Goal: Task Accomplishment & Management: Complete application form

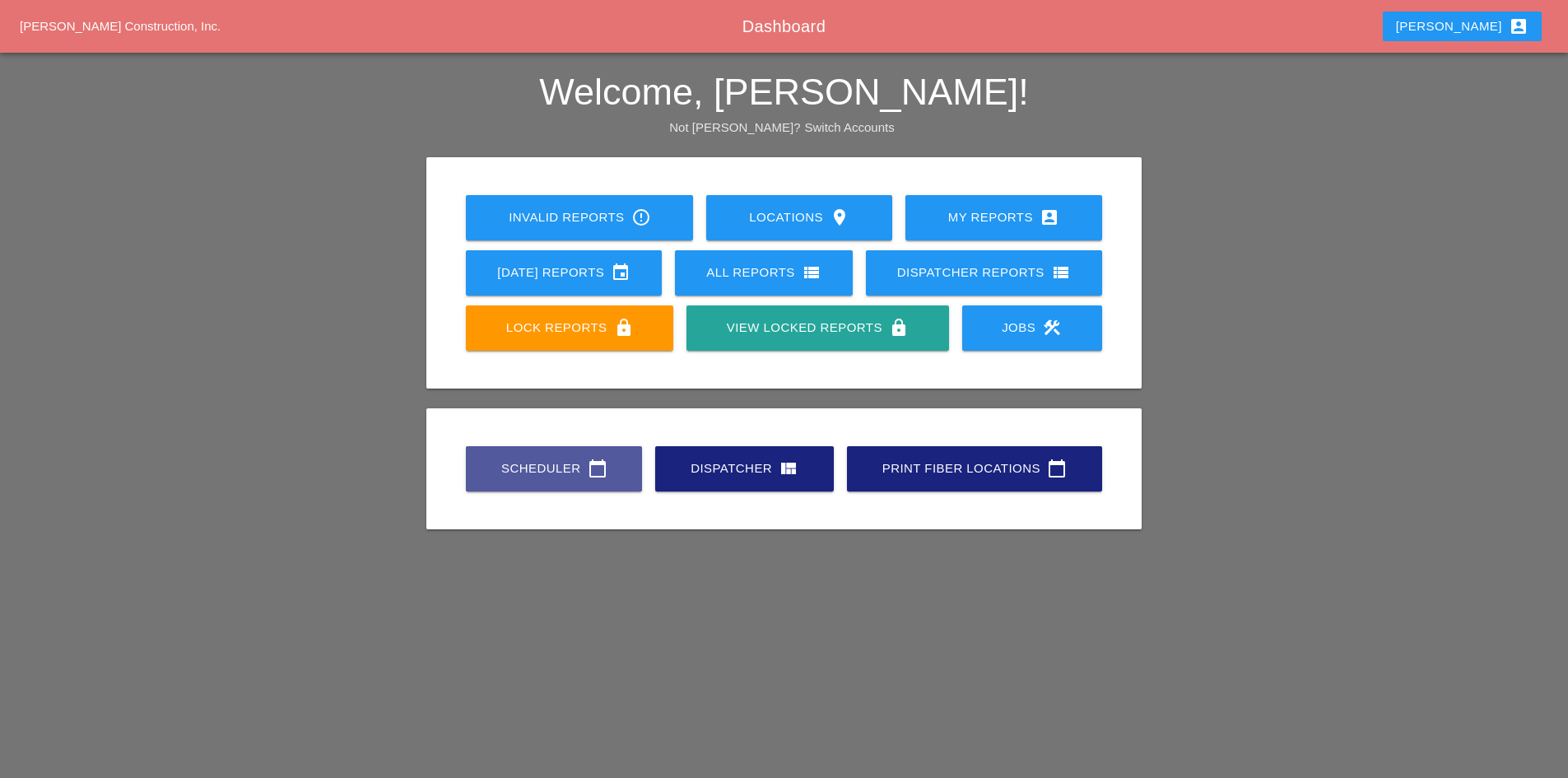
click at [501, 481] on link "Scheduler calendar_today" at bounding box center [554, 468] width 176 height 45
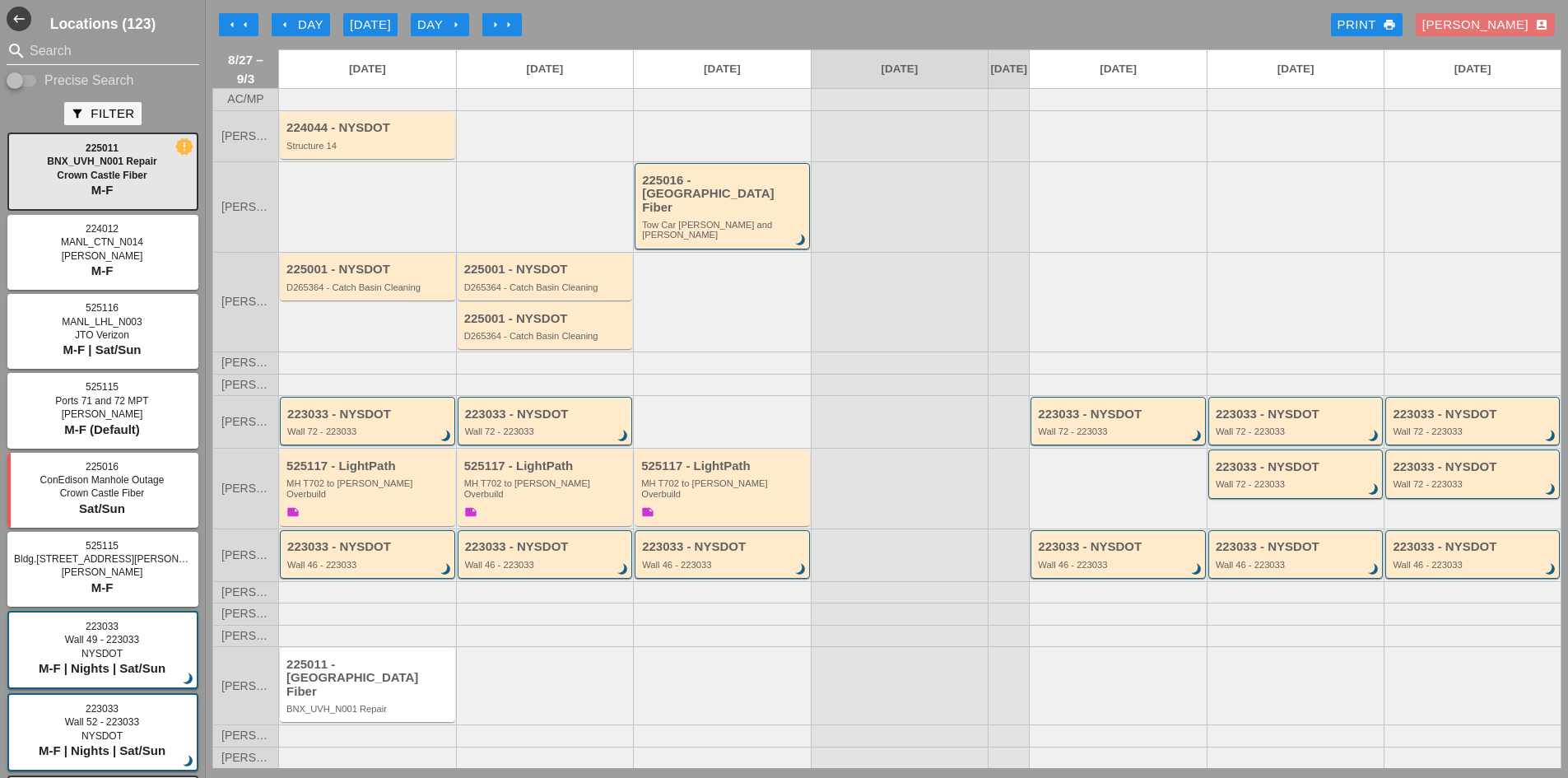
click at [85, 54] on input "Search" at bounding box center [103, 51] width 147 height 26
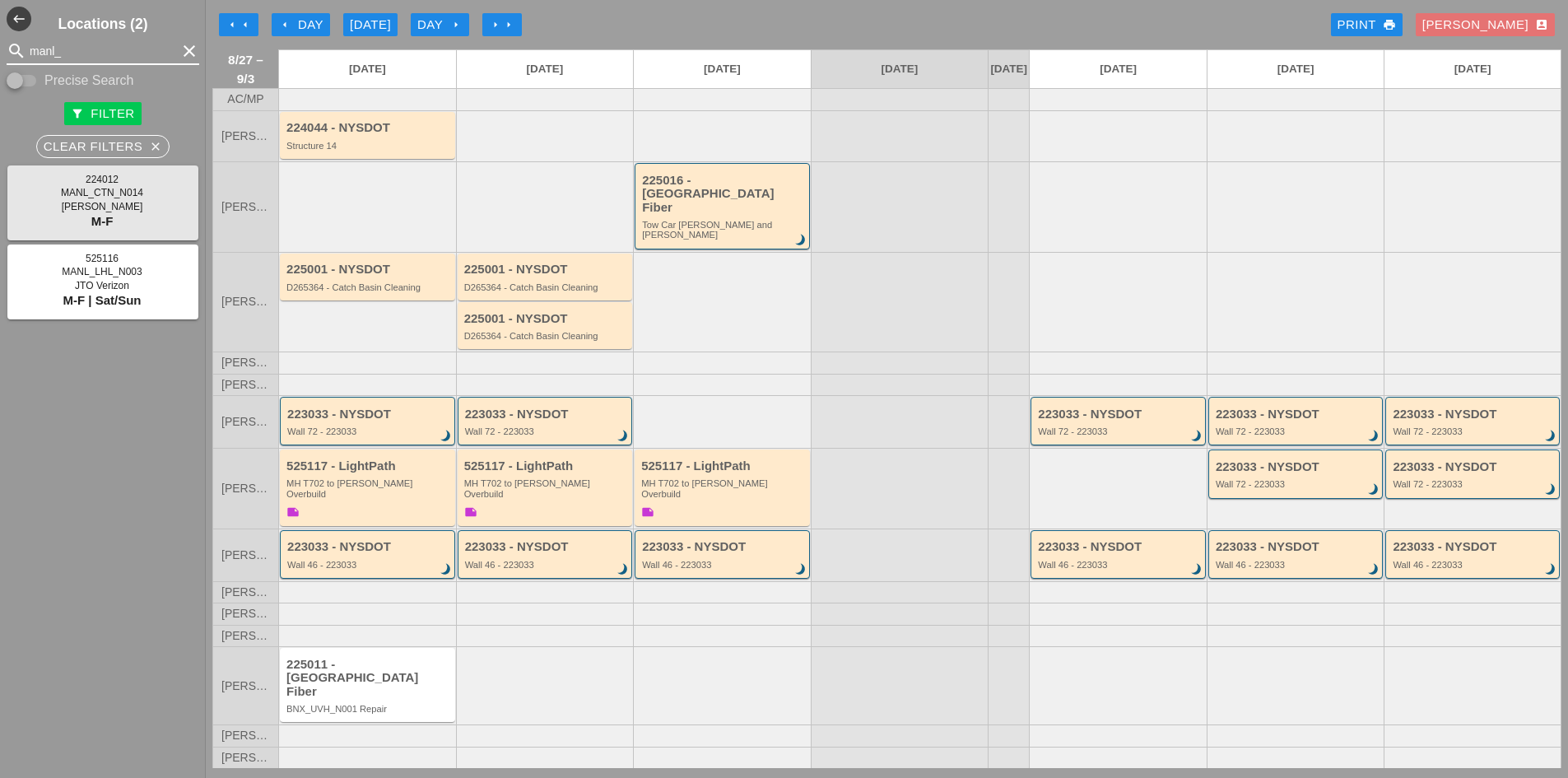
type input "manl_"
drag, startPoint x: 103, startPoint y: 45, endPoint x: -60, endPoint y: 39, distance: 163.1
click at [0, 39] on html "Home Locations My Reports [DATE] Reports All Reports Dispatcher Reports Jobs Sc…" at bounding box center [784, 454] width 1568 height 908
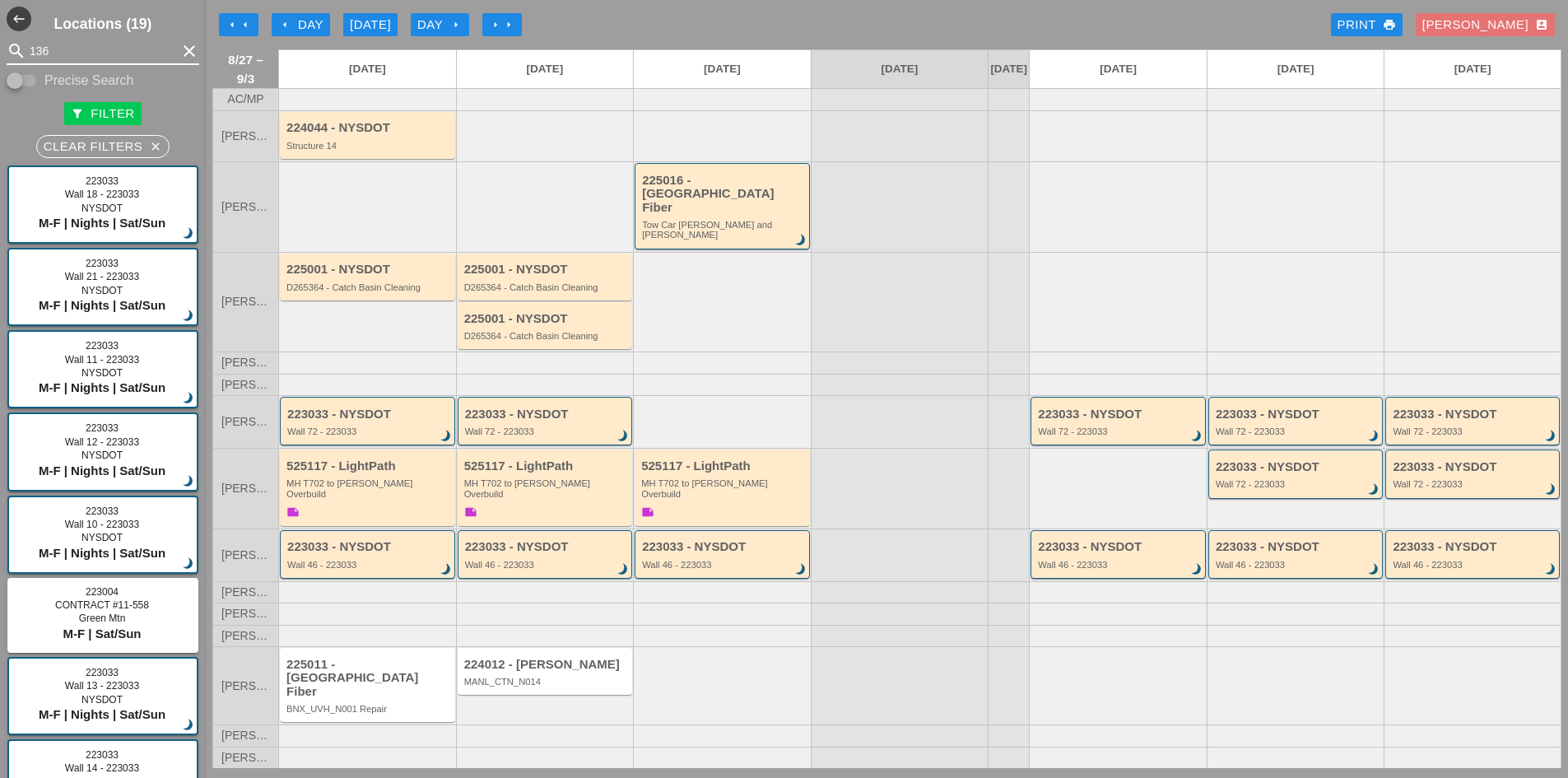
type input "1364"
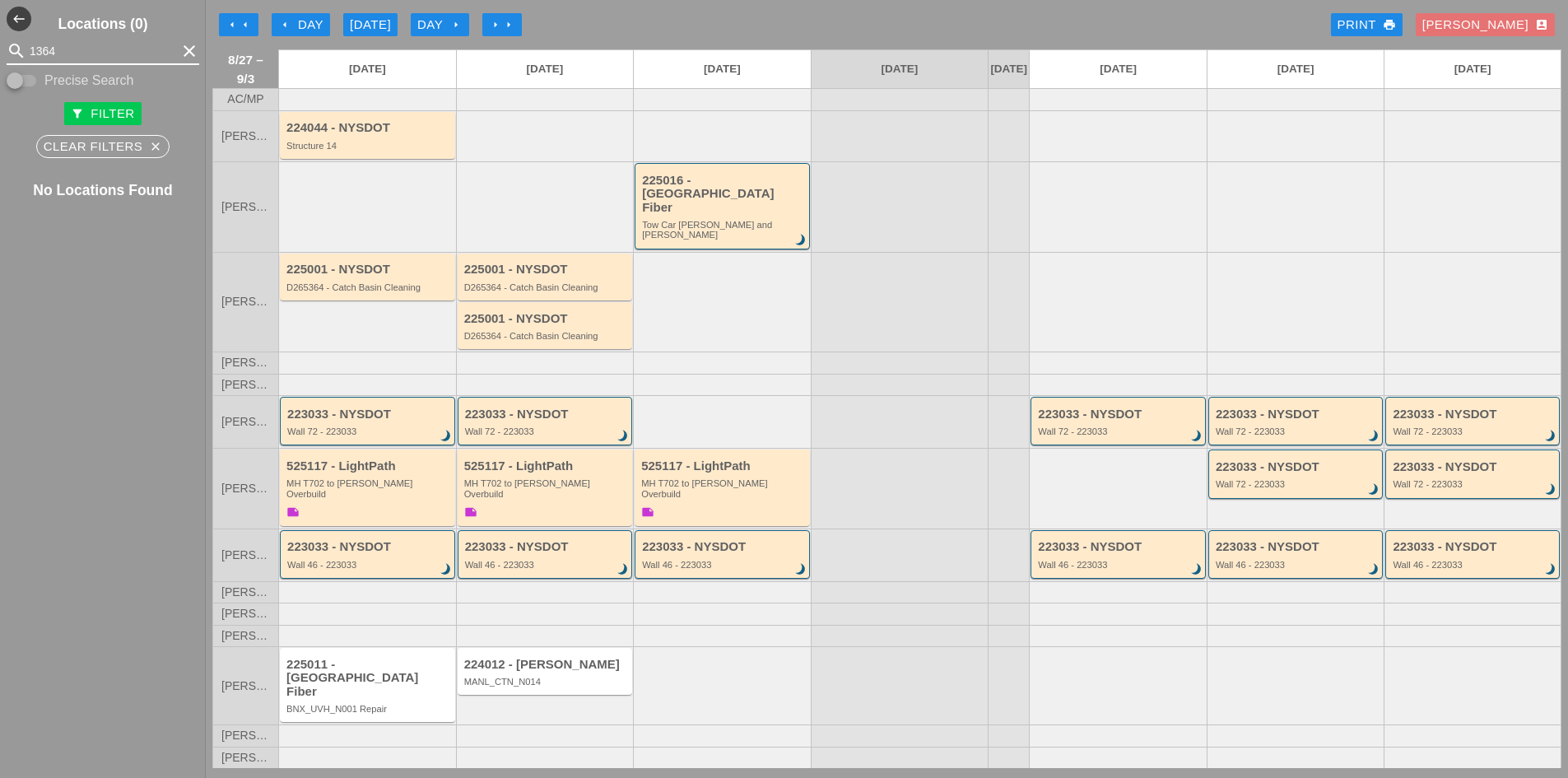
click at [180, 52] on icon "clear" at bounding box center [189, 51] width 20 height 20
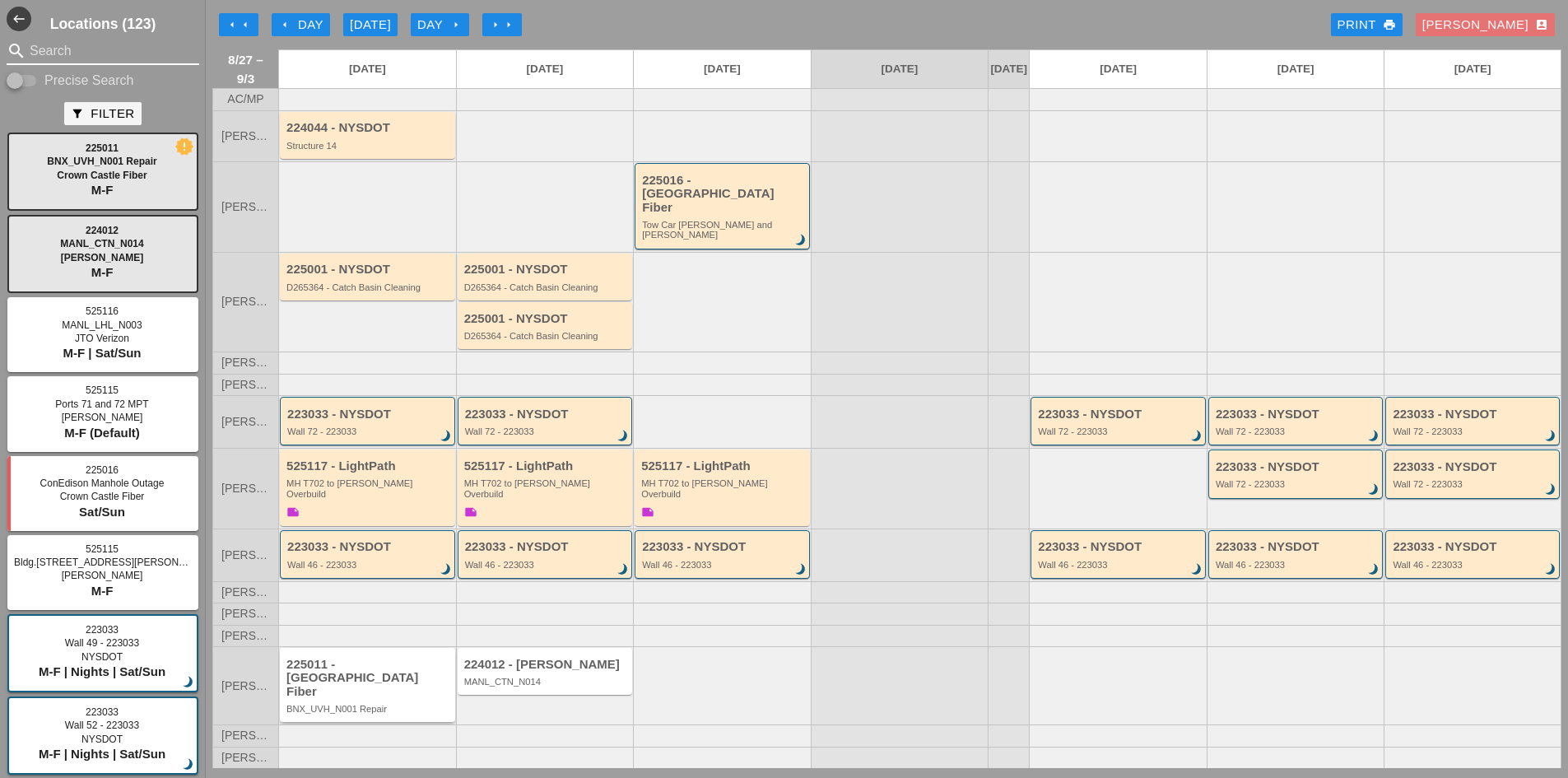
click at [375, 680] on div "225011 - [GEOGRAPHIC_DATA] Fiber" at bounding box center [369, 678] width 165 height 42
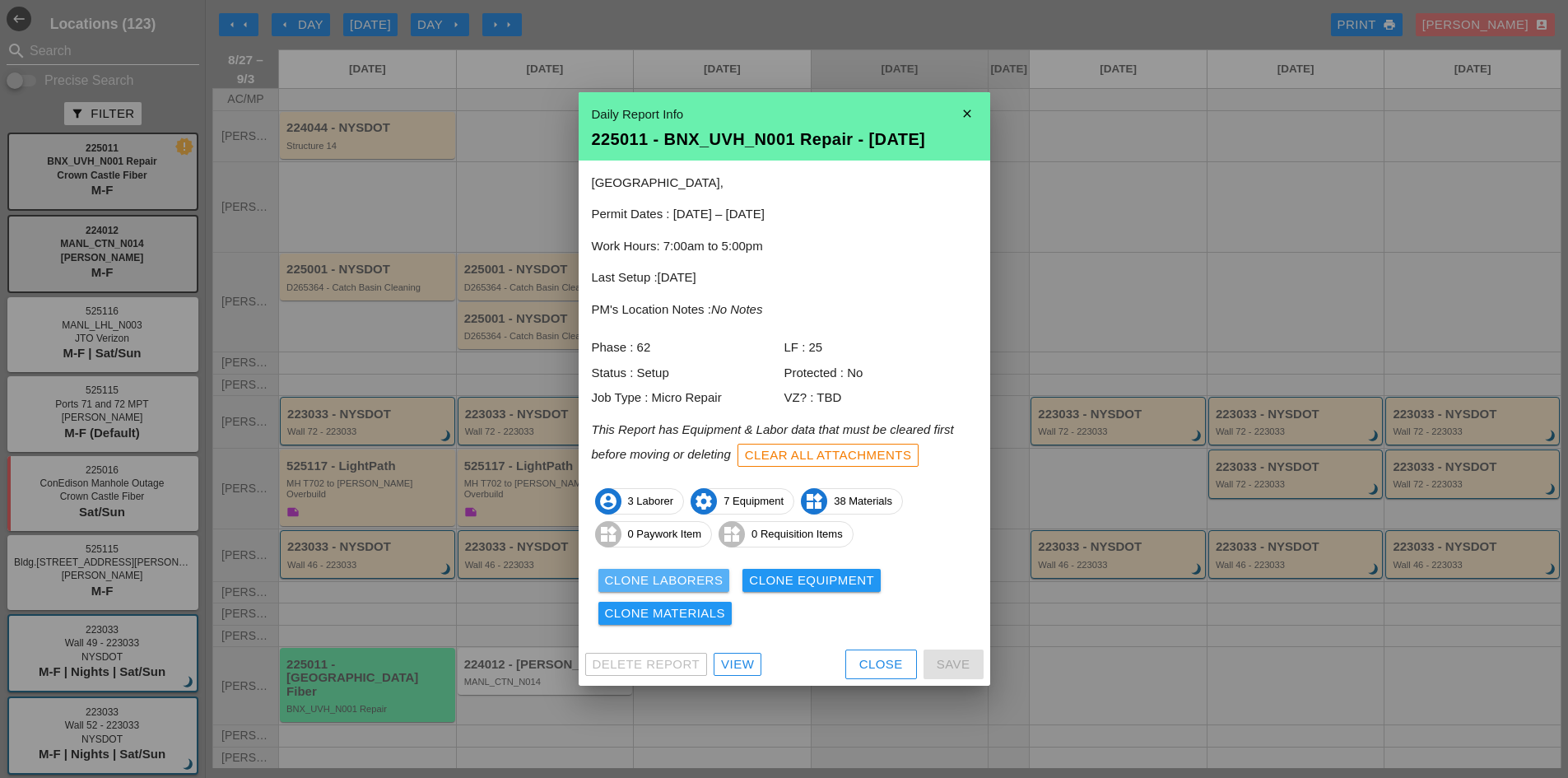
click at [712, 588] on div "Clone Laborers" at bounding box center [664, 580] width 119 height 19
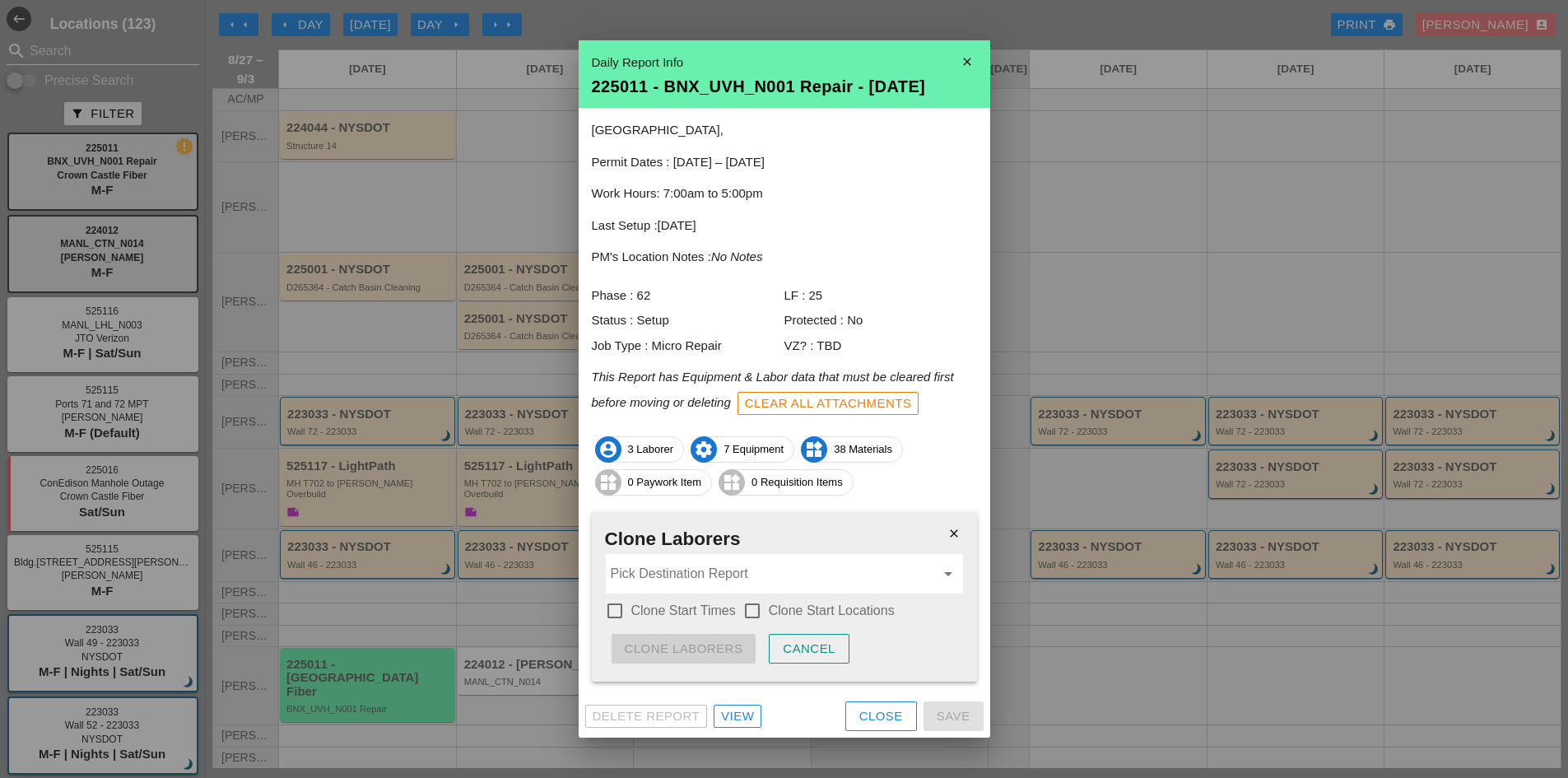
click at [712, 588] on div "Pick Destination Report arrow_drop_down" at bounding box center [784, 574] width 357 height 40
click at [735, 602] on div "224012 - MANL_ CTN _N014 - [DATE]" at bounding box center [785, 613] width 331 height 33
type input "224012 - MANL_CTN_N014 - [DATE]"
click at [708, 602] on label "Clone Start Times" at bounding box center [683, 610] width 104 height 16
click at [766, 615] on div "check_box_outline_blank Clone Start Locations" at bounding box center [819, 610] width 153 height 20
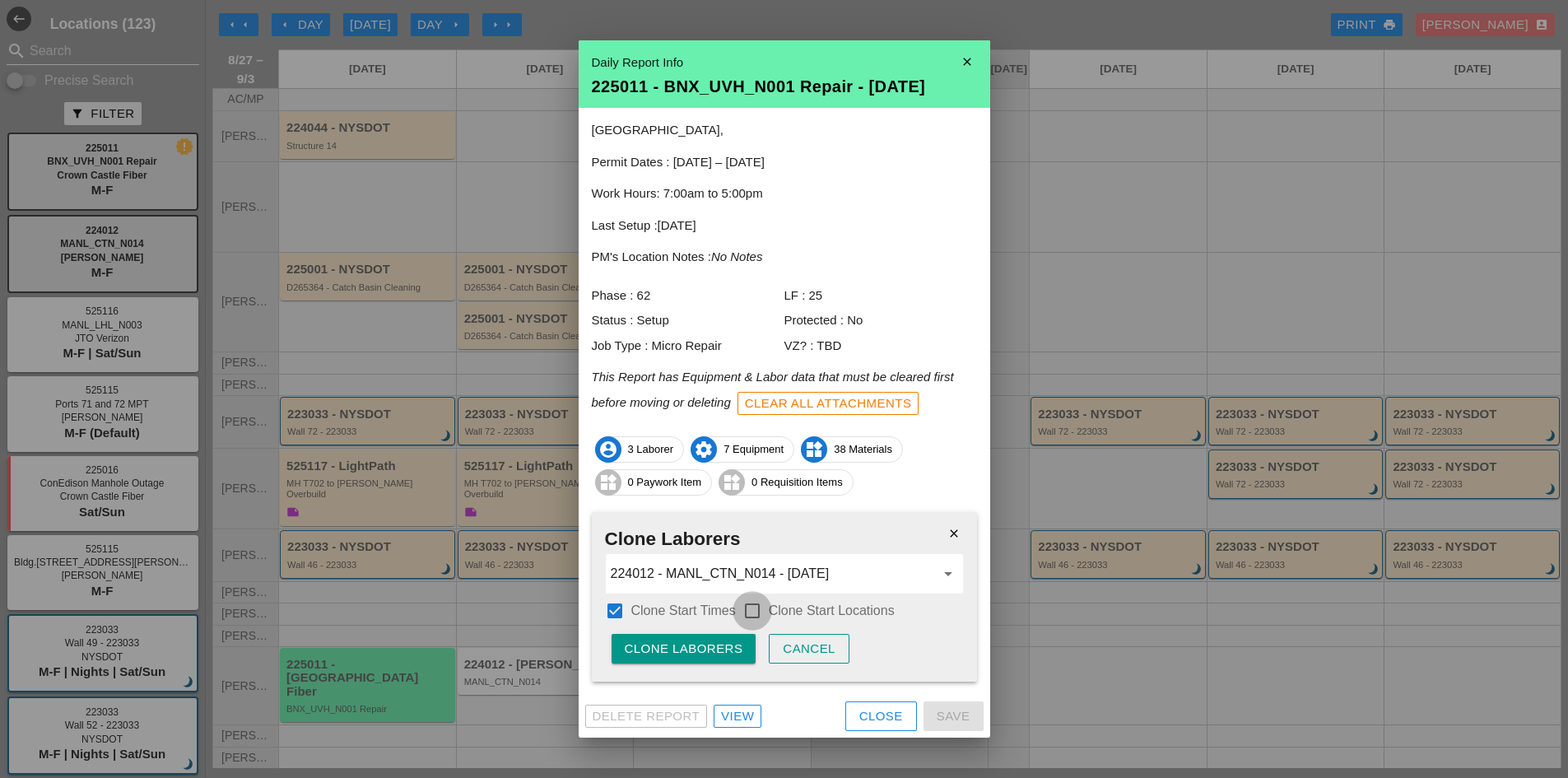
click at [762, 607] on div at bounding box center [752, 610] width 28 height 28
click at [731, 637] on button "Clone Laborers" at bounding box center [684, 648] width 145 height 30
click at [731, 637] on button "Are you sure?" at bounding box center [677, 648] width 131 height 30
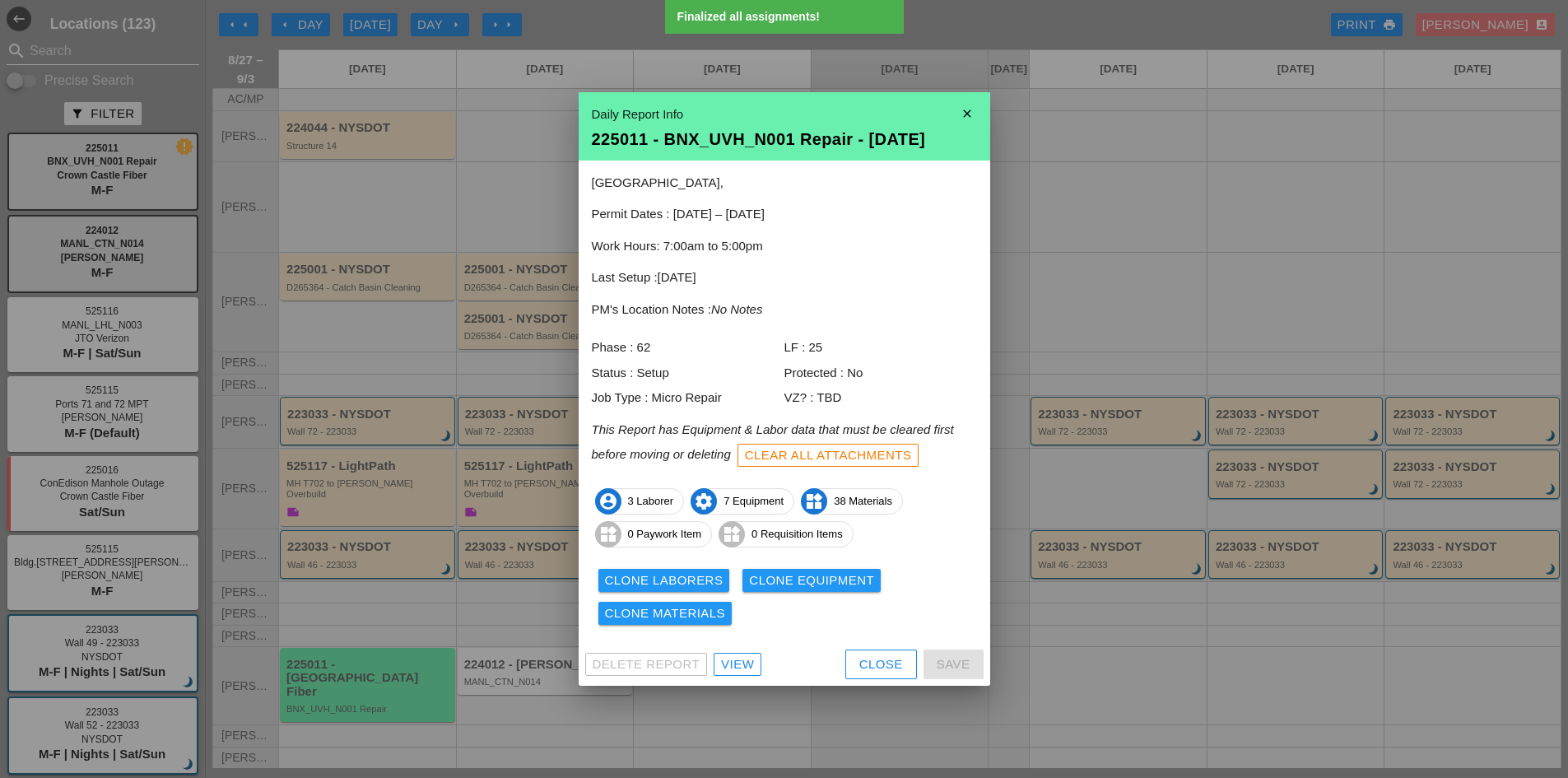
click at [785, 583] on div "Clone Equipment" at bounding box center [811, 580] width 125 height 19
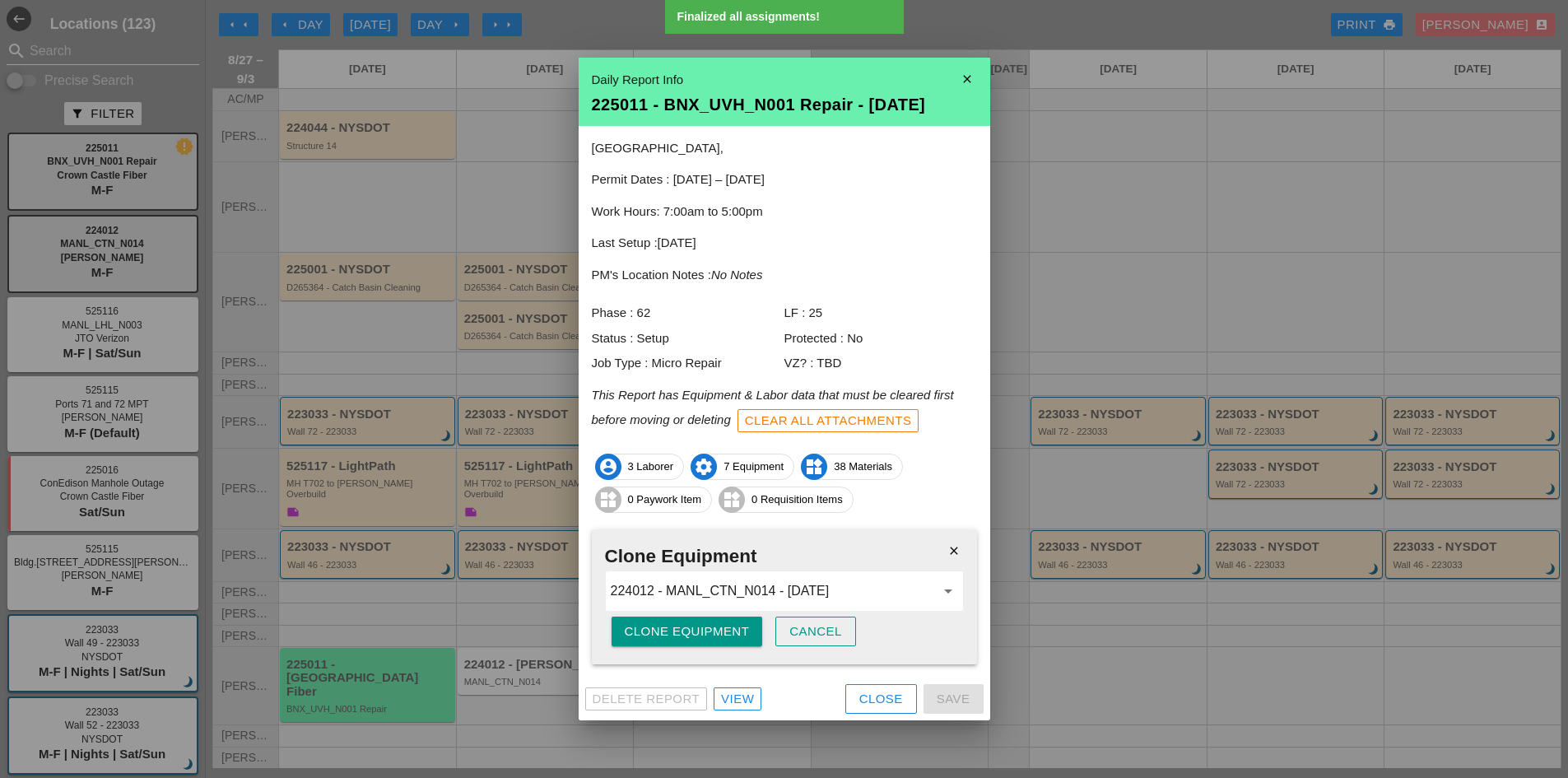
click at [712, 646] on div "close Clone Equipment 224012 - MANL_CTN_N014 - [DATE] arrow_drop_down Clone Equ…" at bounding box center [785, 596] width 385 height 135
click at [710, 637] on div "Clone Equipment" at bounding box center [686, 632] width 125 height 19
click at [710, 637] on div "Are you sure?" at bounding box center [676, 632] width 104 height 19
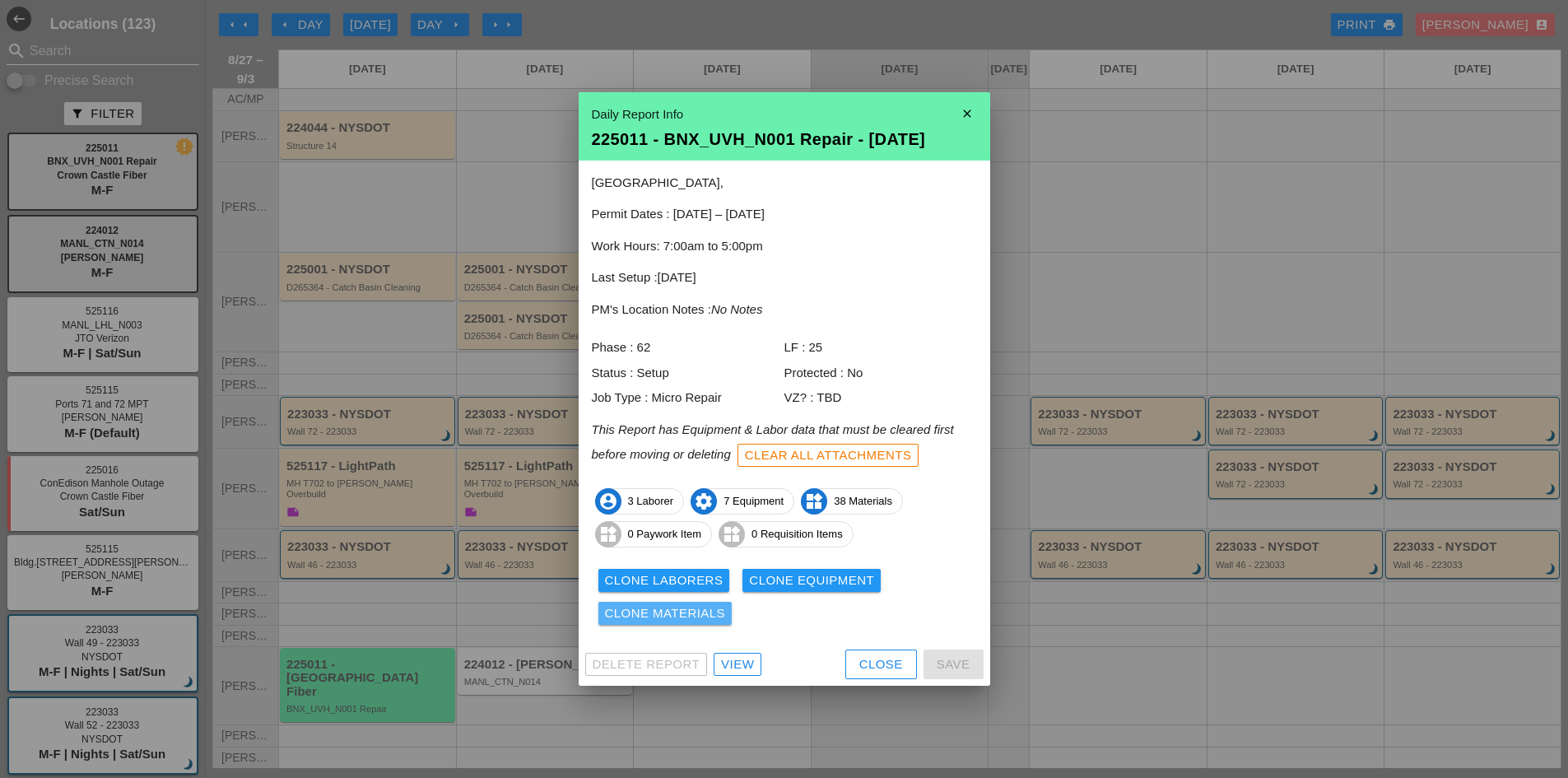
click at [708, 615] on div "Clone Materials" at bounding box center [665, 613] width 121 height 19
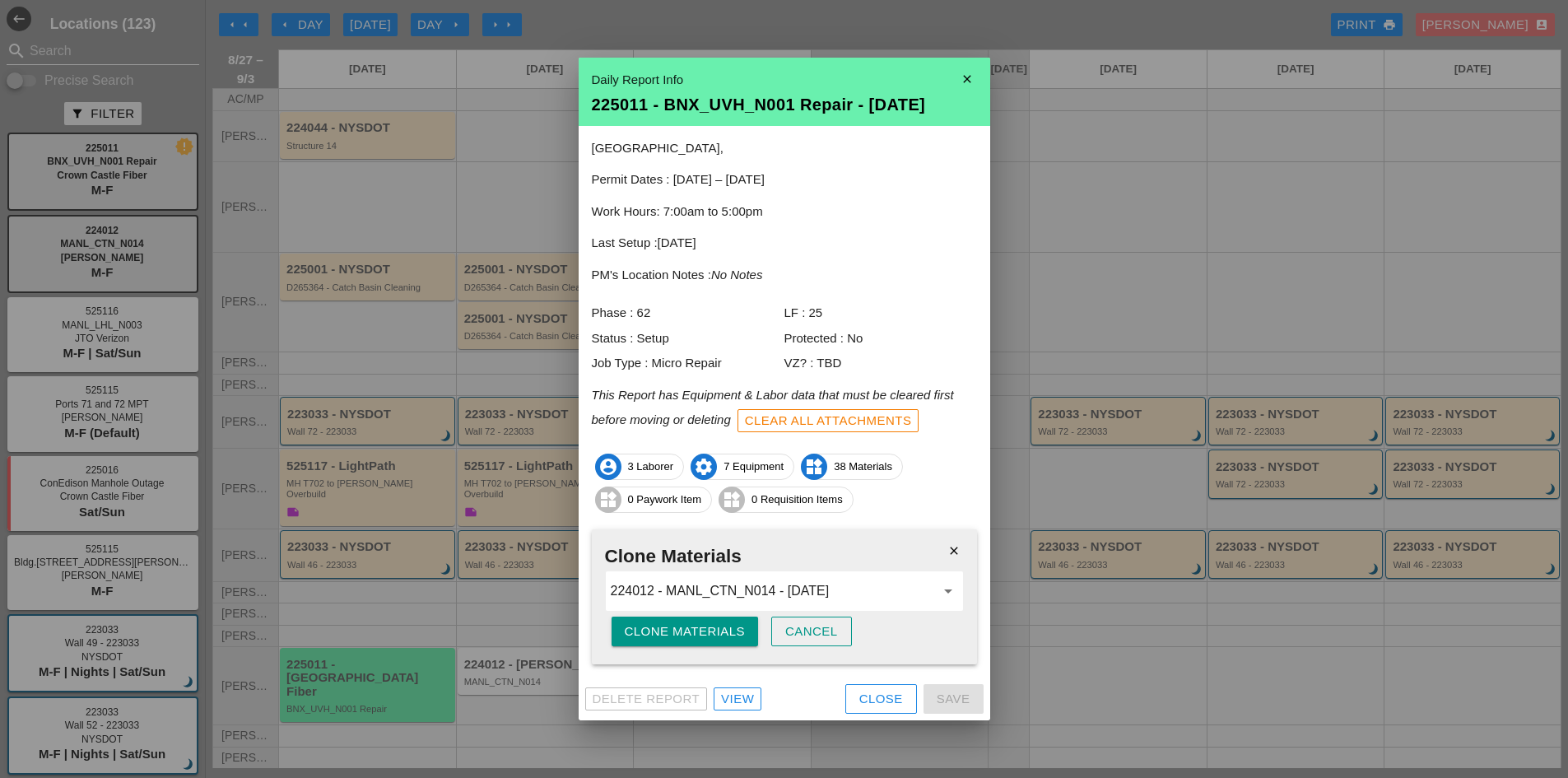
click at [700, 629] on div "Clone Materials" at bounding box center [685, 632] width 121 height 19
click at [700, 629] on div "Are you sure?" at bounding box center [676, 632] width 104 height 19
click at [871, 711] on button "Close" at bounding box center [882, 698] width 71 height 30
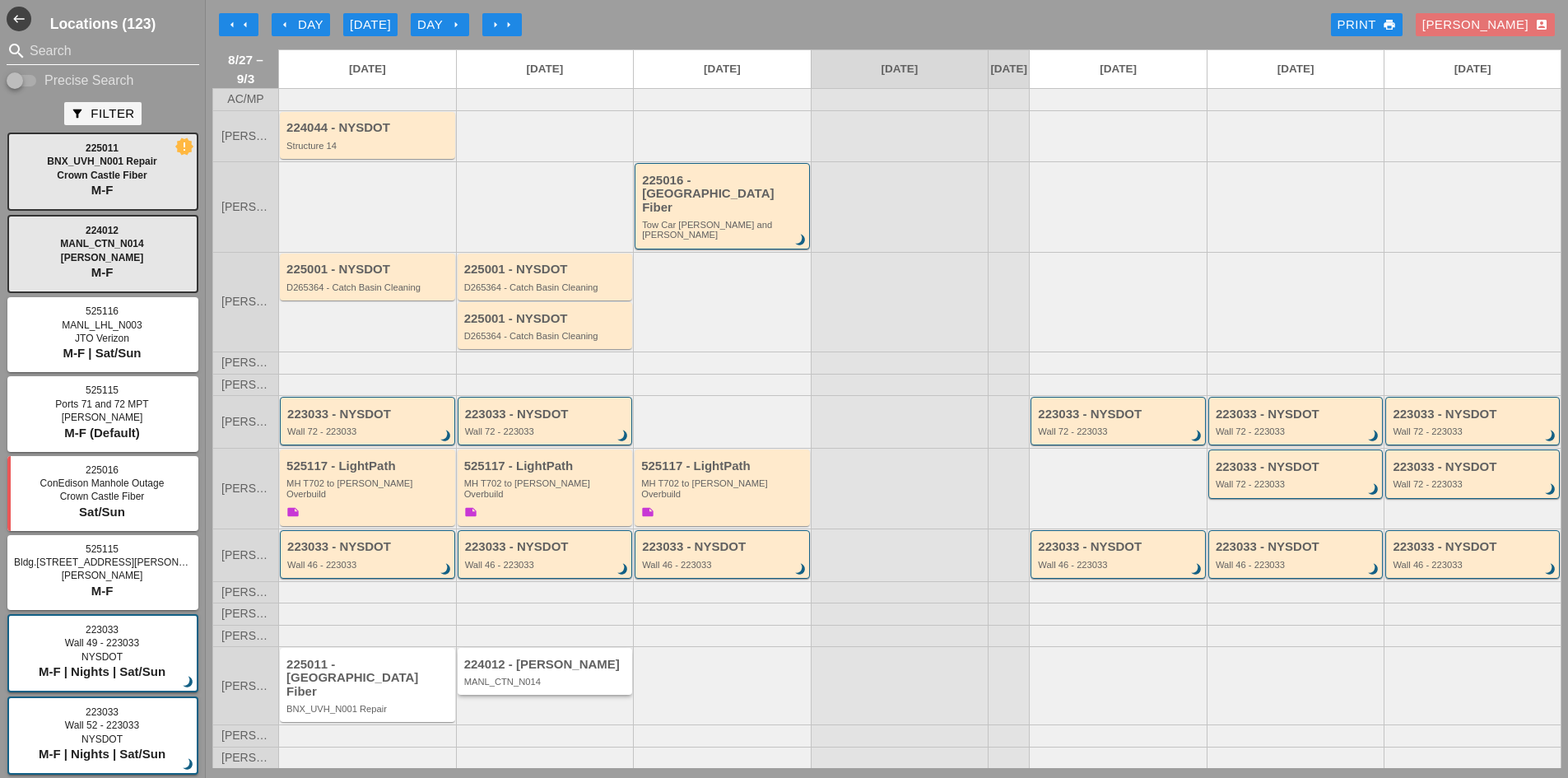
click at [589, 686] on div "MANL_CTN_N014" at bounding box center [546, 682] width 165 height 10
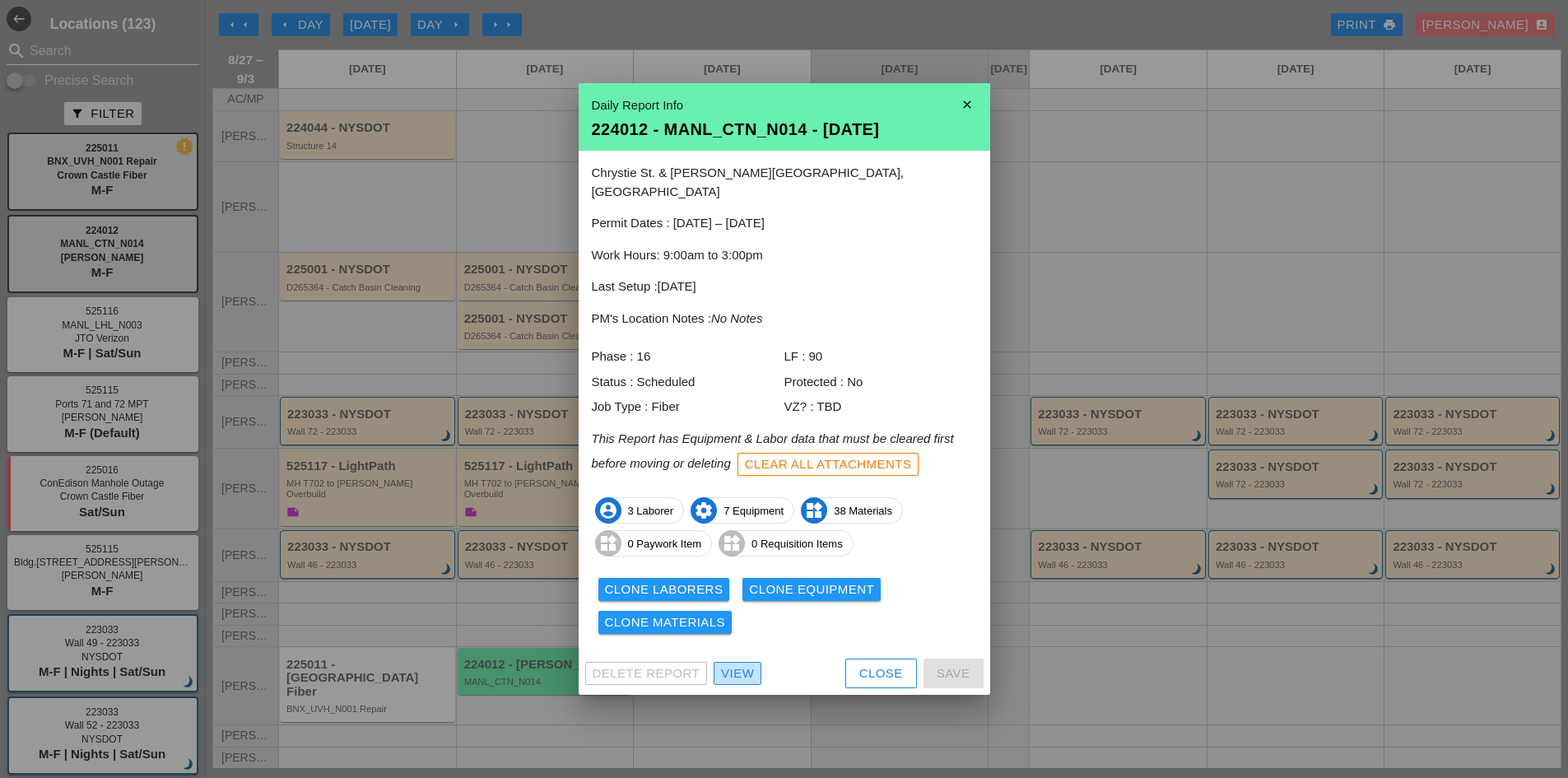
click at [732, 671] on div "View" at bounding box center [737, 674] width 33 height 19
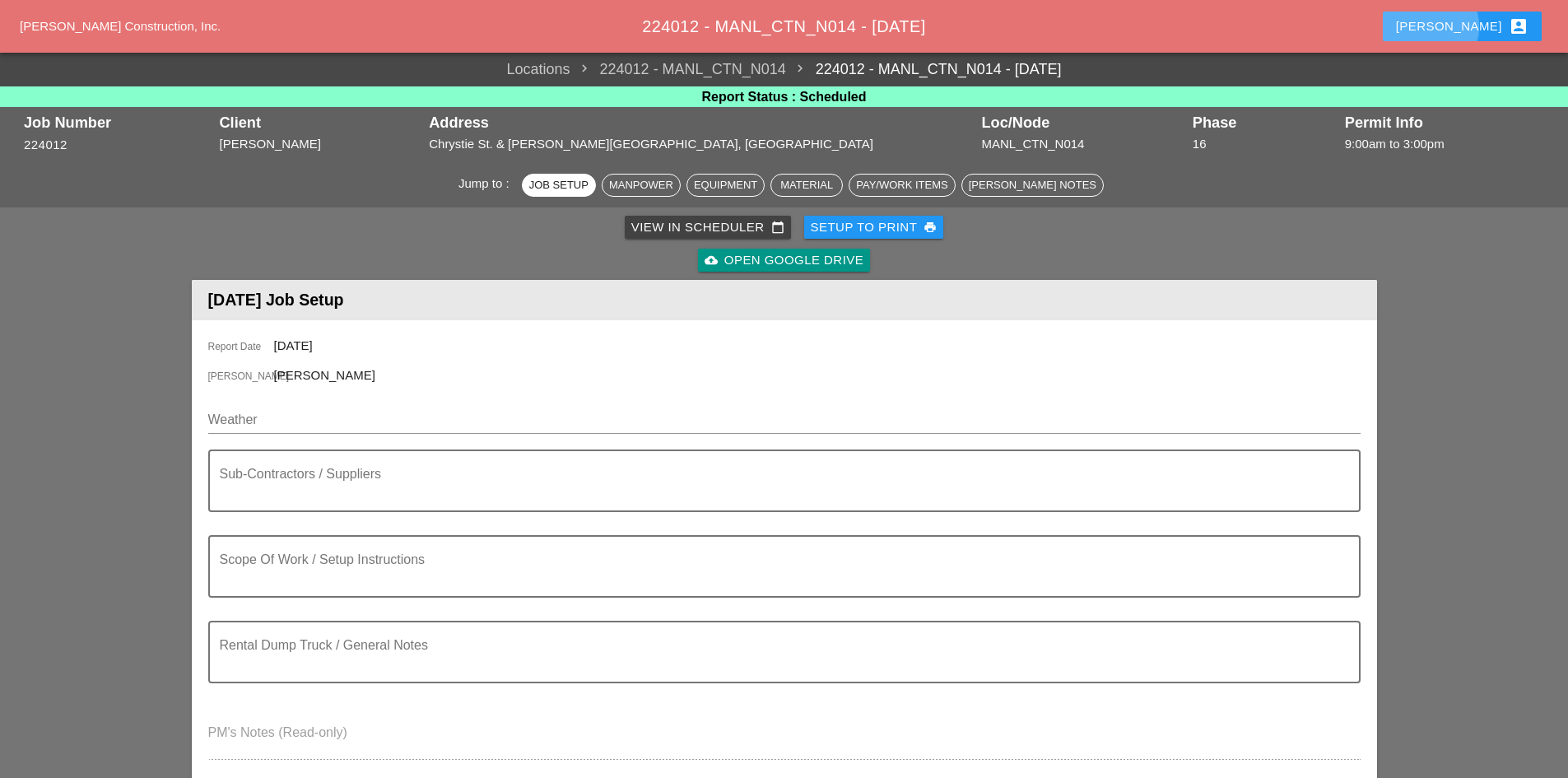
click at [1486, 31] on div "[PERSON_NAME] account_box" at bounding box center [1463, 25] width 132 height 20
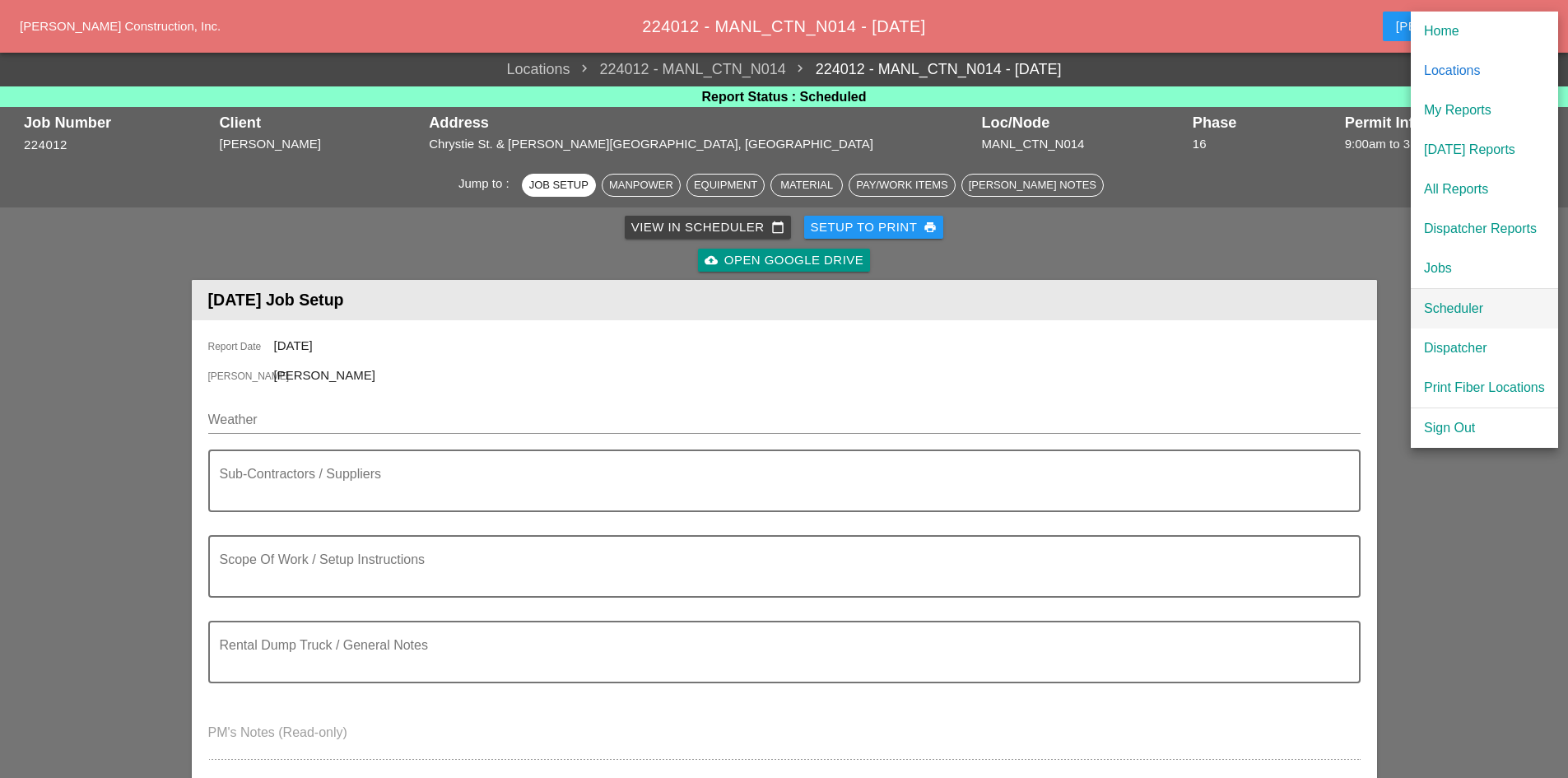
click at [1448, 300] on div "Scheduler" at bounding box center [1485, 308] width 121 height 20
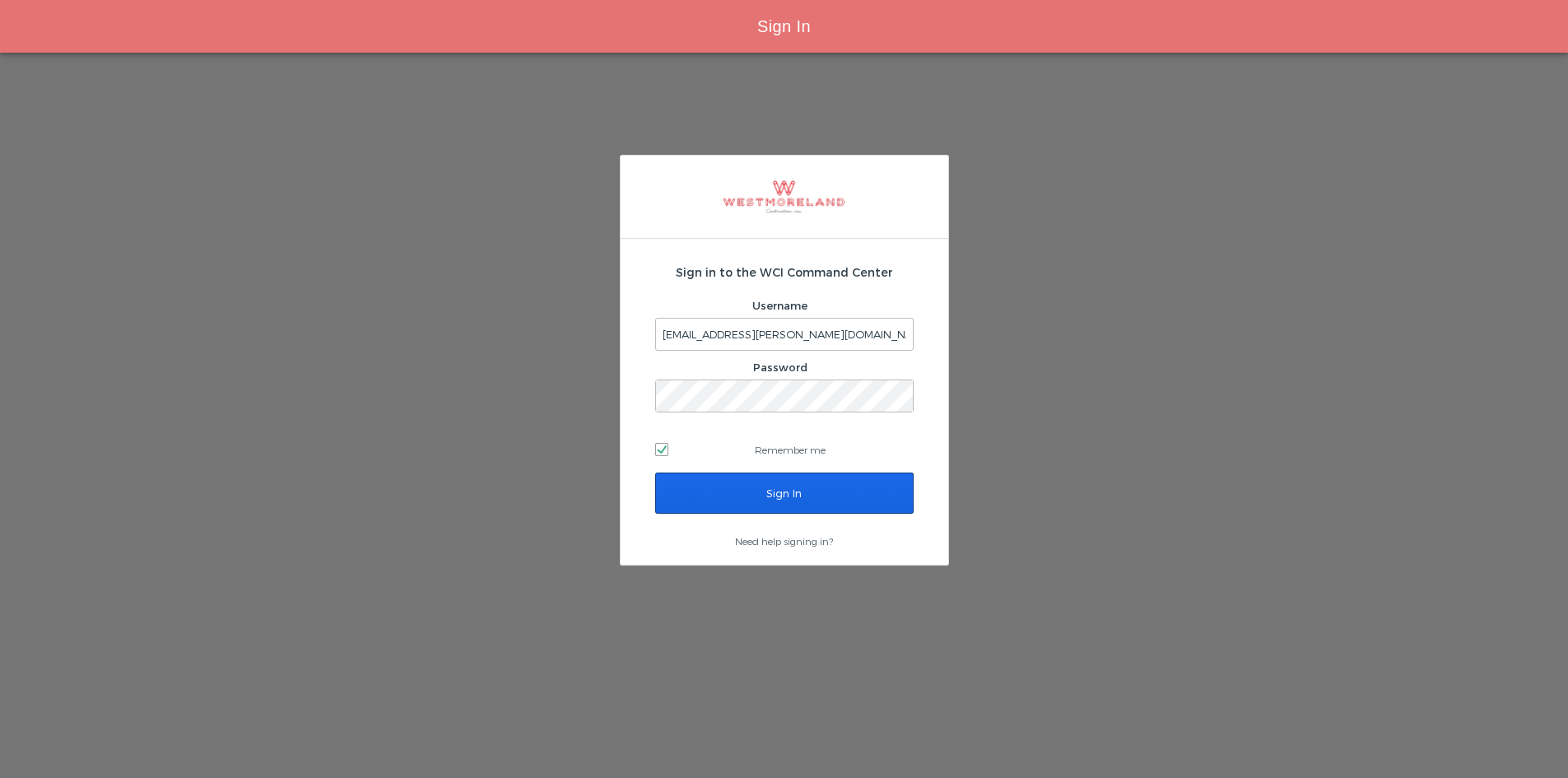
click at [876, 491] on input "Sign In" at bounding box center [784, 493] width 259 height 42
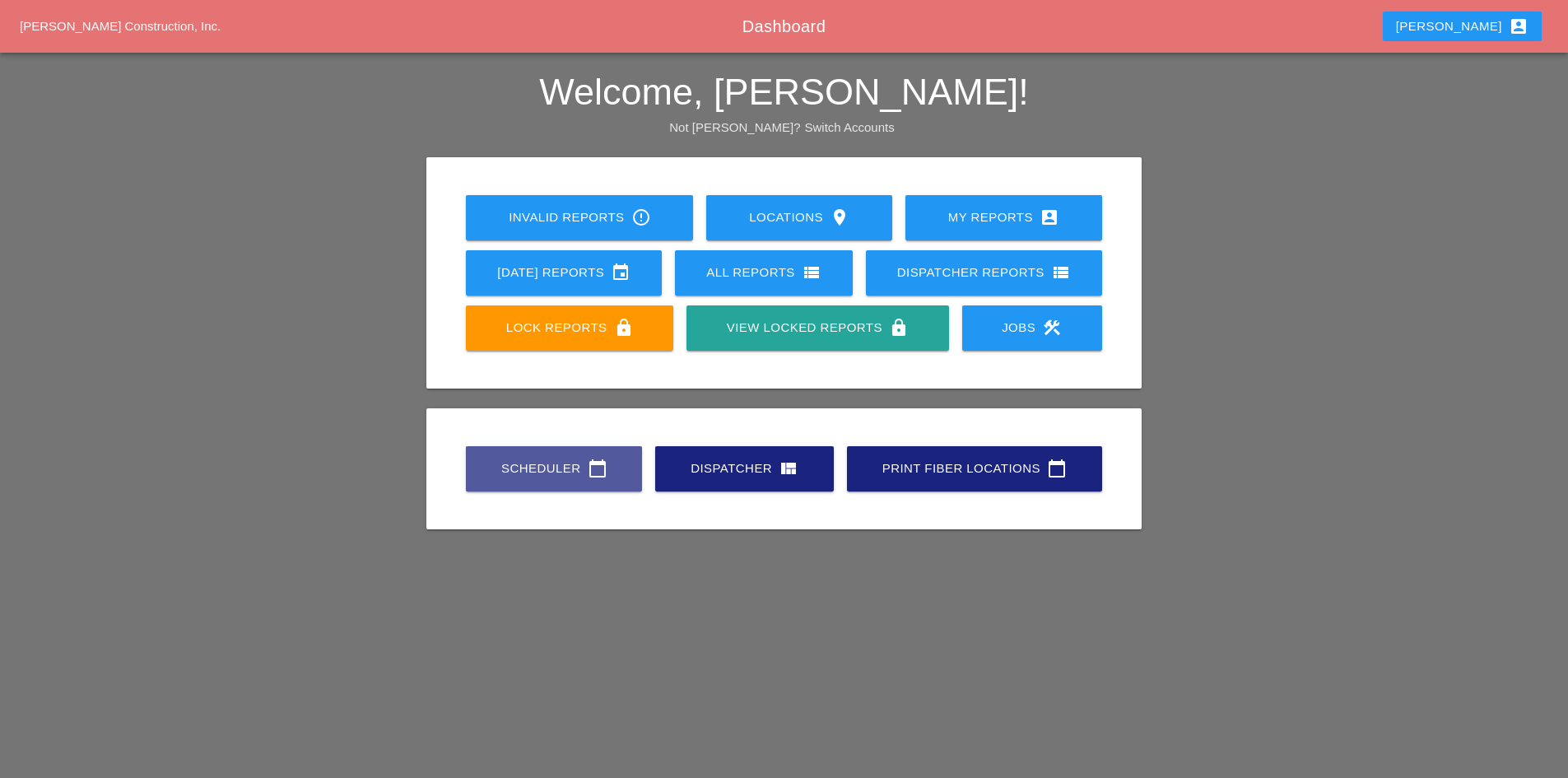
click at [539, 471] on div "Scheduler calendar_today" at bounding box center [554, 467] width 124 height 20
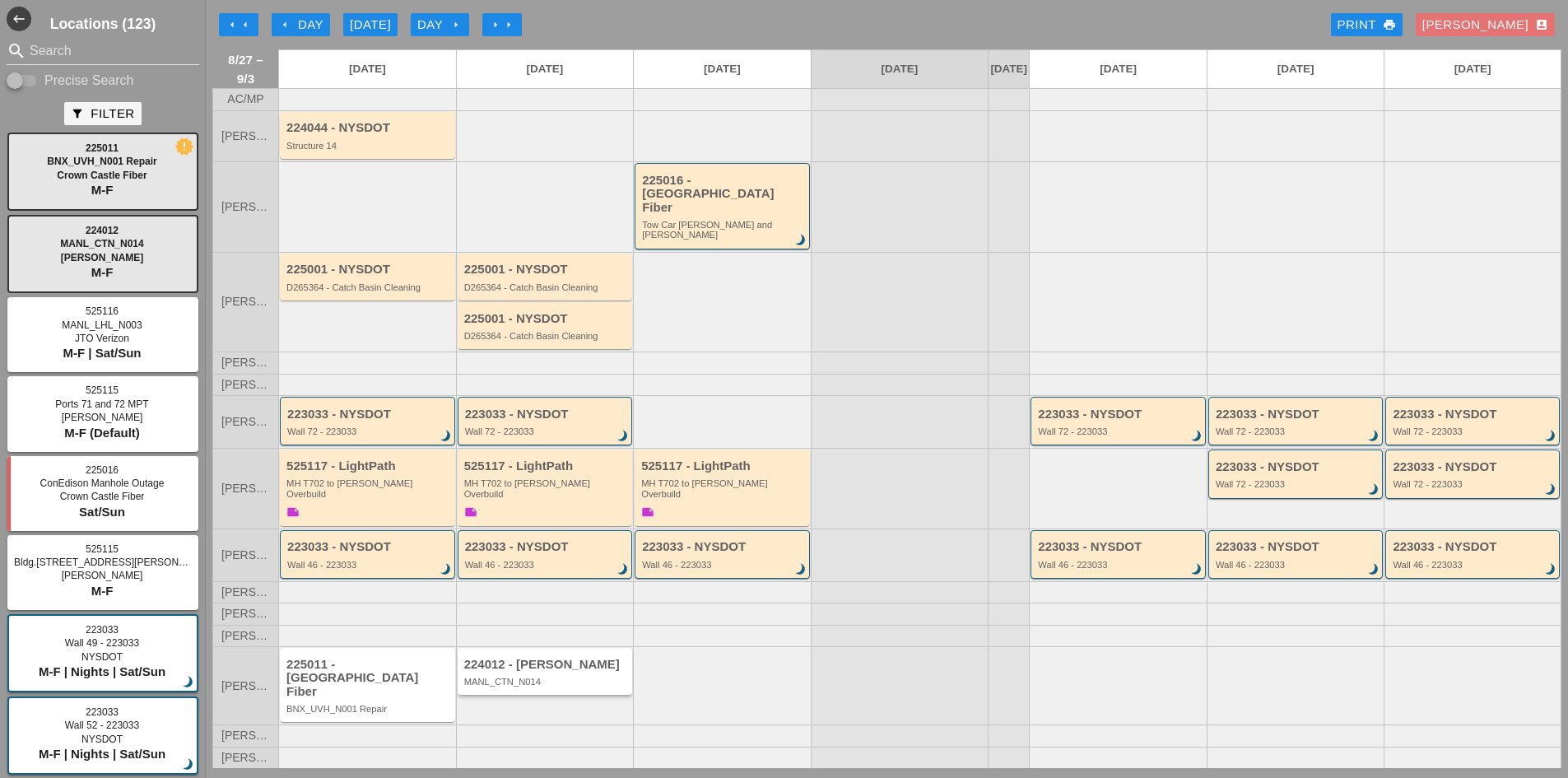
click at [517, 672] on div "224012 - [PERSON_NAME]" at bounding box center [546, 664] width 165 height 14
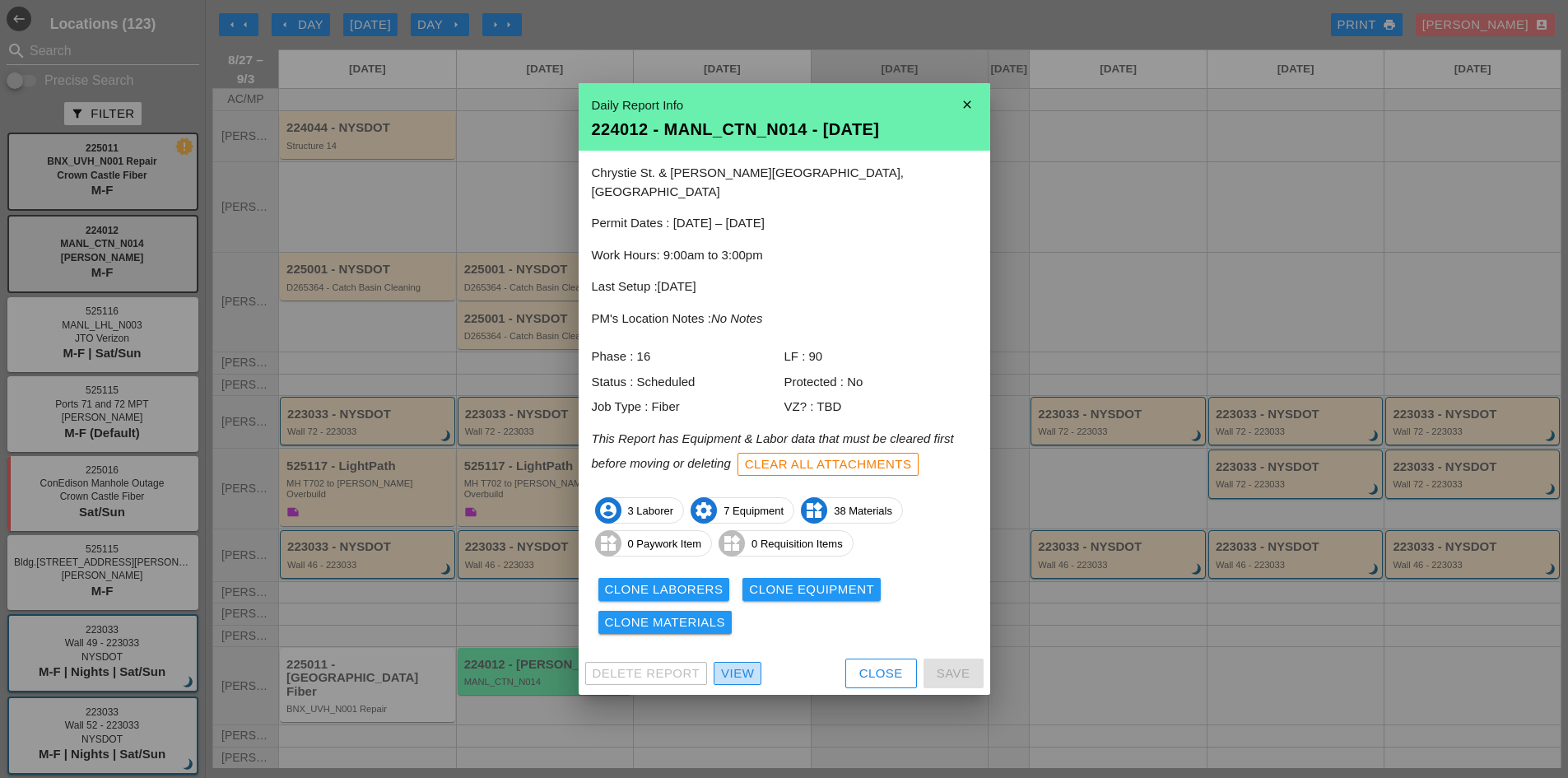
click at [730, 667] on div "View" at bounding box center [737, 674] width 33 height 19
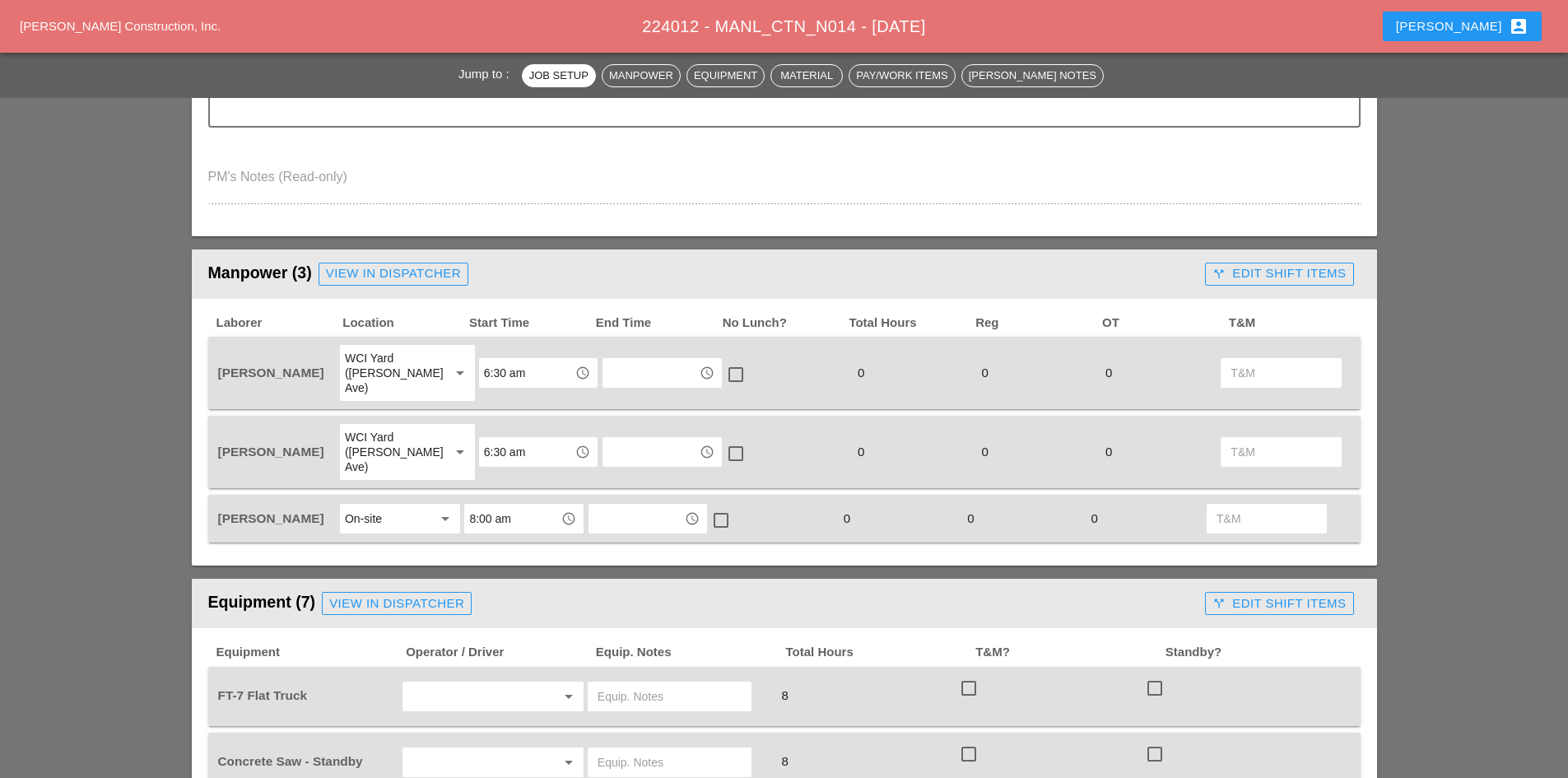
scroll to position [1070, 0]
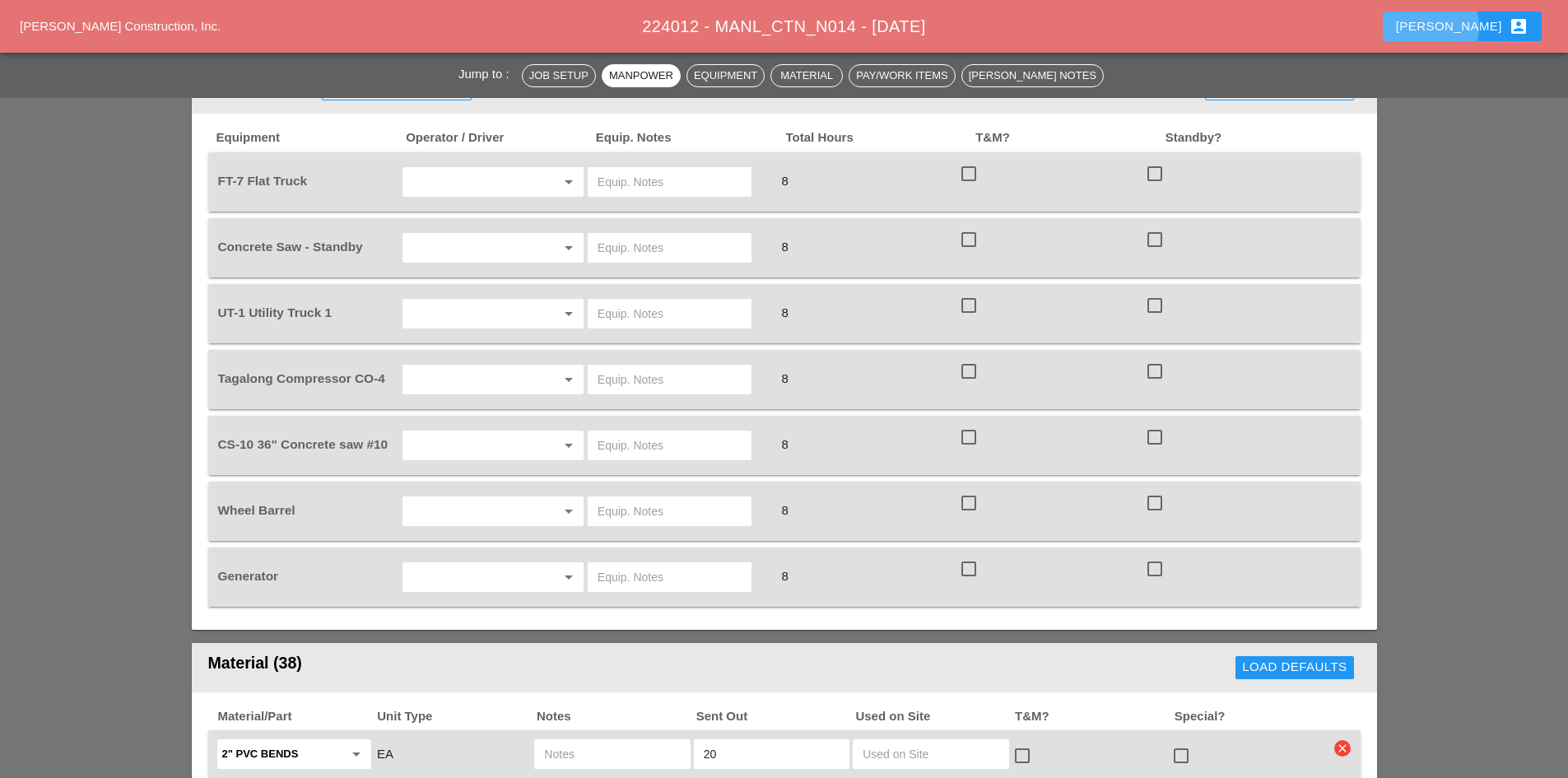
click at [1500, 38] on button "[PERSON_NAME] account_box" at bounding box center [1462, 26] width 159 height 30
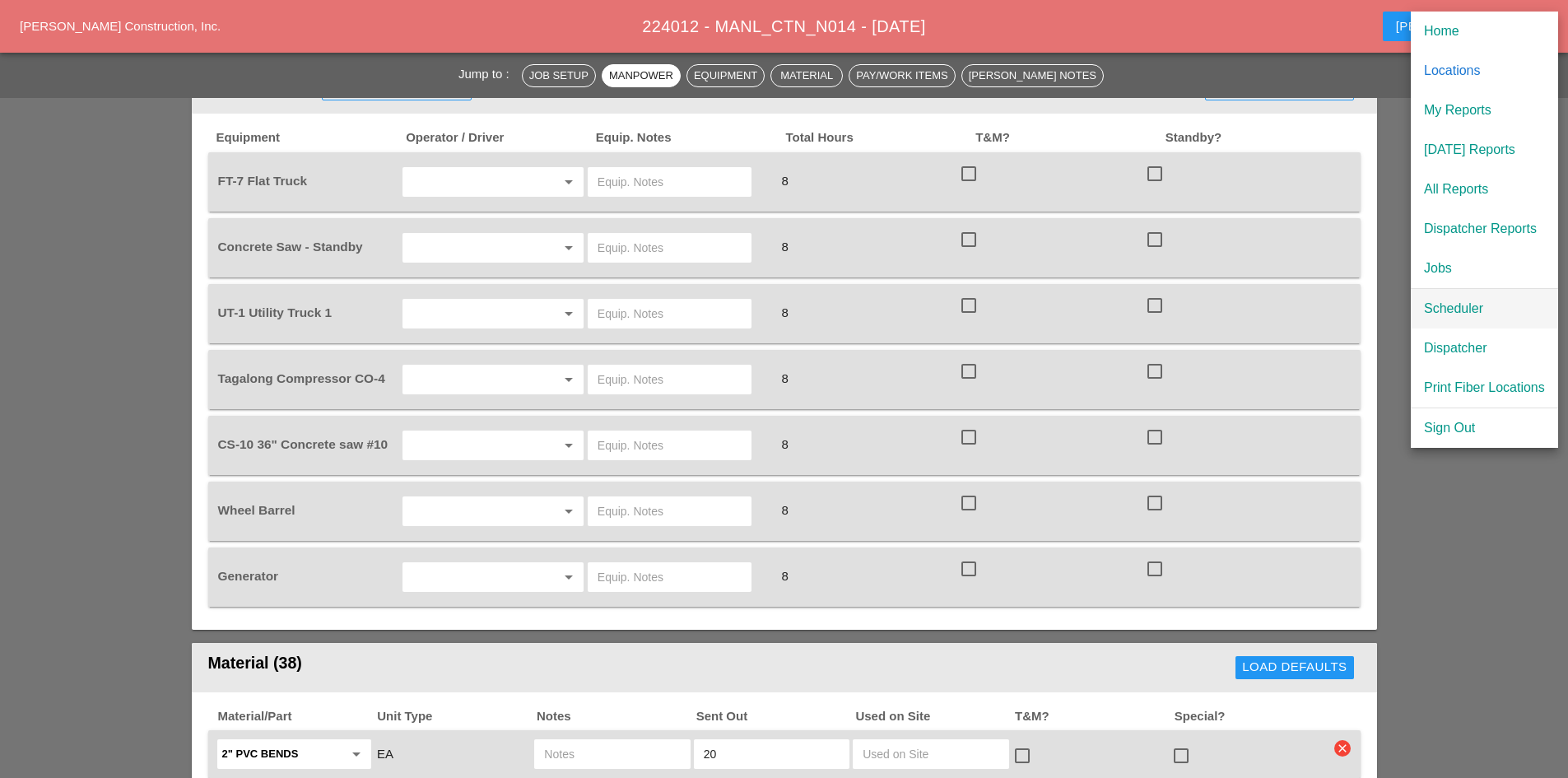
click at [1467, 303] on div "Scheduler" at bounding box center [1485, 308] width 121 height 20
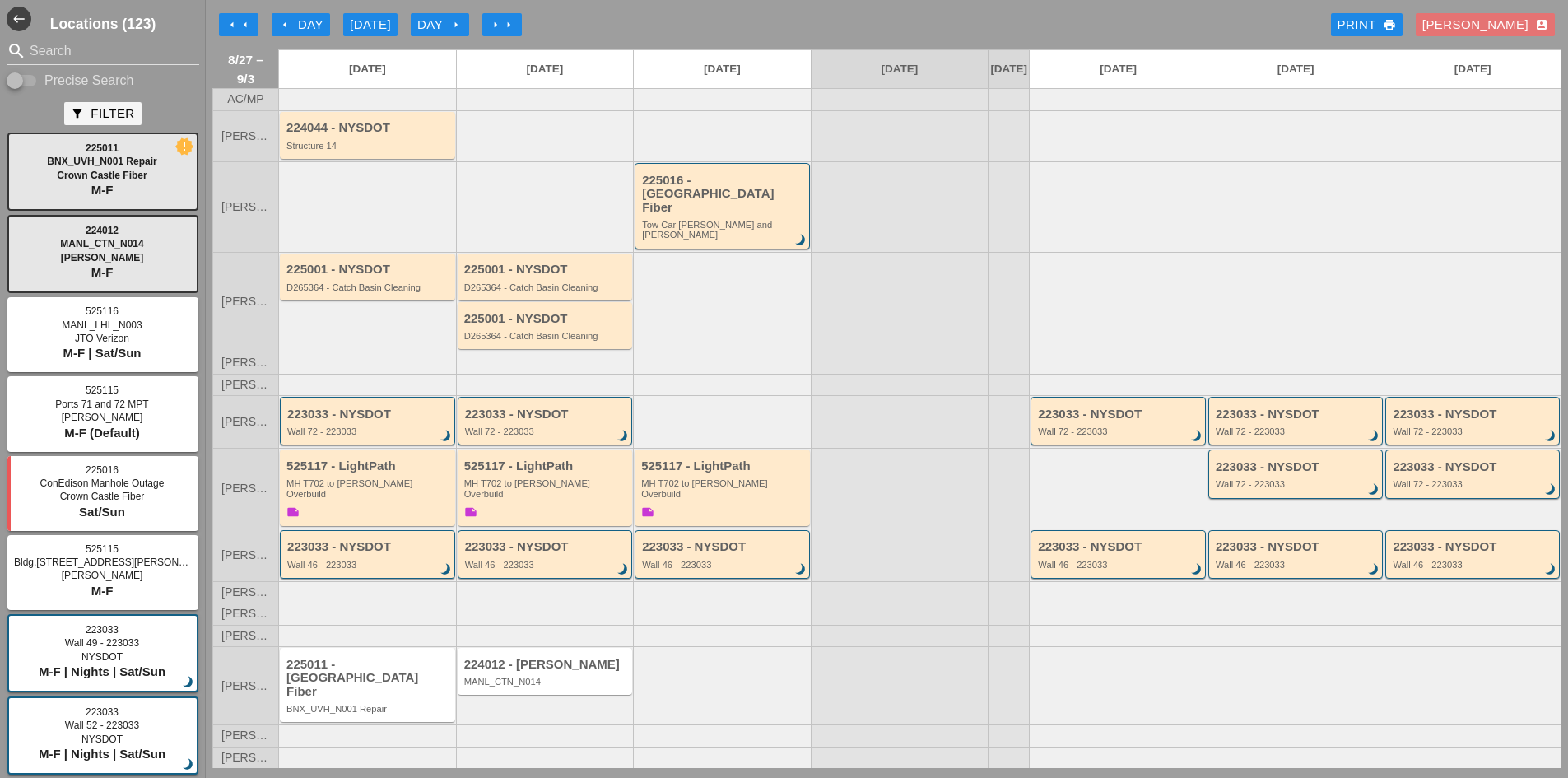
click at [582, 660] on div "224012 - Hellman MANL_CTN_N014" at bounding box center [546, 686] width 178 height 78
click at [582, 668] on div "224012 - Hellman MANL_CTN_N014" at bounding box center [545, 671] width 176 height 47
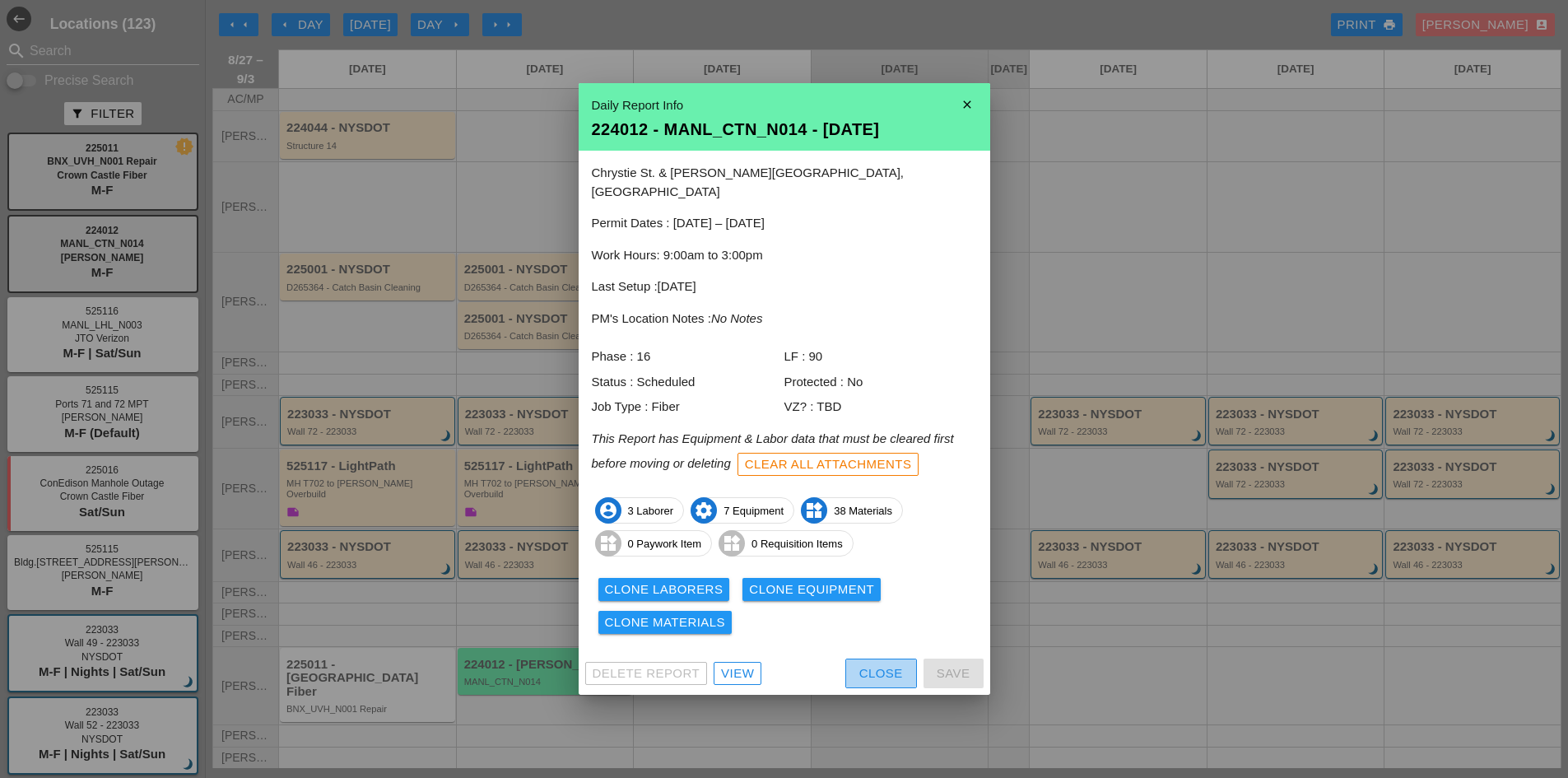
drag, startPoint x: 873, startPoint y: 674, endPoint x: 818, endPoint y: 674, distance: 55.0
click at [873, 674] on button "Close" at bounding box center [882, 673] width 71 height 30
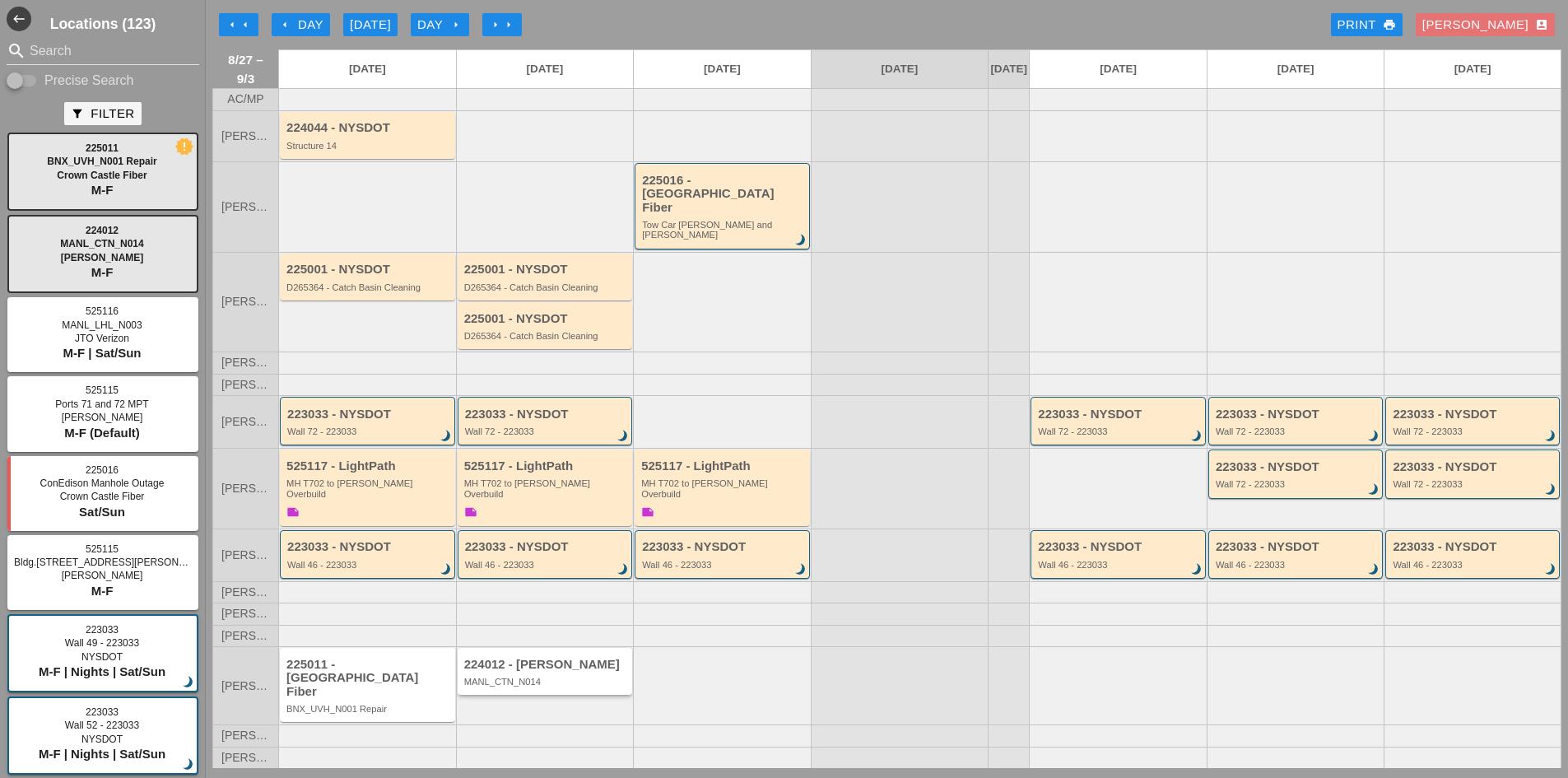
click at [598, 672] on div "224012 - [PERSON_NAME]" at bounding box center [546, 664] width 165 height 14
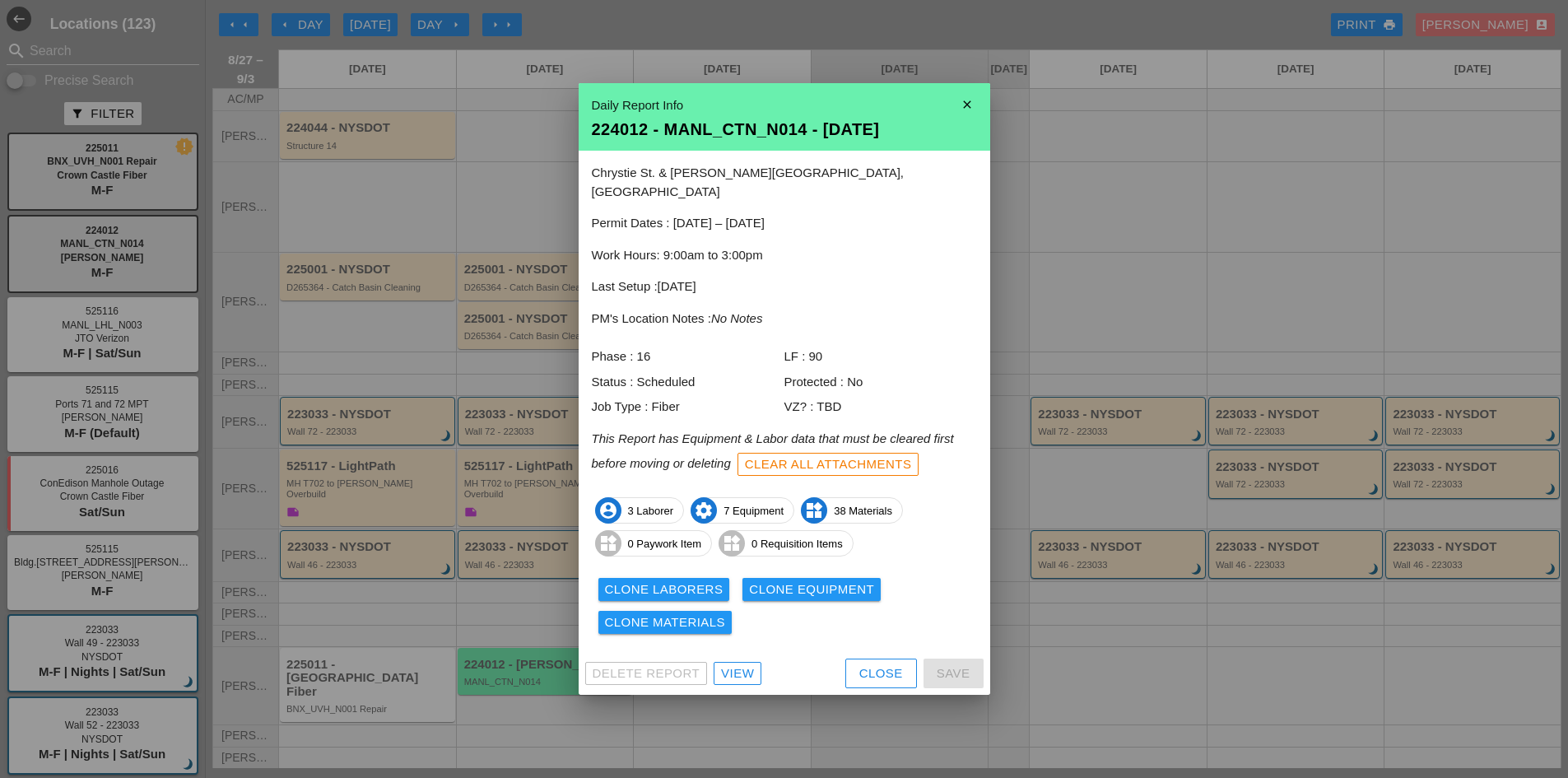
click at [720, 664] on link "View" at bounding box center [737, 673] width 48 height 23
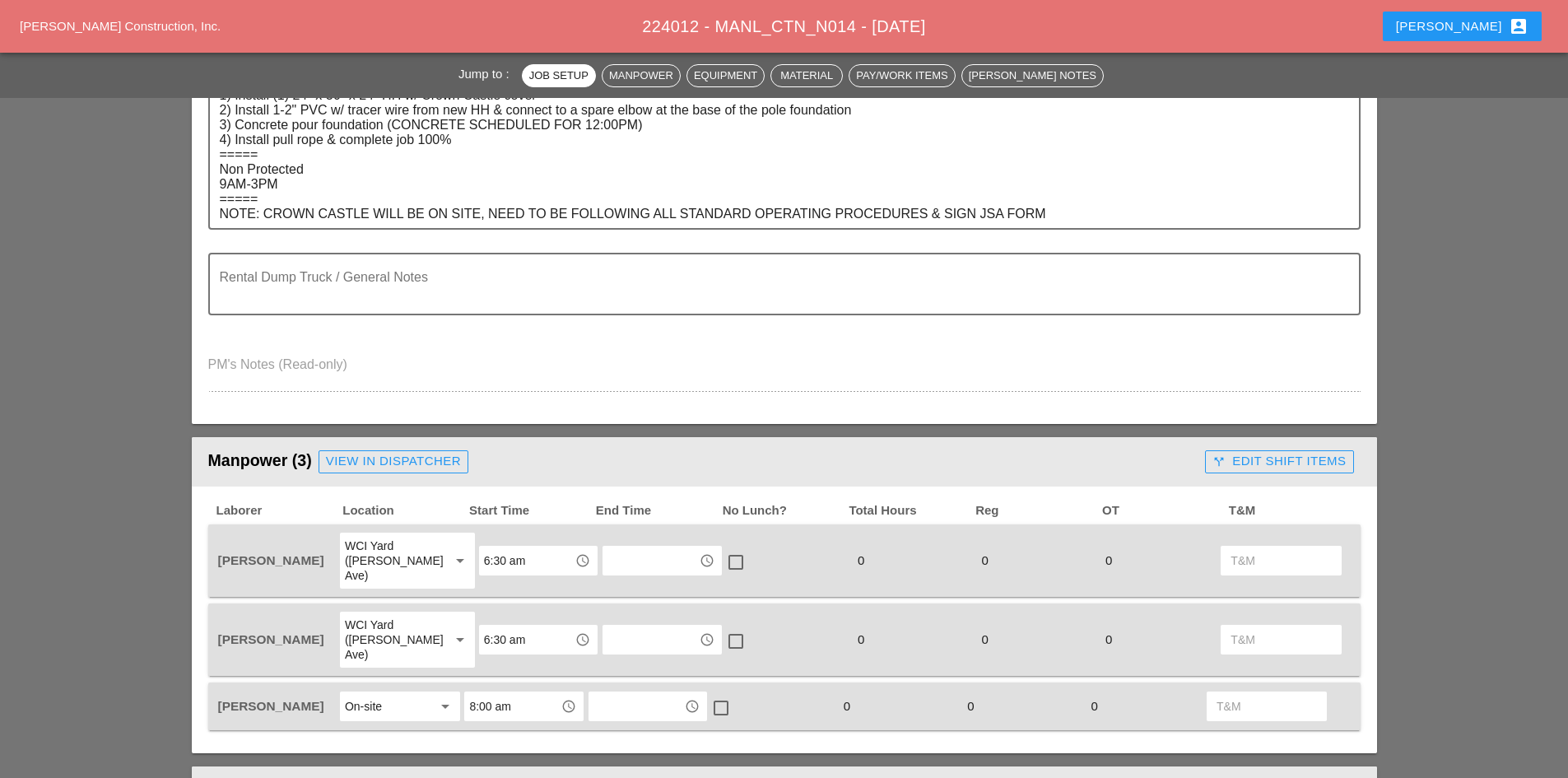
scroll to position [494, 0]
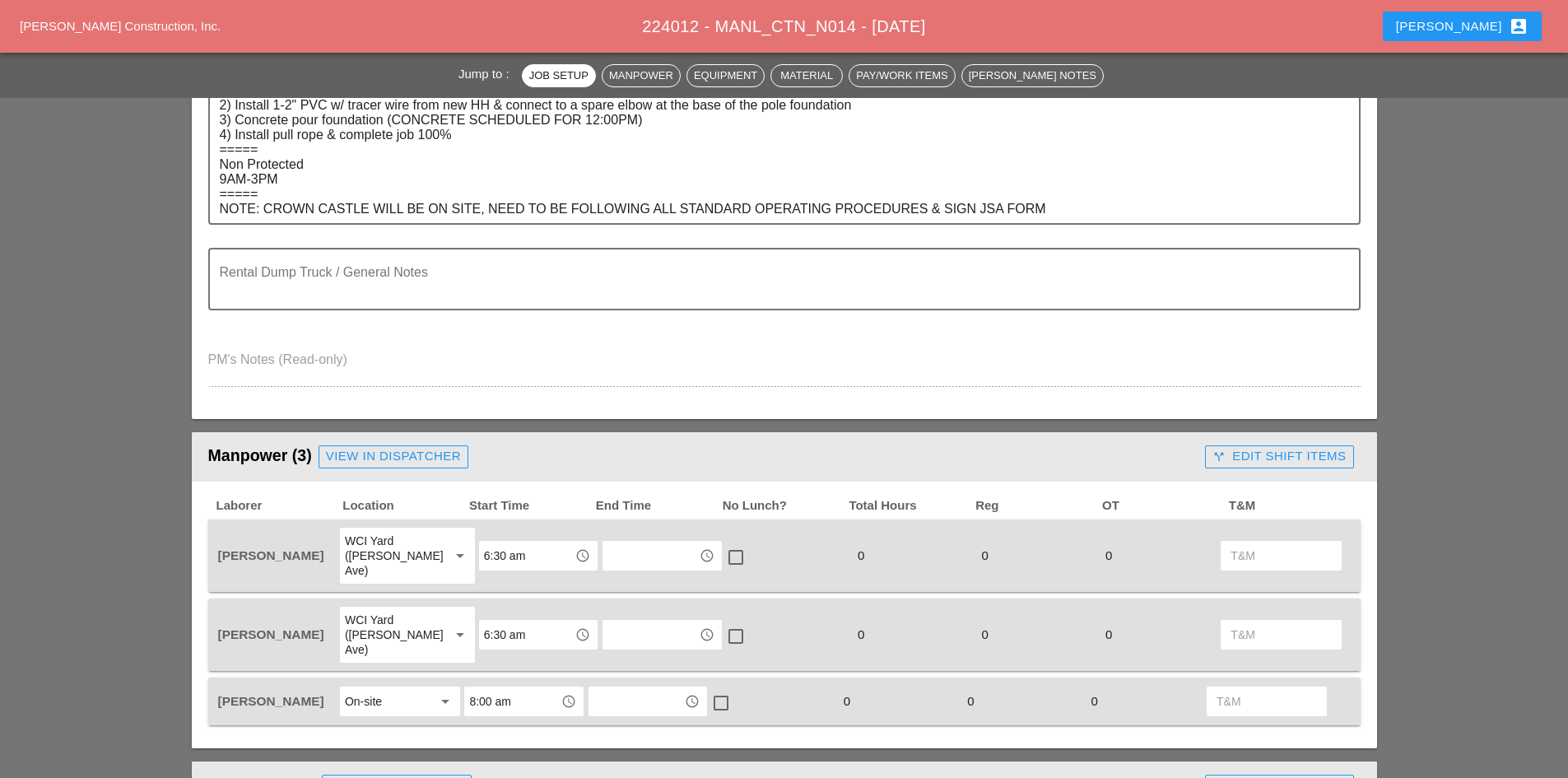
click at [504, 548] on input "6:30 am" at bounding box center [527, 555] width 86 height 26
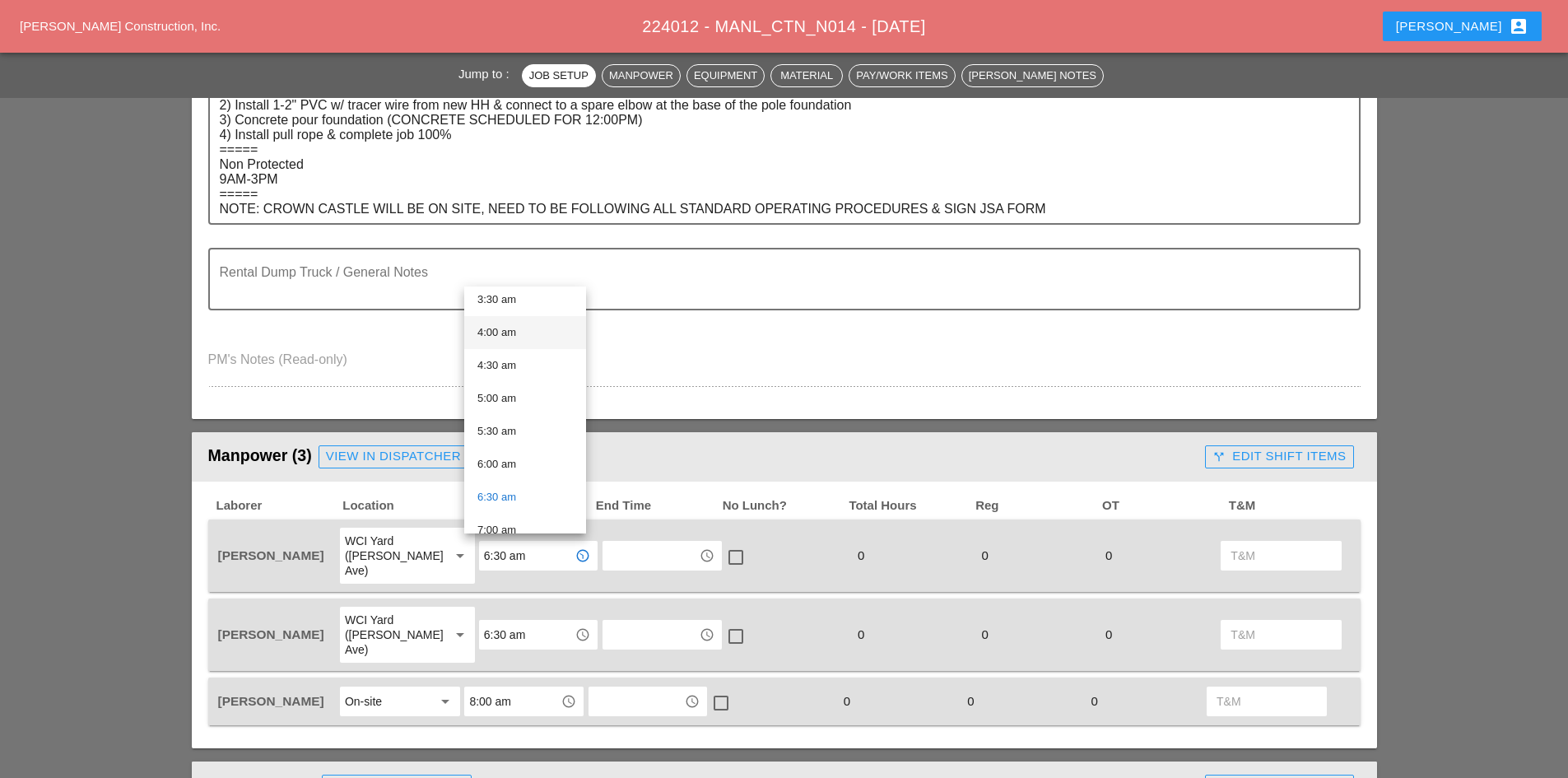
scroll to position [247, 0]
click at [513, 446] on div "6:00 am" at bounding box center [525, 454] width 96 height 20
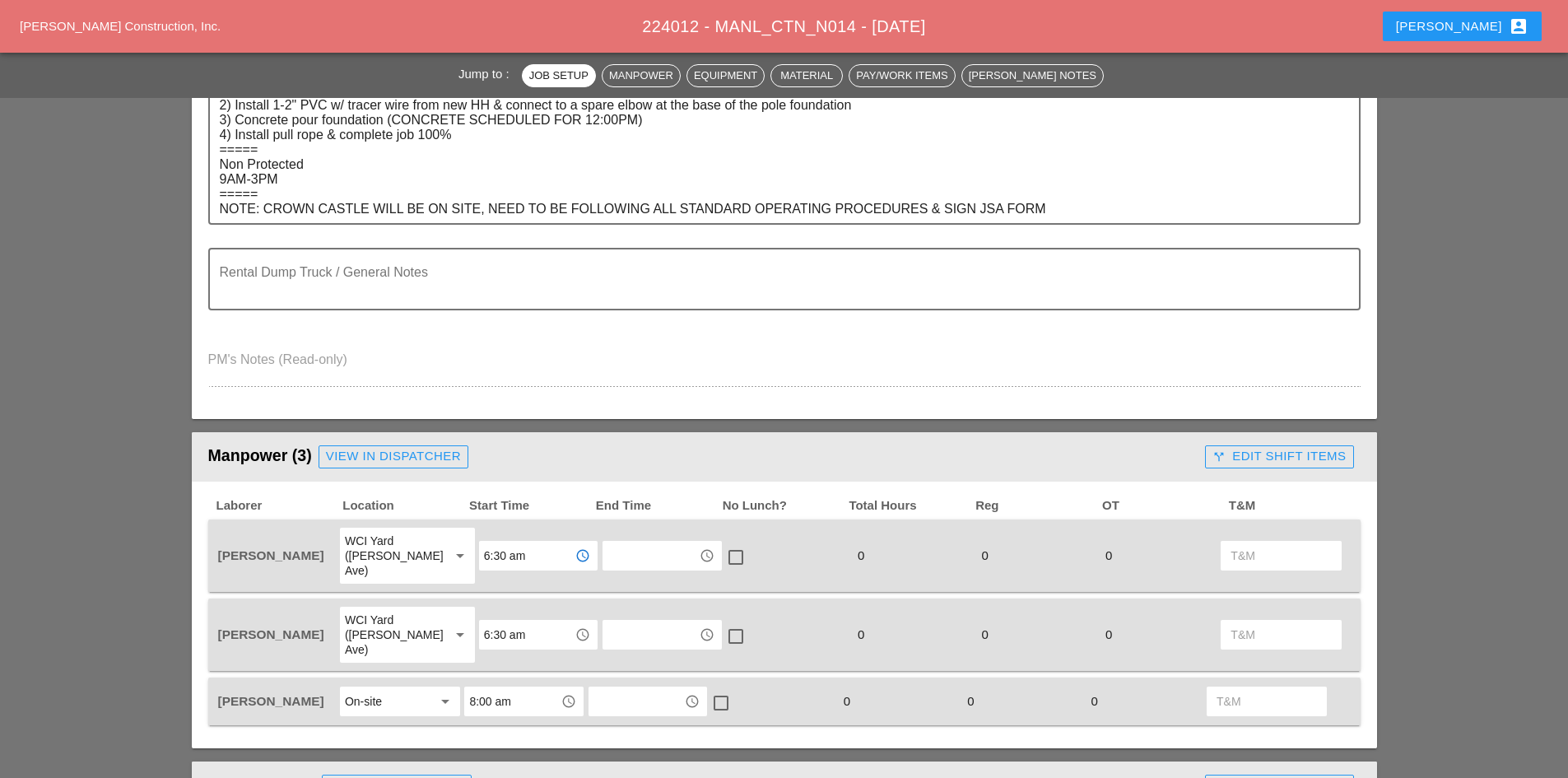
click at [504, 605] on div "6:30 am access_time" at bounding box center [539, 635] width 124 height 59
click at [503, 622] on input "6:30 am" at bounding box center [527, 635] width 86 height 26
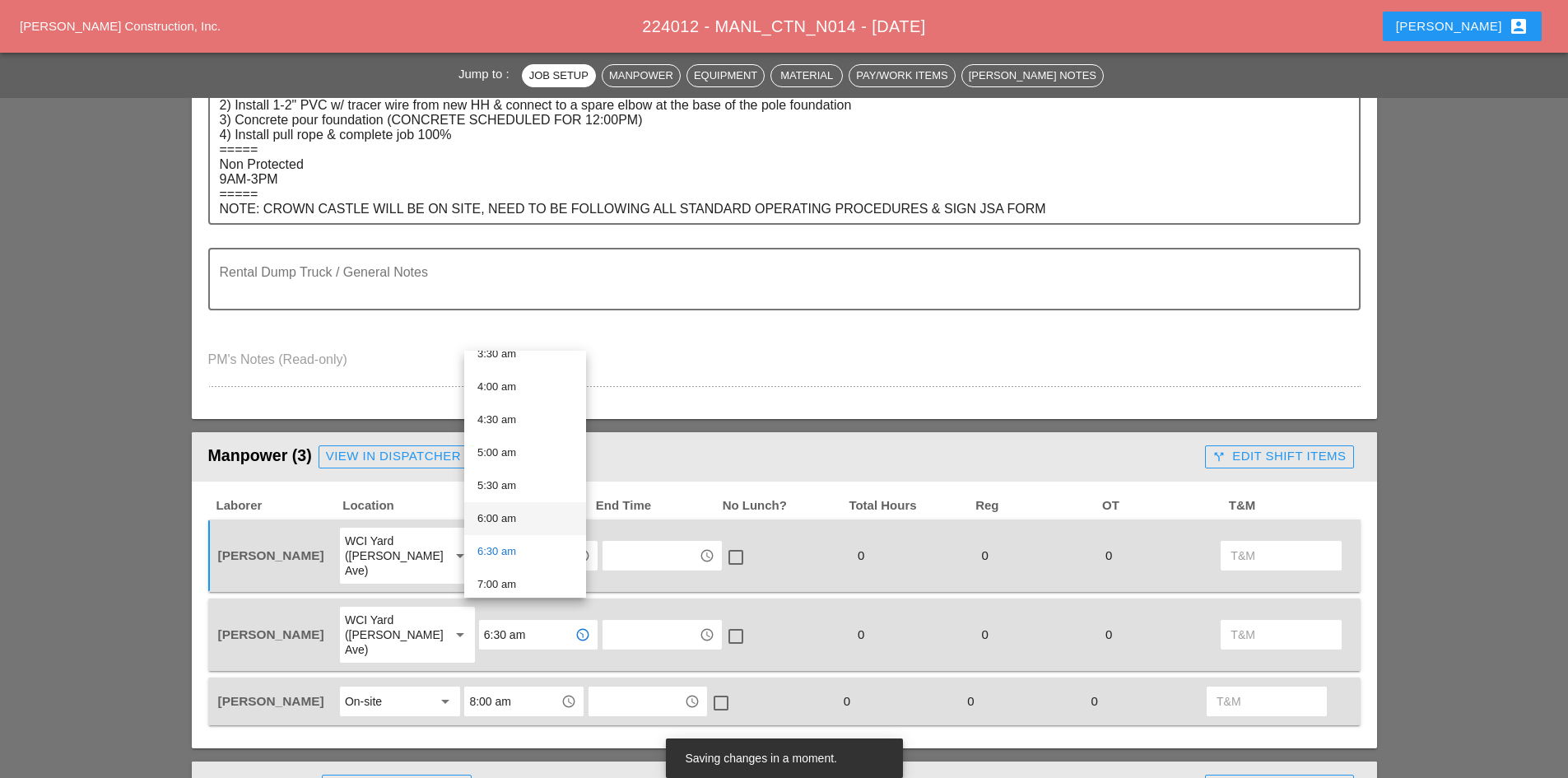
click at [524, 522] on div "6:00 am" at bounding box center [525, 518] width 96 height 20
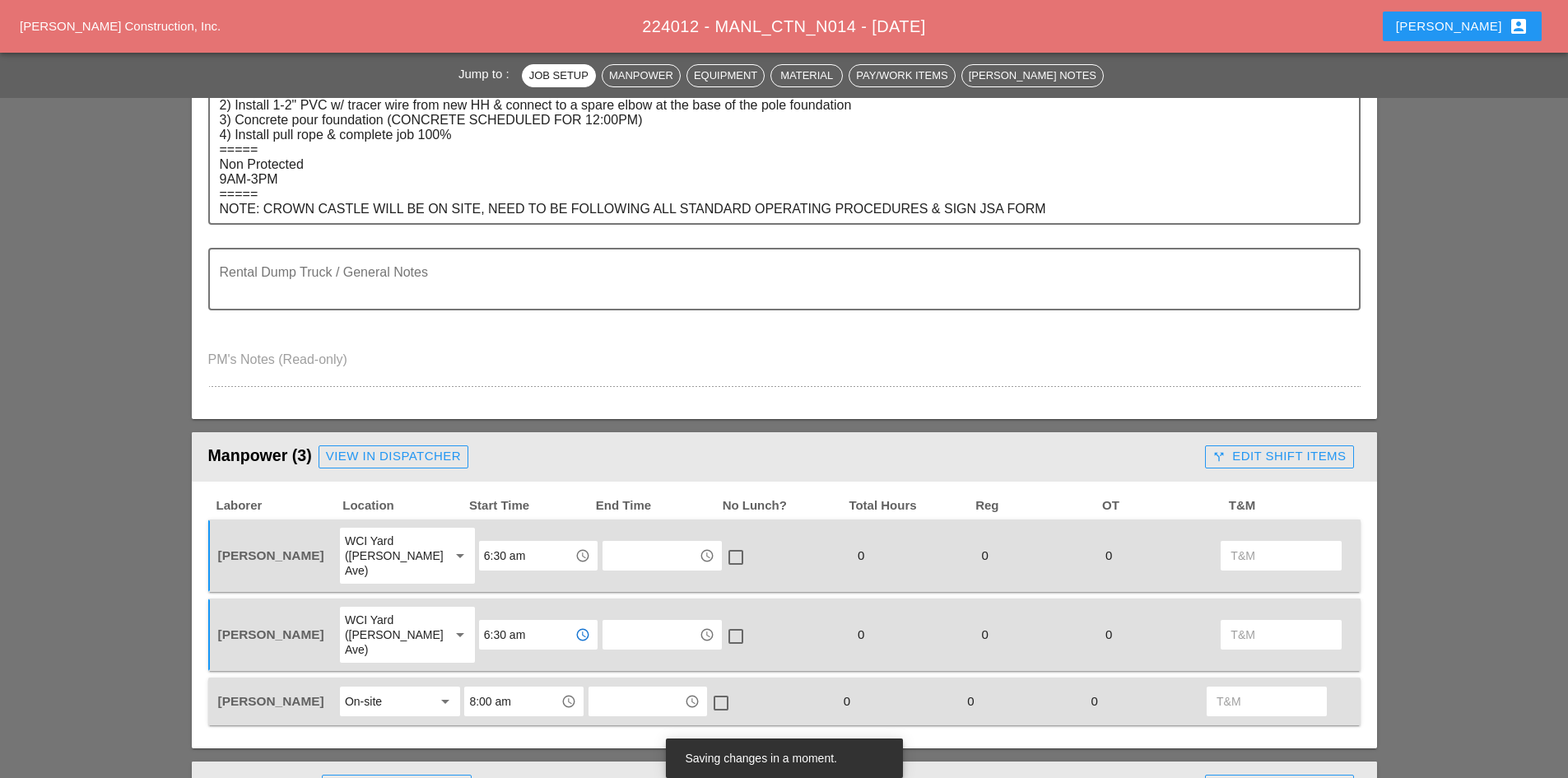
click at [196, 508] on div "Laborer Location Start Time End Time No Lunch? Total Hours Reg OT T&M Rudolph B…" at bounding box center [784, 615] width 1185 height 267
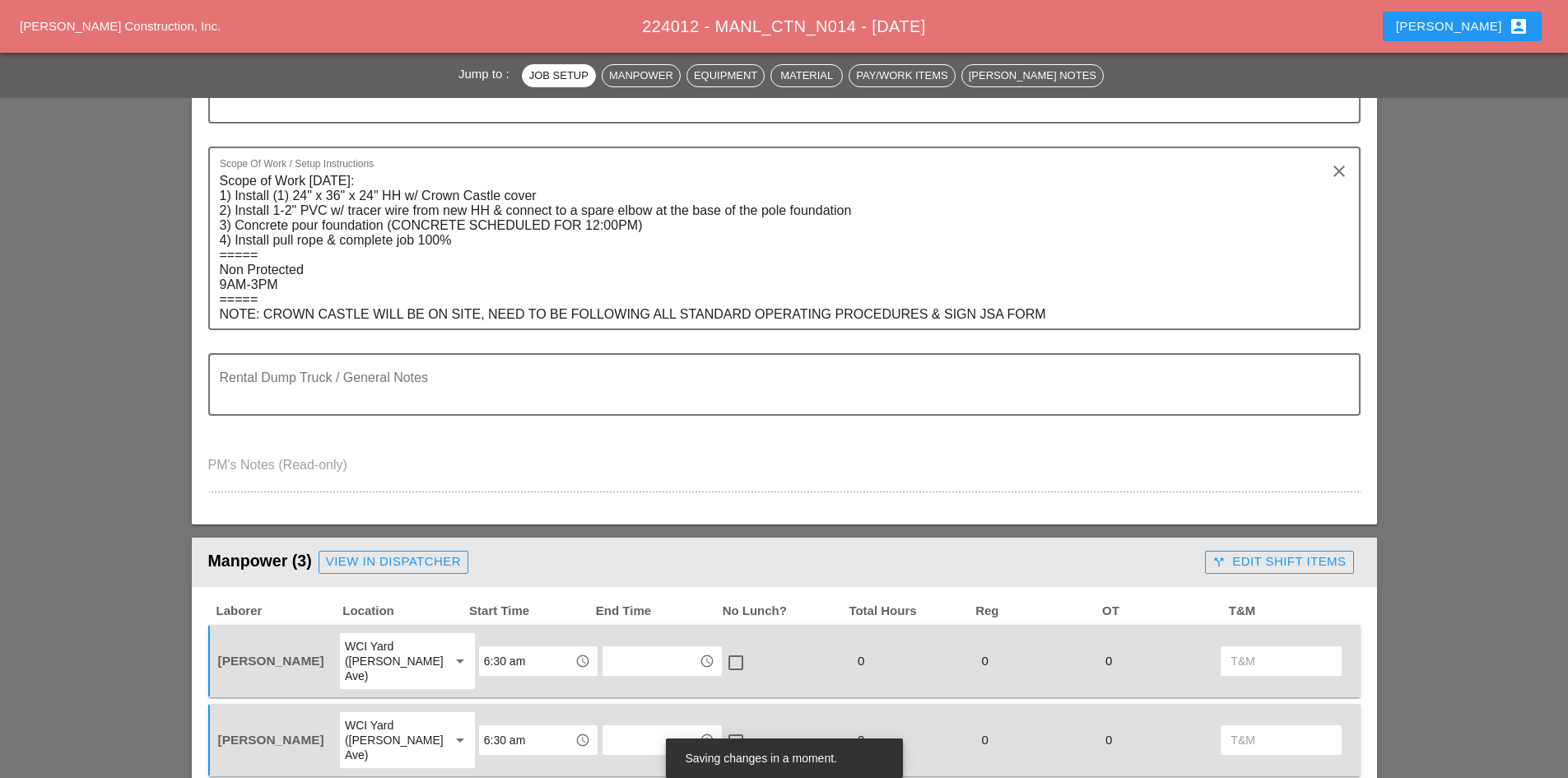
scroll to position [165, 0]
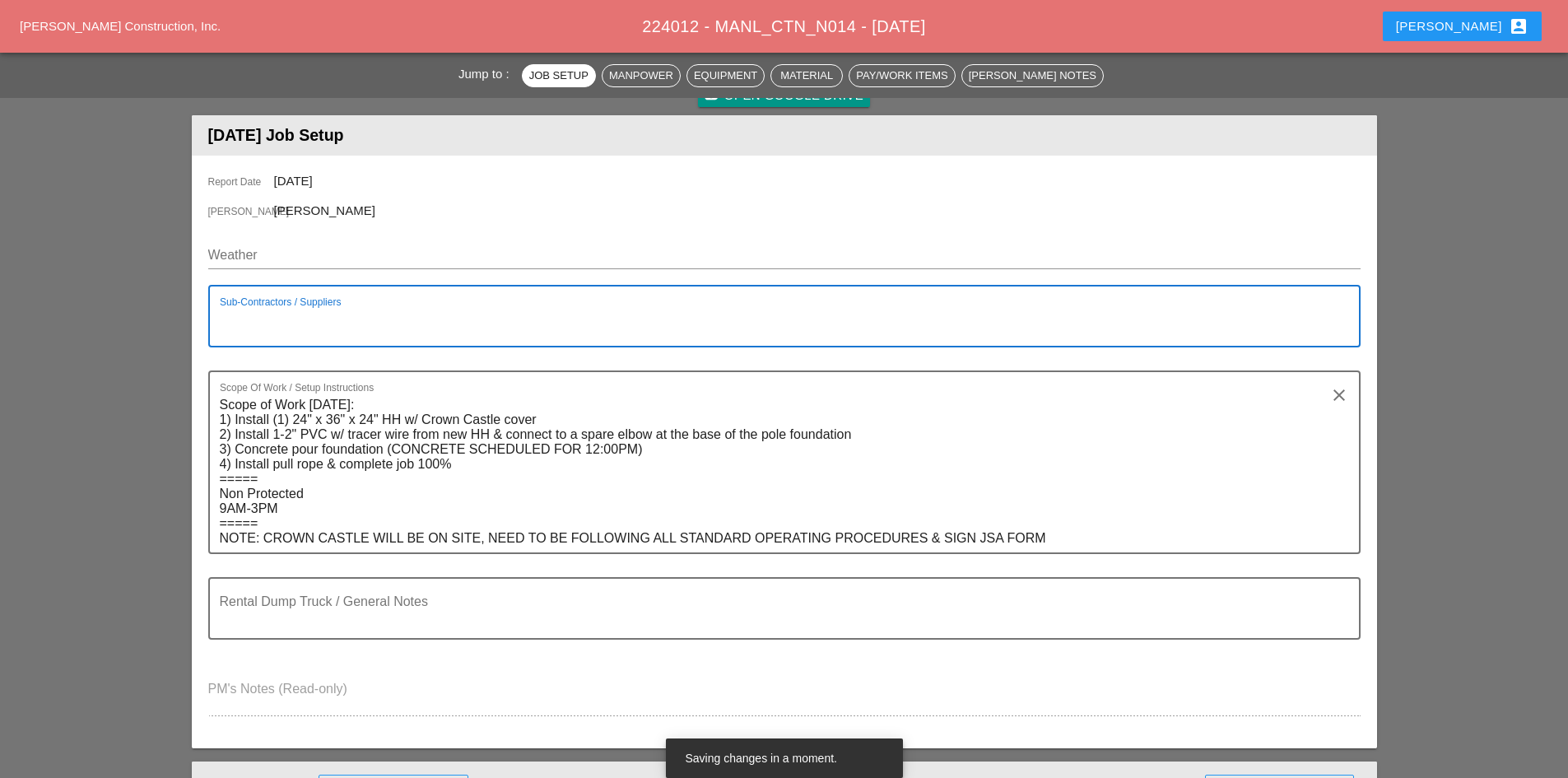
click at [336, 333] on textarea "Sub-Contractors / Suppliers" at bounding box center [778, 326] width 1117 height 40
type textarea "=============================="
type textarea "D"
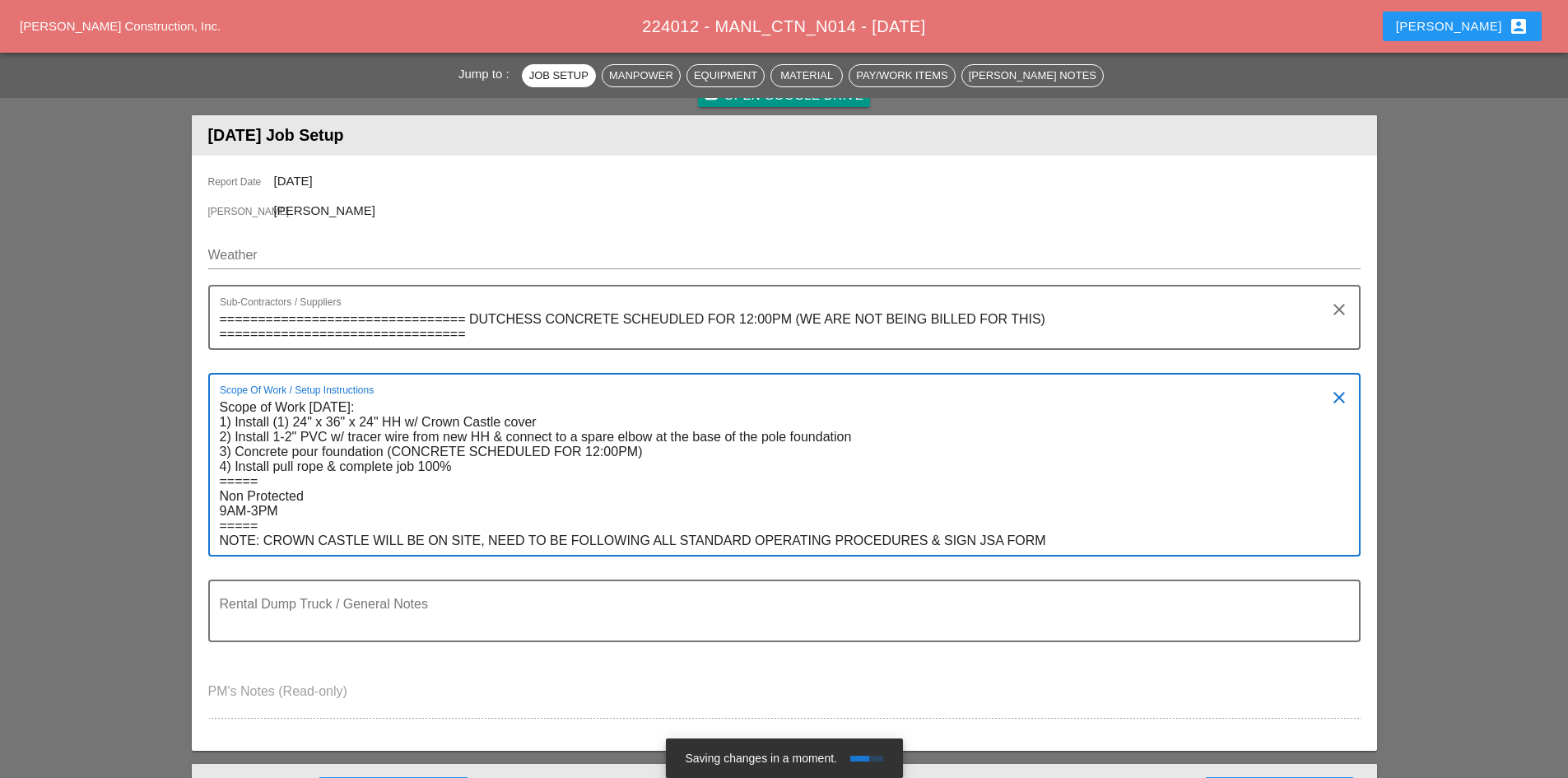
drag, startPoint x: 1081, startPoint y: 537, endPoint x: 263, endPoint y: 545, distance: 818.0
click at [263, 545] on textarea "Scope of Work Thursday 8/28: 1) Install (1) 24" x 36" x 24" HH w/ Crown Castle …" at bounding box center [778, 474] width 1117 height 160
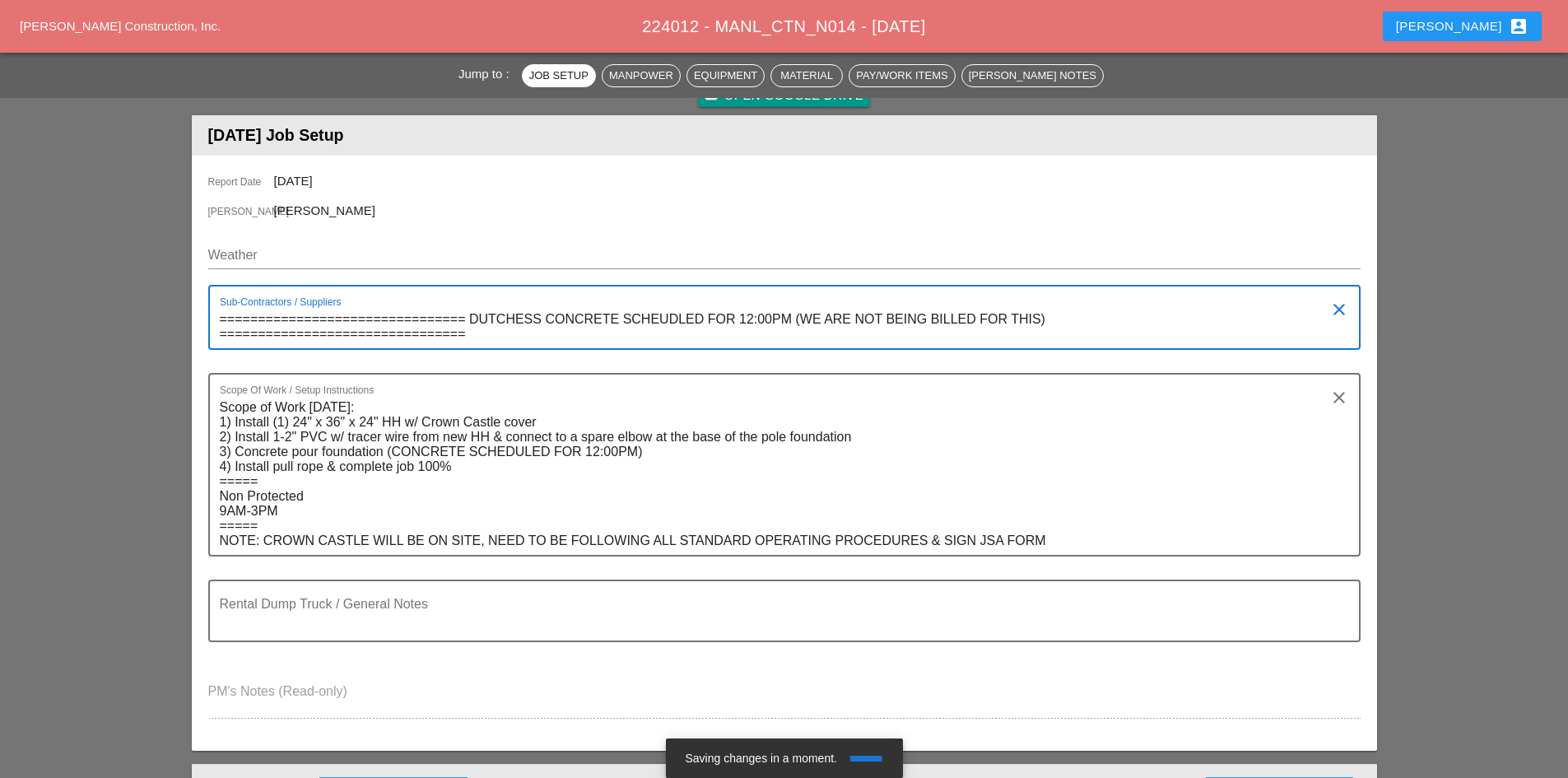
drag, startPoint x: 480, startPoint y: 334, endPoint x: 196, endPoint y: 336, distance: 284.0
click at [196, 336] on div "Report Date 08/28/2025 Foreman Yancy Matos Weather Sub-Contractors / Suppliers …" at bounding box center [784, 453] width 1185 height 596
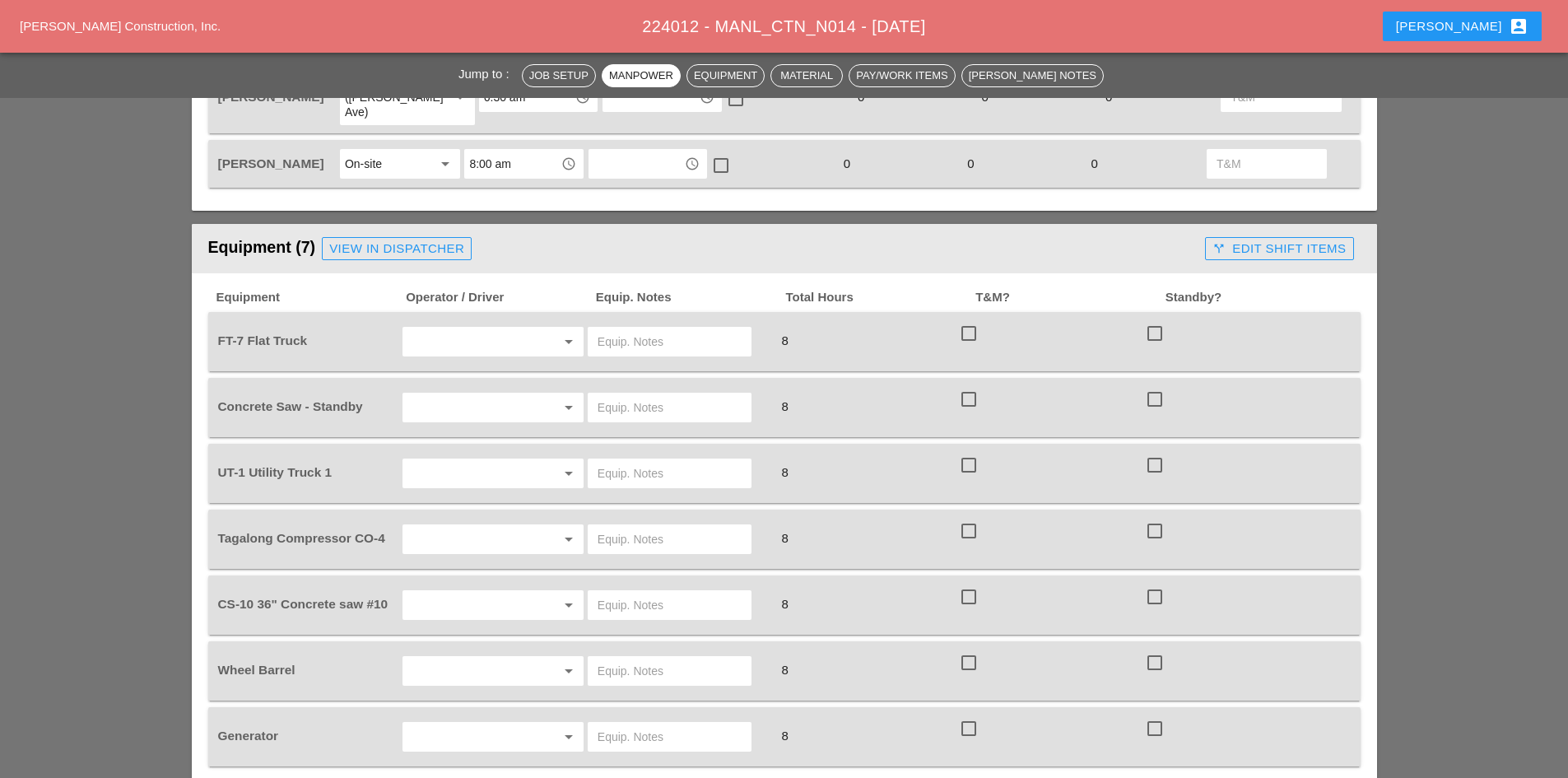
scroll to position [1070, 0]
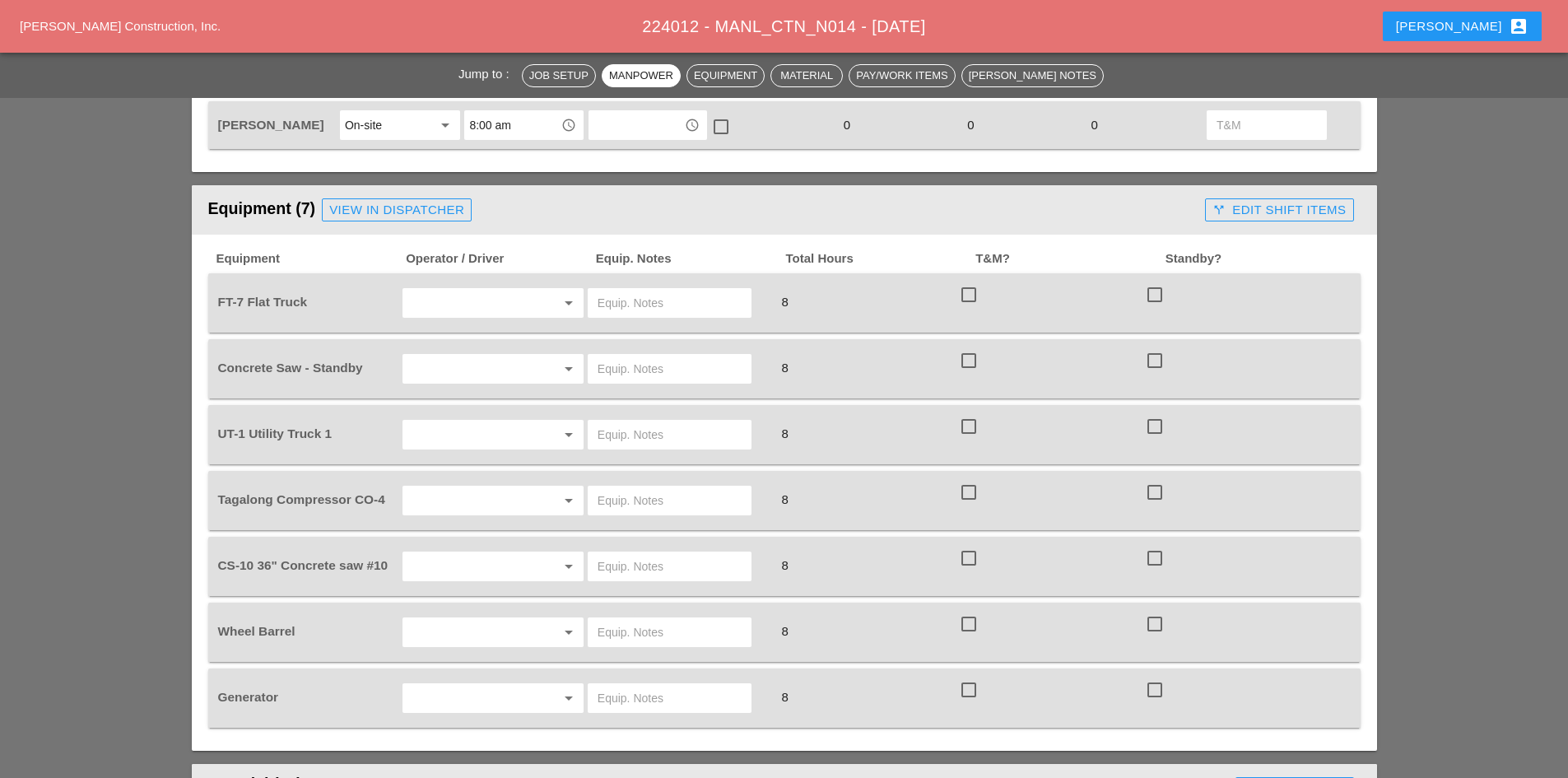
type textarea "================================ DUTCHESS CONCRETE SCHEUDLED FOR 12:00PM (WE AR…"
click at [452, 290] on input "text" at bounding box center [469, 303] width 125 height 26
click at [466, 333] on div "[PERSON_NAME]" at bounding box center [493, 341] width 154 height 20
click at [618, 290] on input "text" at bounding box center [669, 303] width 144 height 26
type input "W/ MATERIALS"
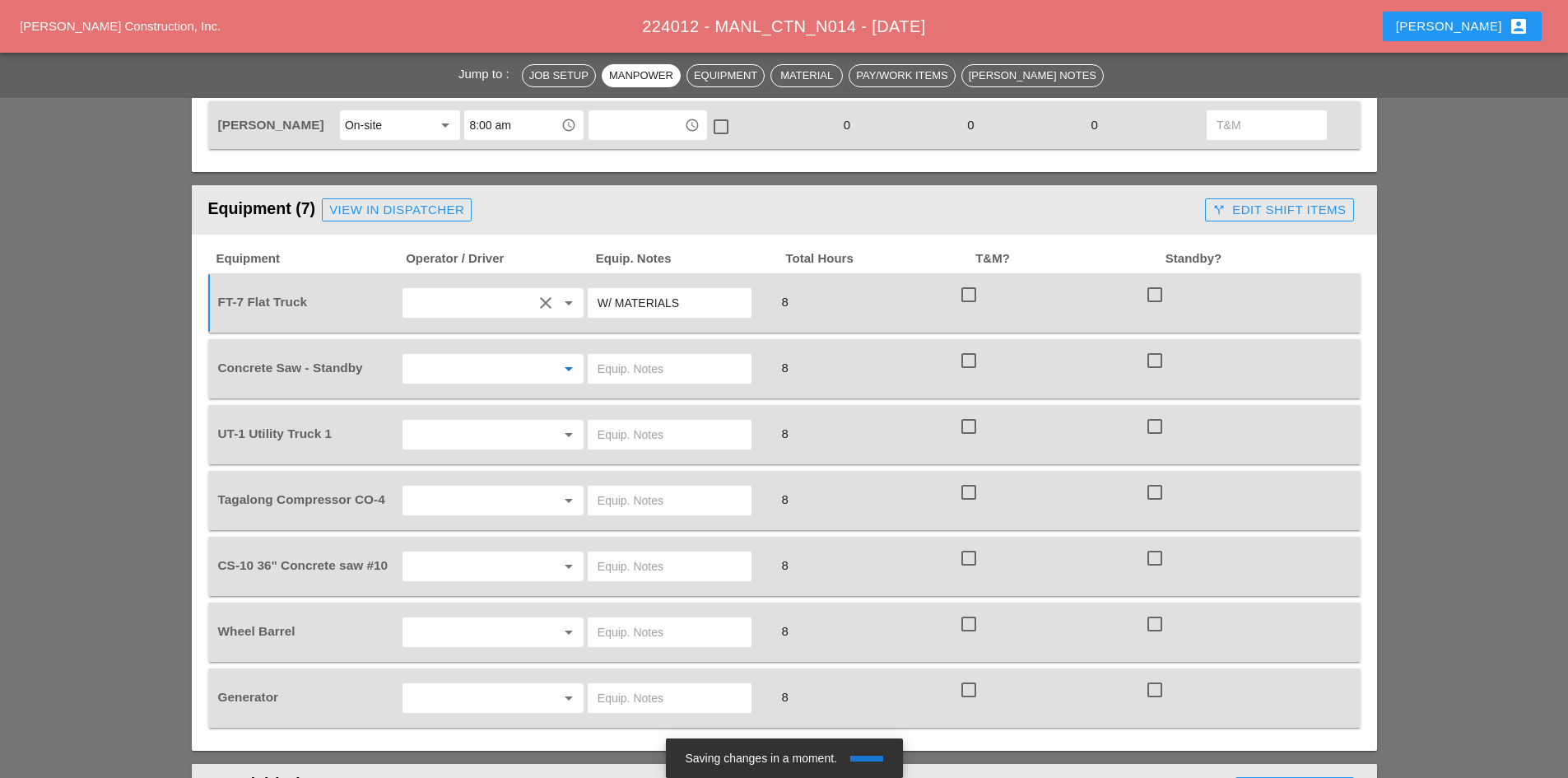
click at [524, 355] on input "text" at bounding box center [469, 368] width 125 height 26
click at [496, 402] on div "[PERSON_NAME]" at bounding box center [493, 407] width 154 height 20
click at [612, 355] on input "text" at bounding box center [669, 368] width 144 height 26
type input "FULL SETUP"
click at [466, 422] on input "text" at bounding box center [469, 434] width 125 height 26
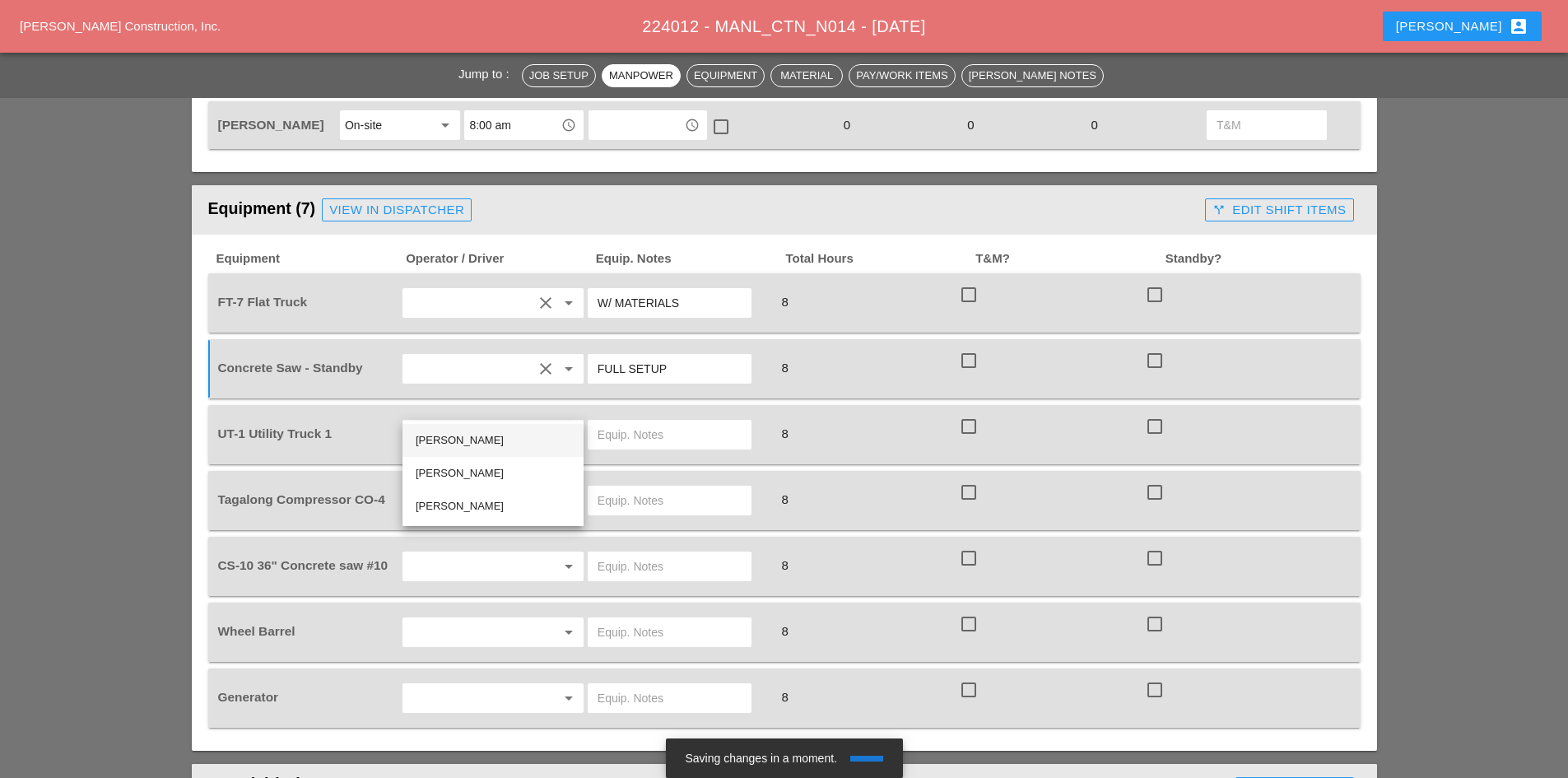
click at [469, 447] on div "[PERSON_NAME]" at bounding box center [493, 439] width 154 height 20
click at [578, 425] on icon "arrow_drop_down" at bounding box center [568, 434] width 20 height 20
click at [608, 422] on input "text" at bounding box center [669, 434] width 144 height 26
type input "W/ CONCRETE SAW"
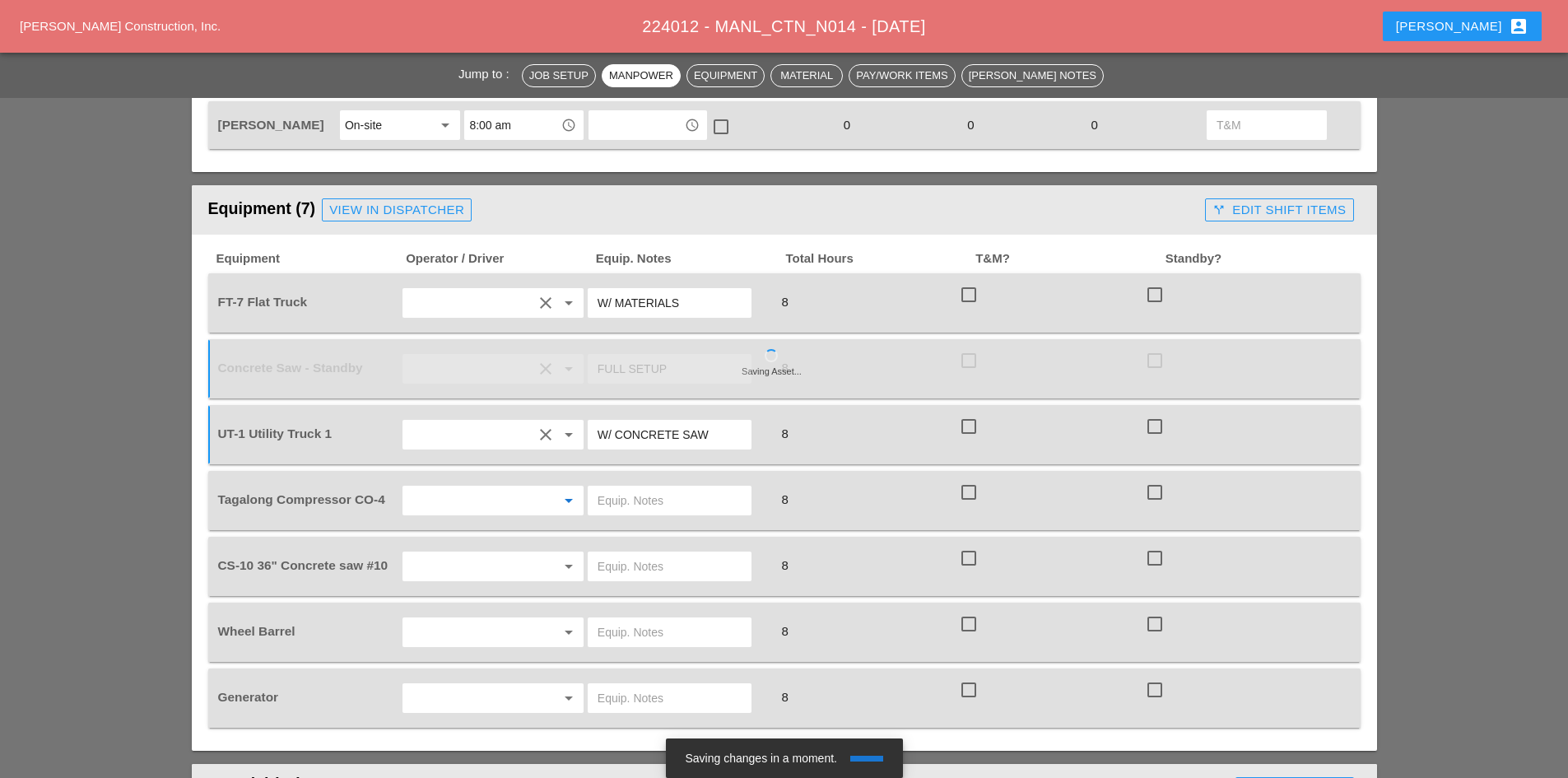
click at [522, 487] on input "text" at bounding box center [469, 500] width 125 height 26
click at [486, 537] on div "[PERSON_NAME]" at bounding box center [493, 539] width 154 height 20
click at [621, 487] on input "text" at bounding box center [669, 500] width 144 height 26
drag, startPoint x: 629, startPoint y: 473, endPoint x: 559, endPoint y: 473, distance: 70.0
click at [559, 478] on div "Tagalong Compressor CO-4 clear arrow_drop_down SRT 8 check_box_outline_blank ch…" at bounding box center [772, 501] width 1115 height 46
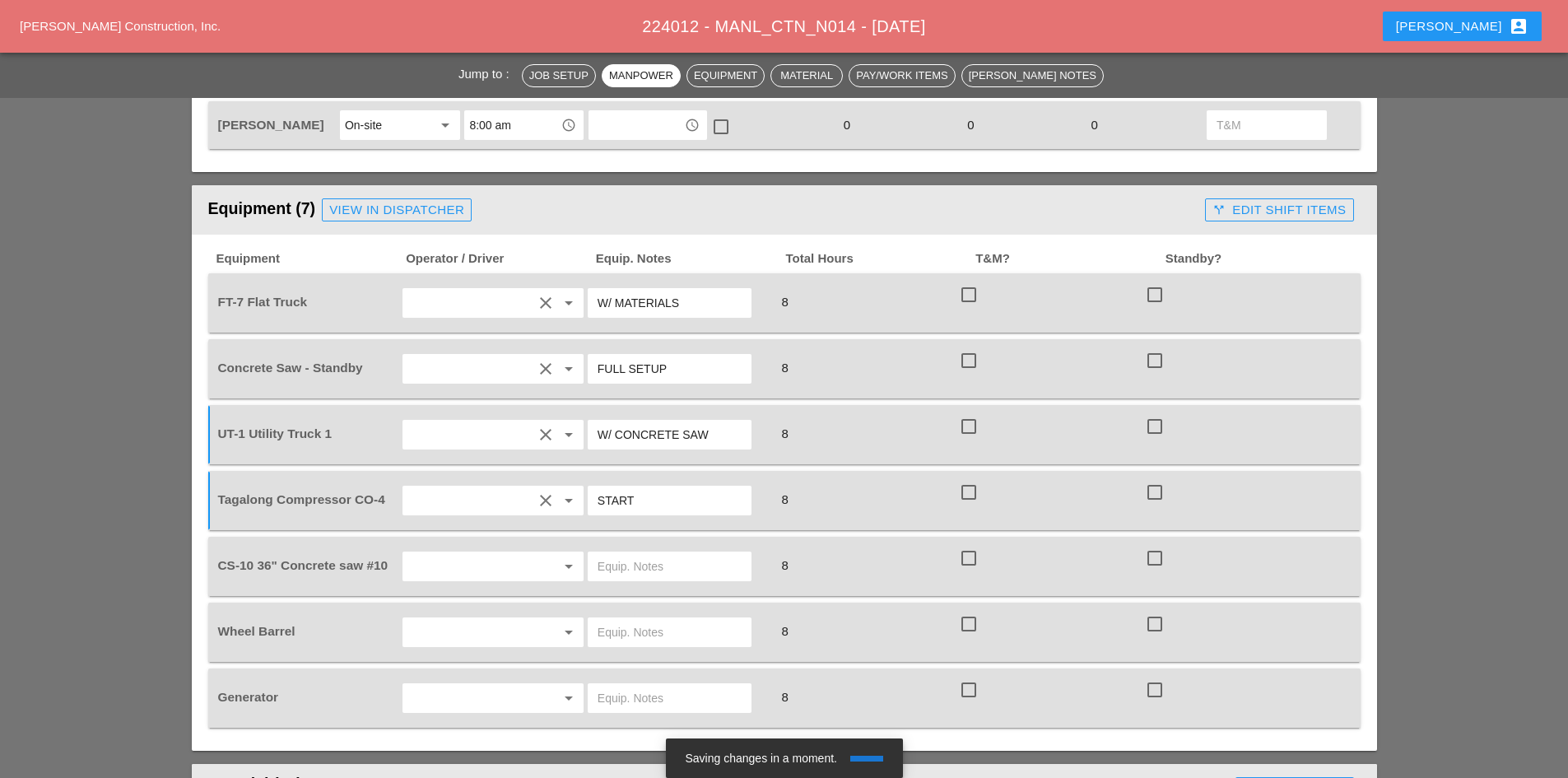
scroll to position [1152, 0]
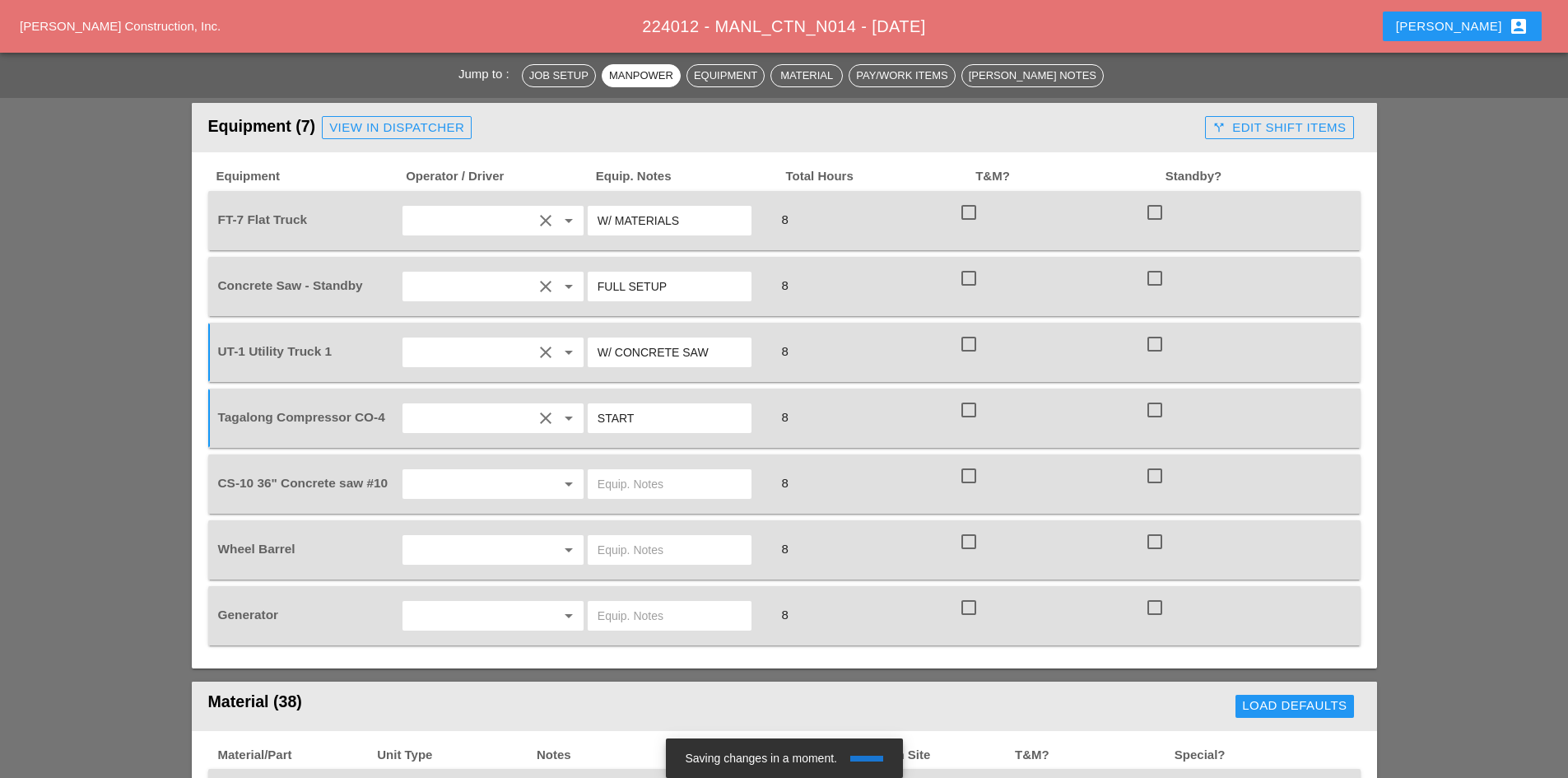
type input "START"
click at [524, 471] on input "text" at bounding box center [469, 484] width 125 height 26
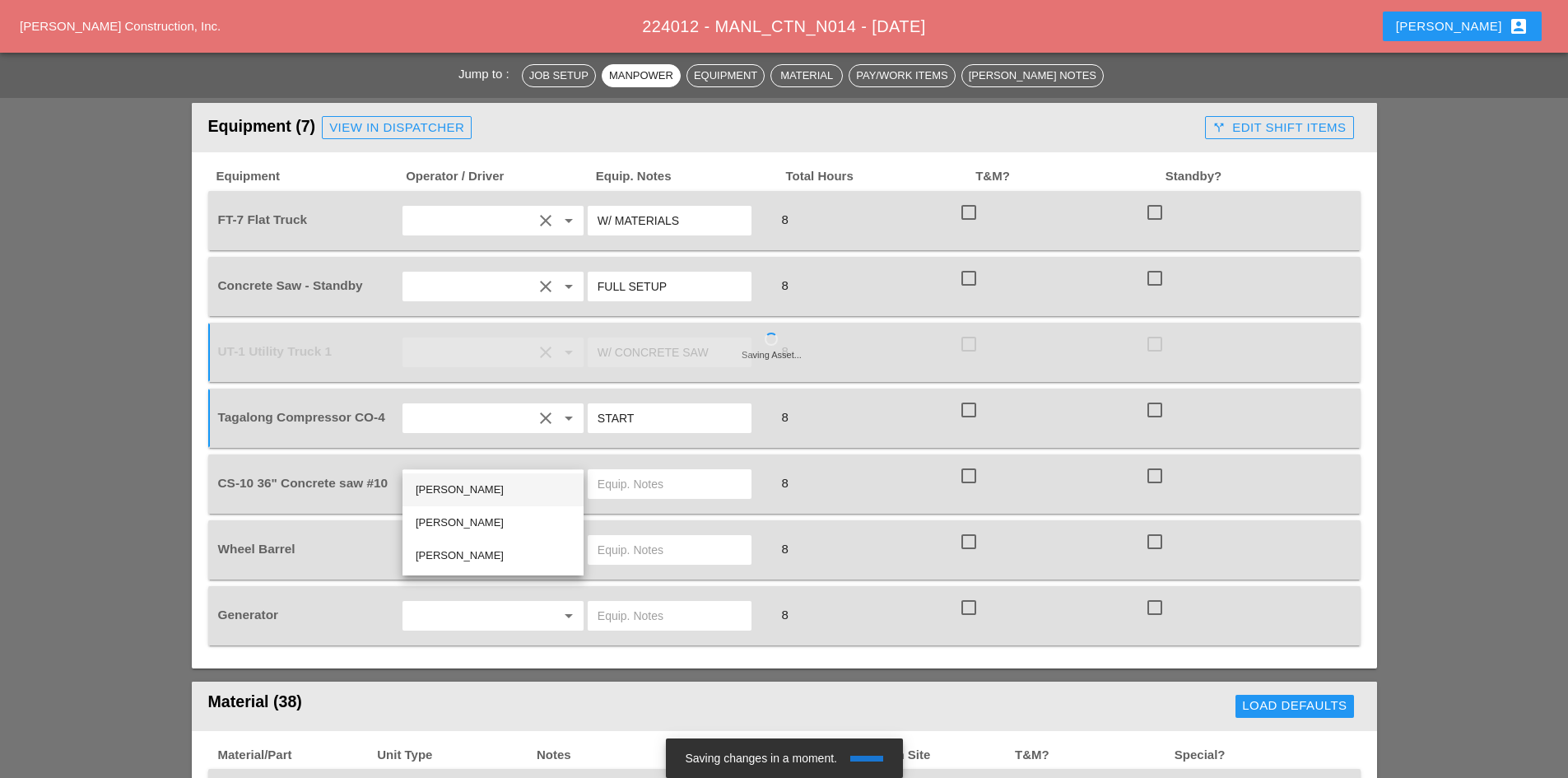
click at [478, 492] on div "[PERSON_NAME]" at bounding box center [493, 490] width 154 height 20
click at [664, 471] on input "text" at bounding box center [669, 484] width 144 height 26
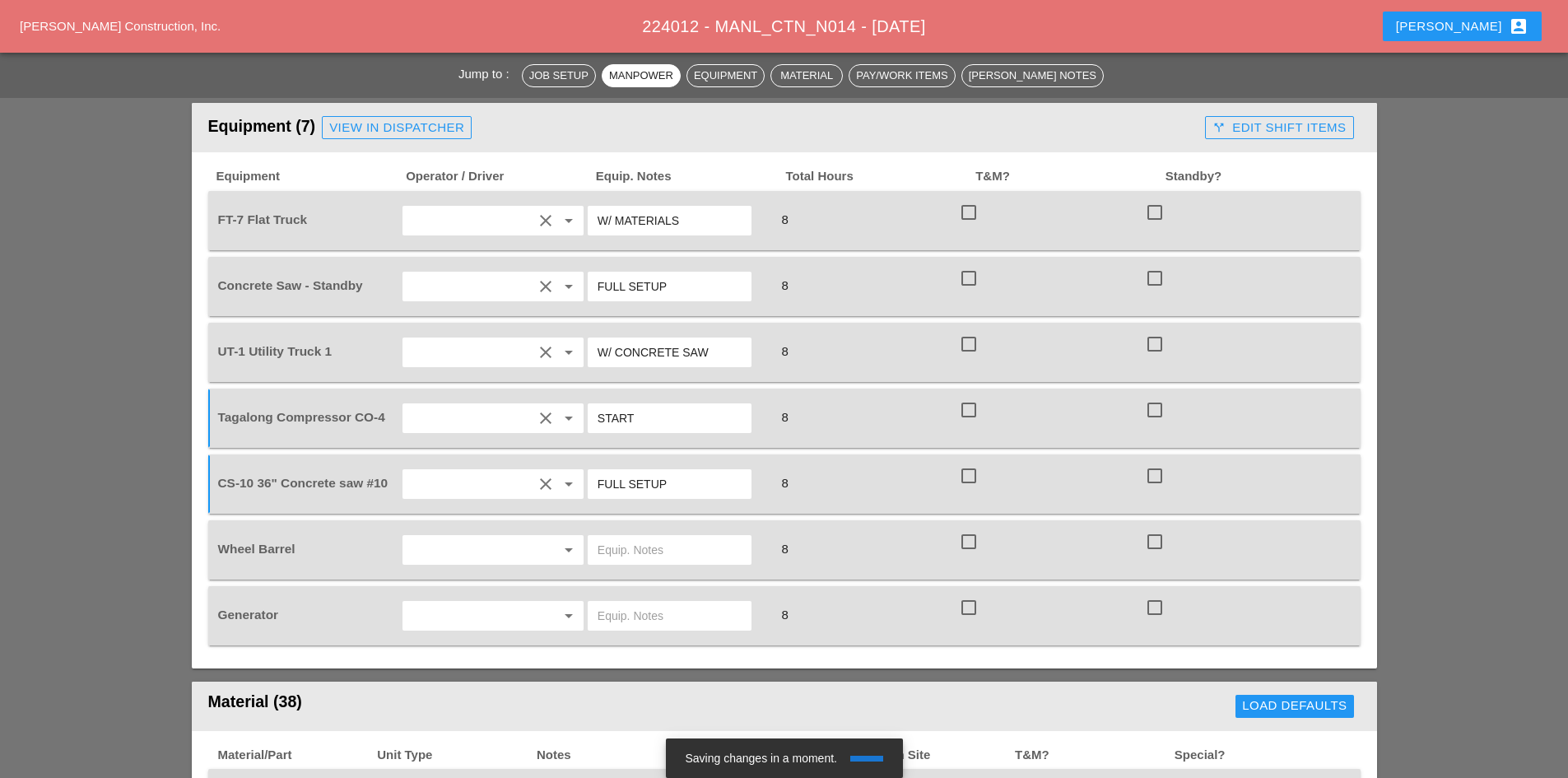
type input "FULL SETUP"
click at [506, 537] on input "text" at bounding box center [469, 550] width 125 height 26
drag, startPoint x: 489, startPoint y: 548, endPoint x: 601, endPoint y: 523, distance: 114.8
click at [490, 548] on div "[PERSON_NAME]" at bounding box center [493, 555] width 154 height 20
click at [605, 537] on input "text" at bounding box center [669, 550] width 144 height 26
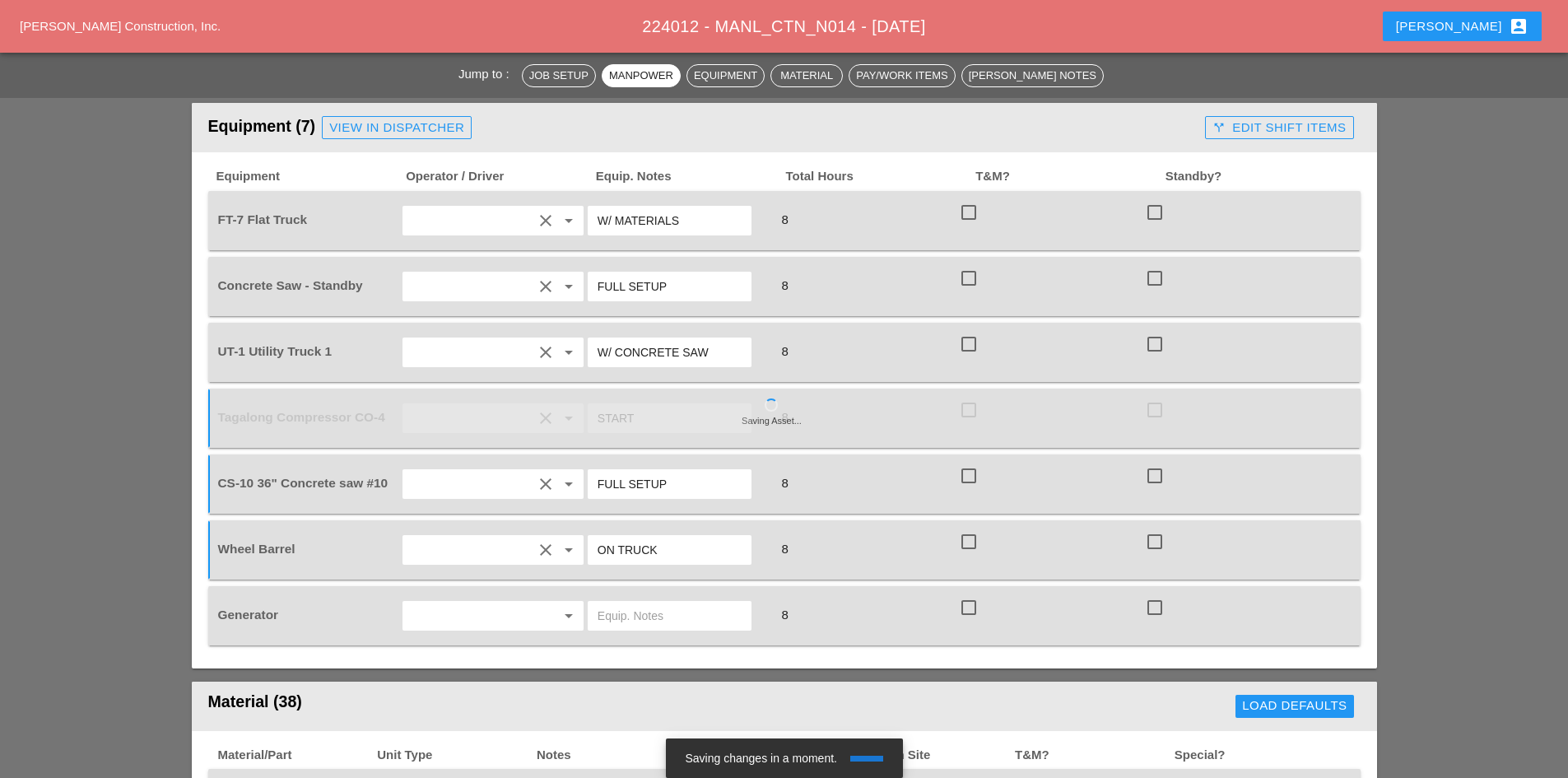
type input "ON TRUCK"
click at [531, 609] on div "Generator arrow_drop_down 8 check_box_outline_blank check_box_outline_blank" at bounding box center [784, 616] width 1152 height 59
click at [534, 606] on div at bounding box center [544, 615] width 23 height 20
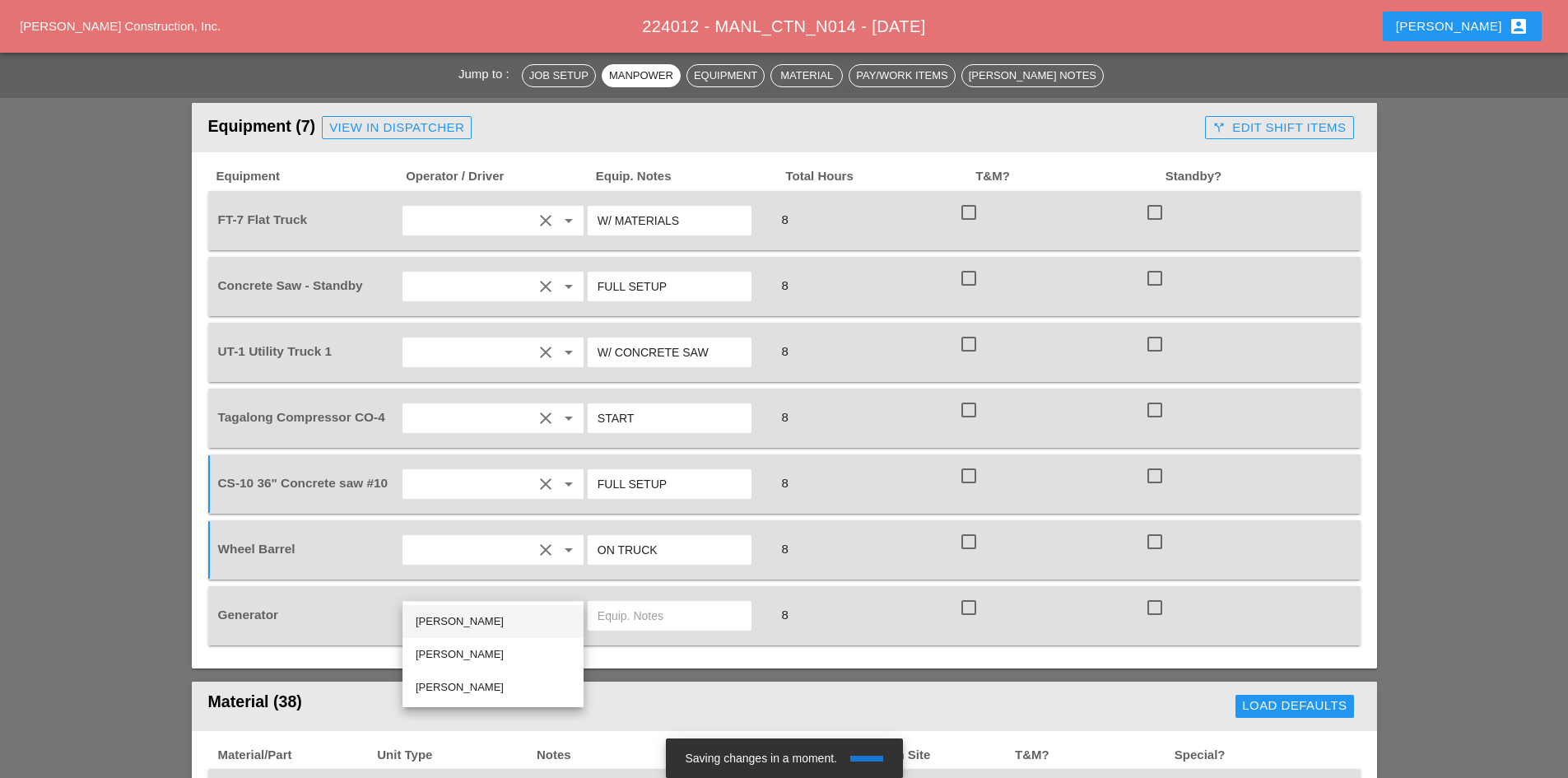
click at [490, 630] on div "[PERSON_NAME]" at bounding box center [493, 621] width 154 height 20
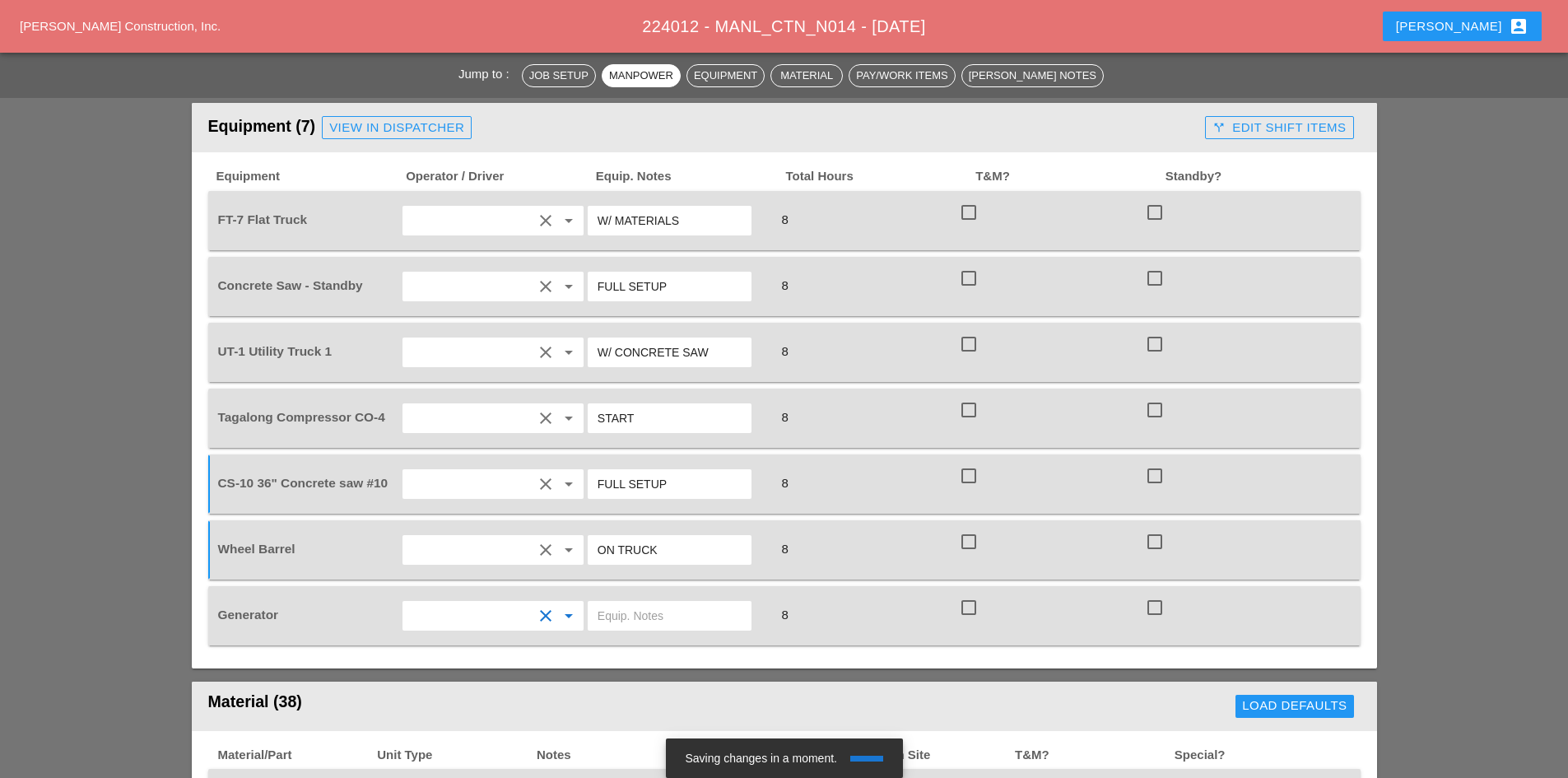
click at [652, 602] on input "text" at bounding box center [669, 615] width 144 height 26
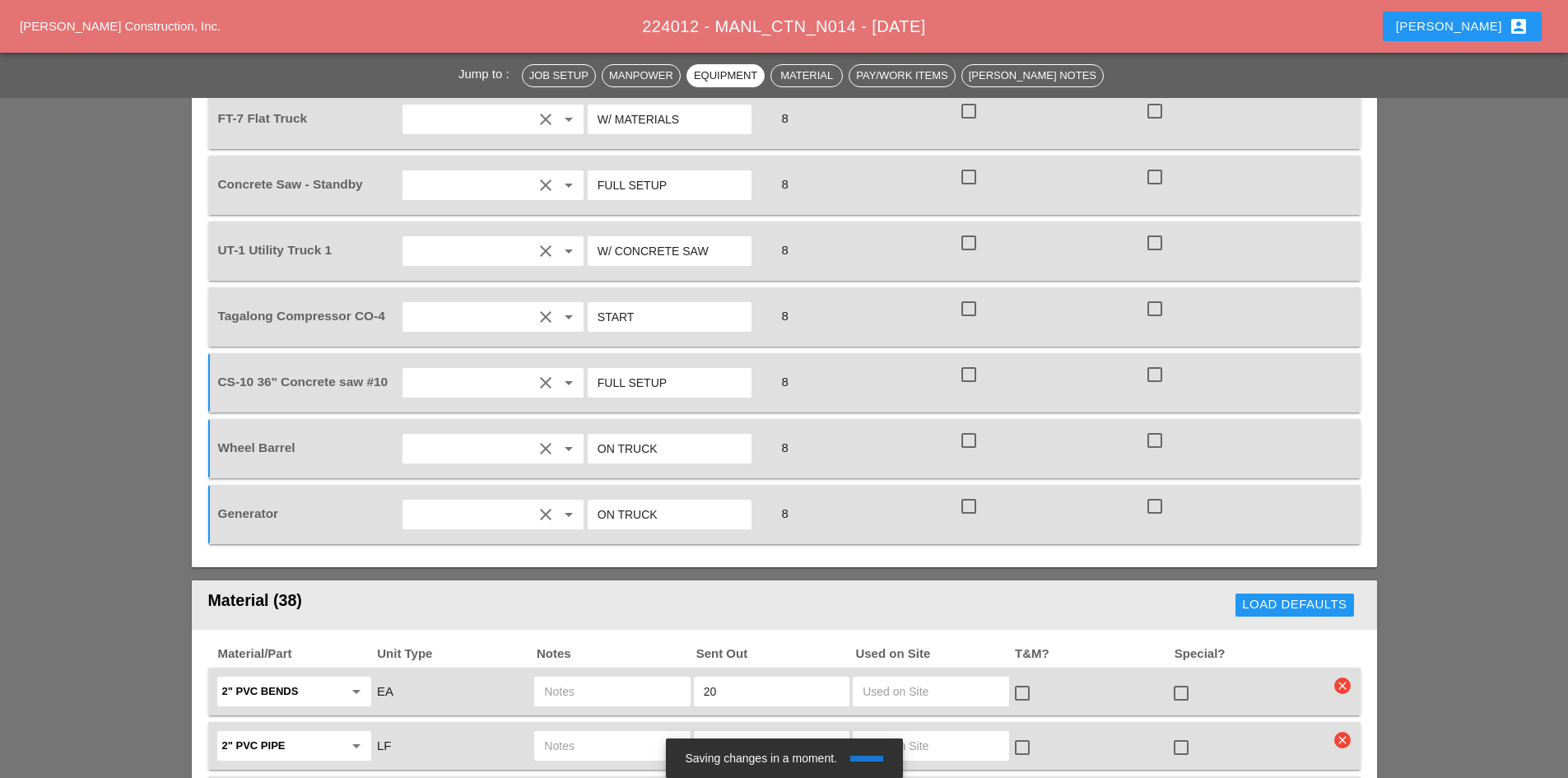
scroll to position [1482, 0]
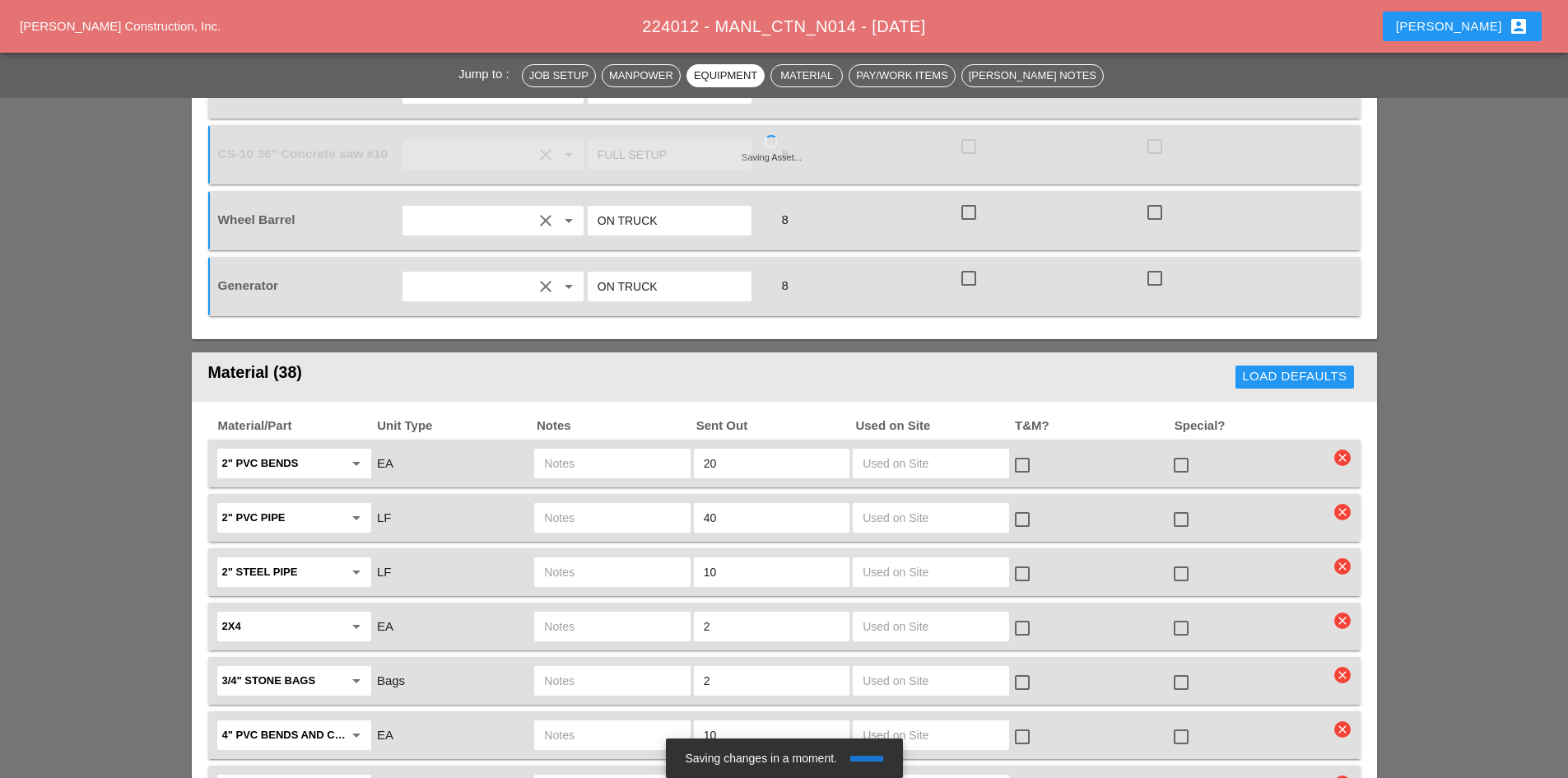
type input "ON TRUCK"
drag, startPoint x: 749, startPoint y: 484, endPoint x: 689, endPoint y: 481, distance: 60.1
click at [689, 501] on div "2" PVC pipe arrow_drop_down LF 40 check_box_outline_blank check_box_outline_bla…" at bounding box center [772, 518] width 1115 height 35
type input "15"
drag, startPoint x: 745, startPoint y: 440, endPoint x: 667, endPoint y: 434, distance: 78.2
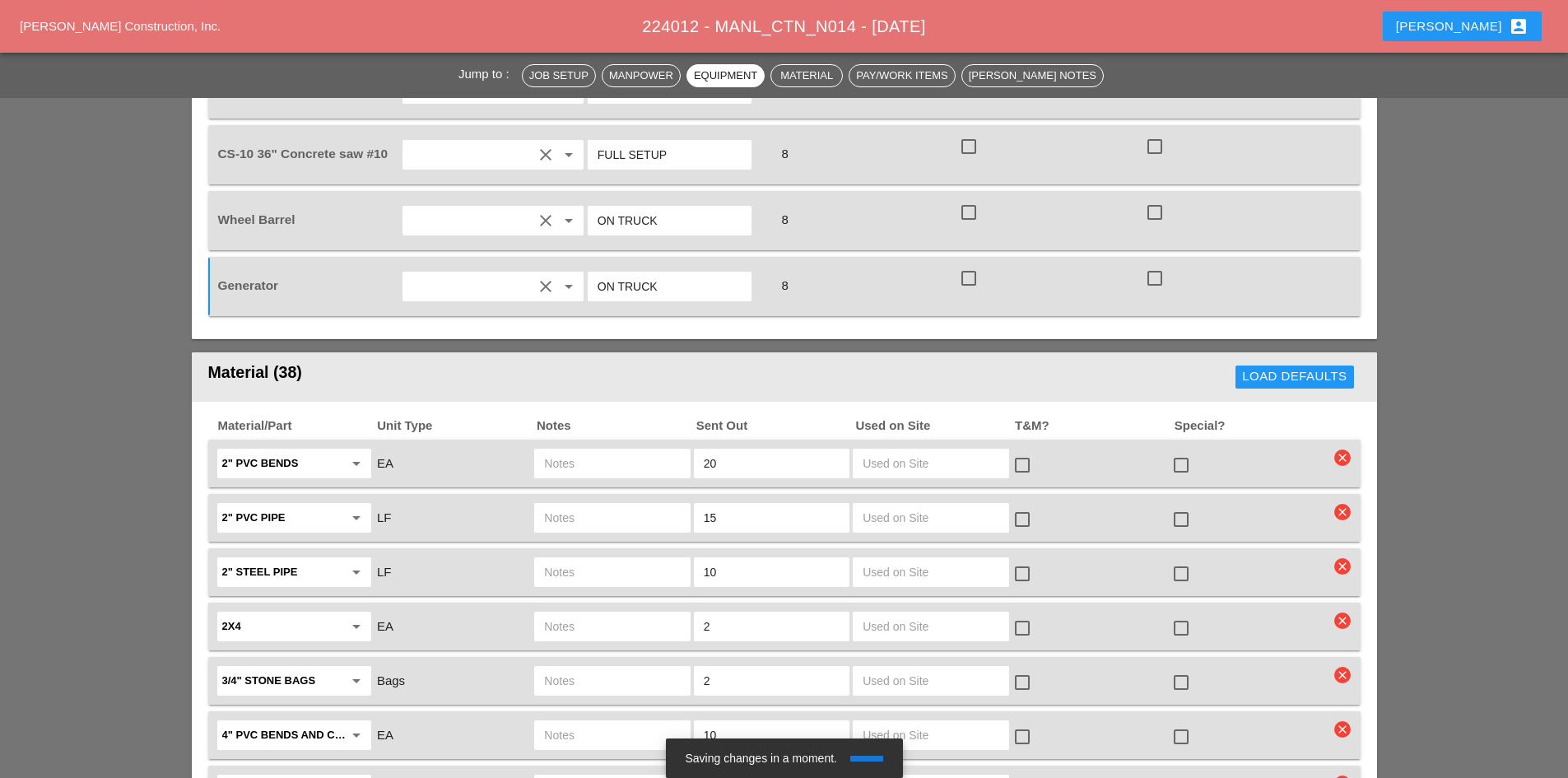
click at [667, 446] on div "2" PVC bends arrow_drop_down EA 20 check_box_outline_blank check_box_outline_bl…" at bounding box center [772, 463] width 1115 height 35
type input "10"
drag, startPoint x: 799, startPoint y: 487, endPoint x: 680, endPoint y: 482, distance: 119.1
click at [680, 501] on div "2" PVC pipe arrow_drop_down LF 15 check_box_outline_blank check_box_outline_bla…" at bounding box center [772, 518] width 1115 height 35
click at [1182, 506] on div at bounding box center [1181, 519] width 28 height 28
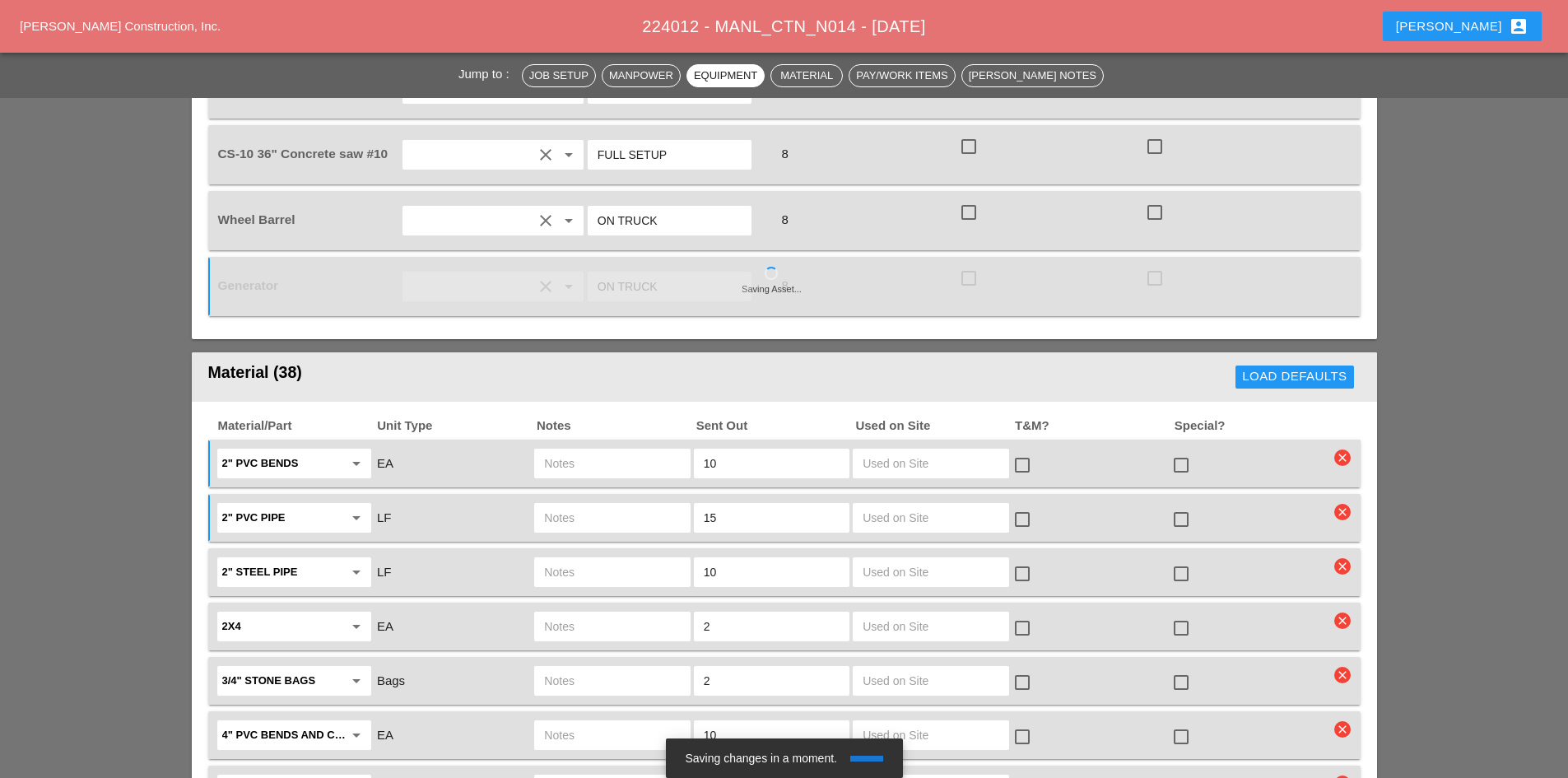
click at [1184, 451] on div at bounding box center [1181, 465] width 28 height 28
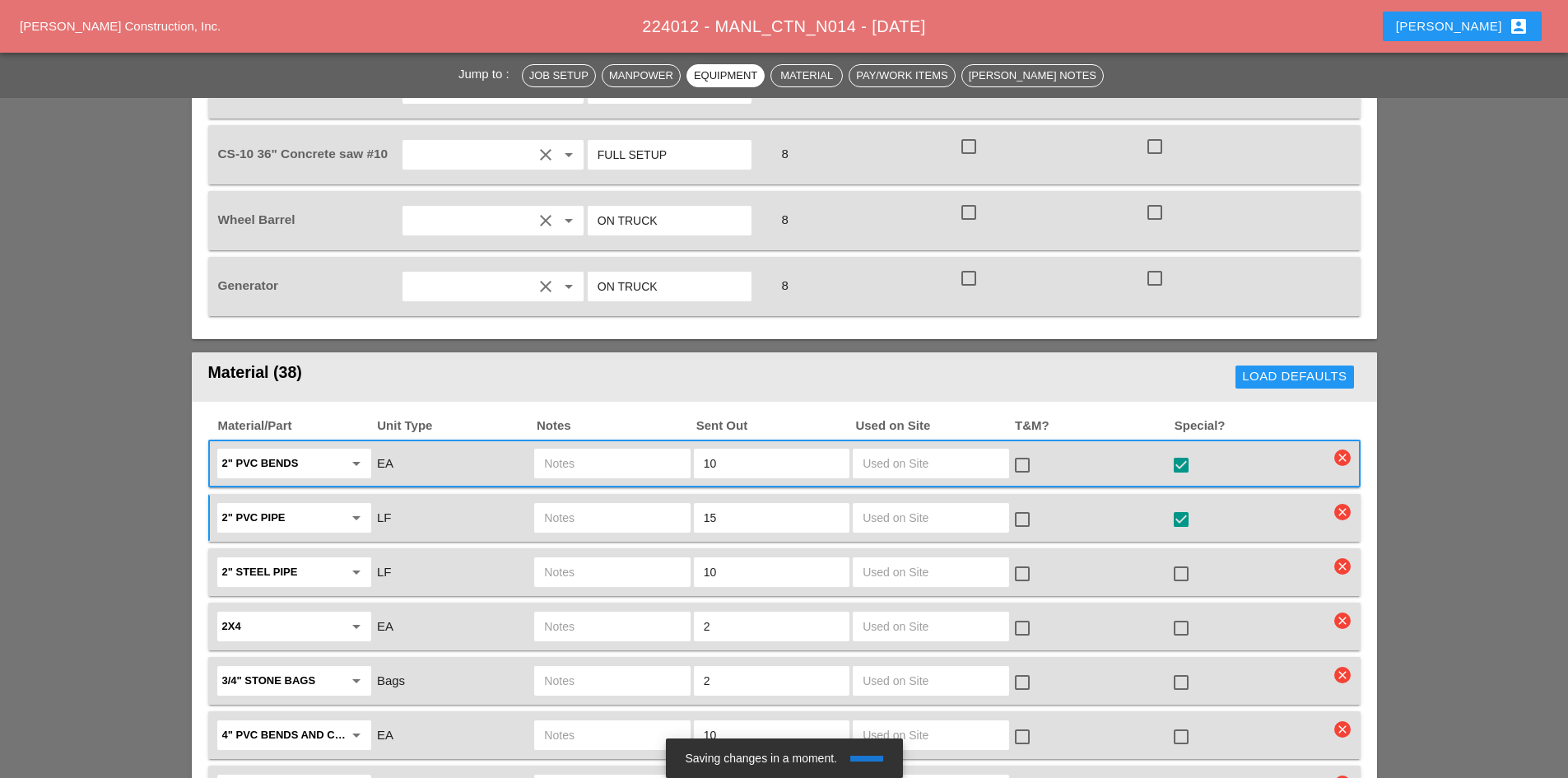
scroll to position [1564, 0]
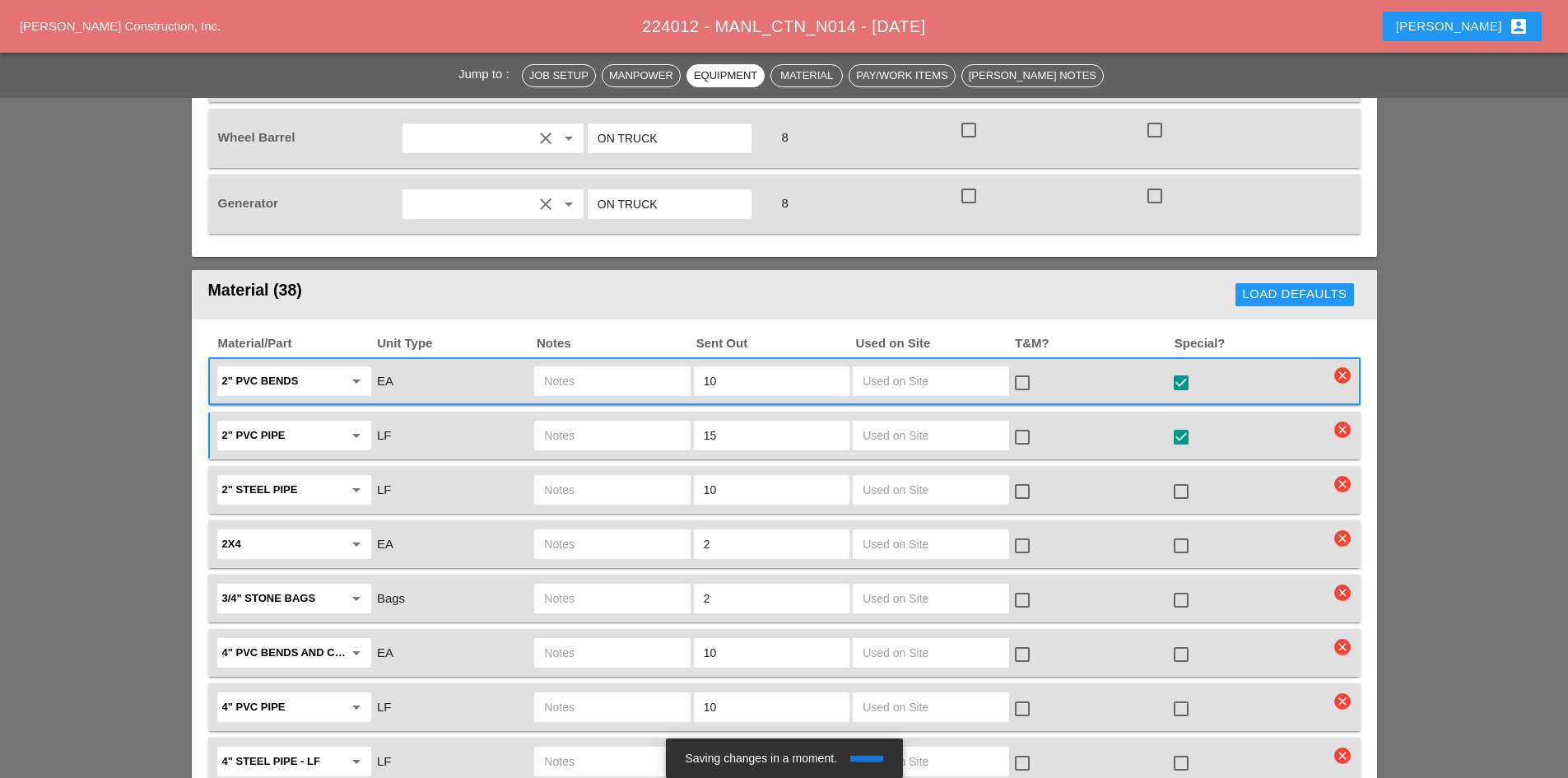
click at [1178, 423] on div at bounding box center [1181, 437] width 28 height 28
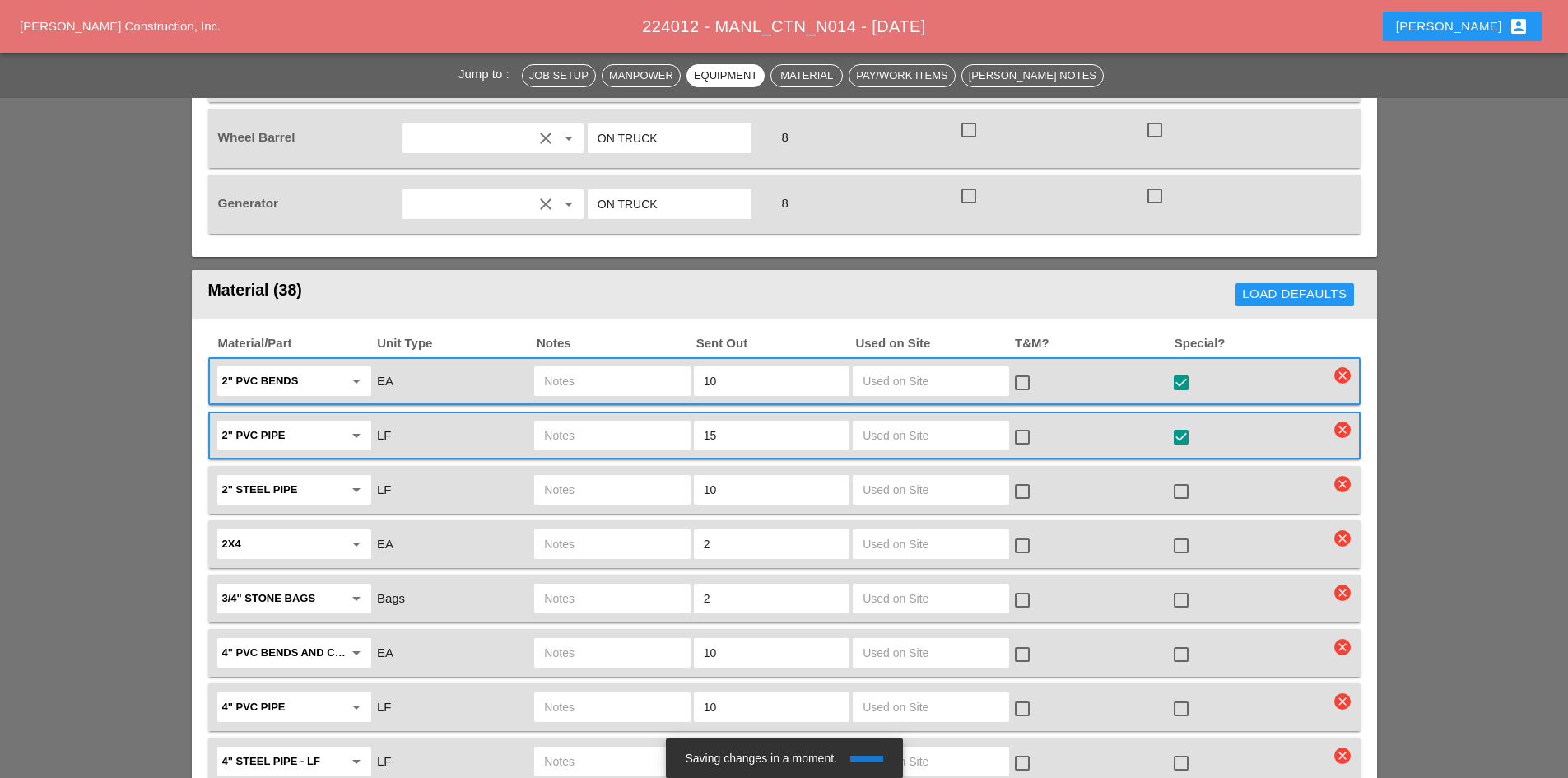
click at [1184, 532] on div at bounding box center [1181, 546] width 28 height 28
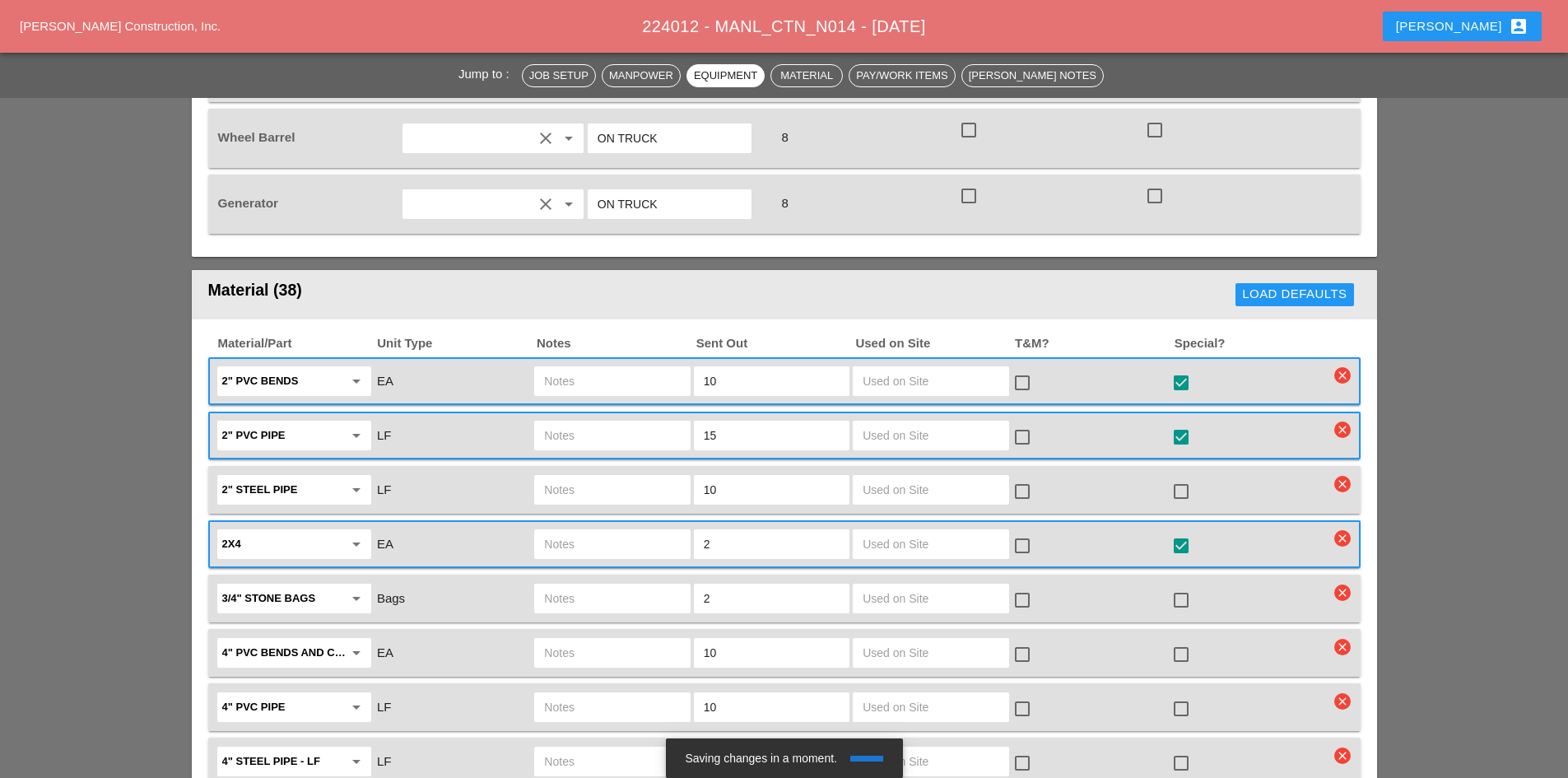
scroll to position [1647, 0]
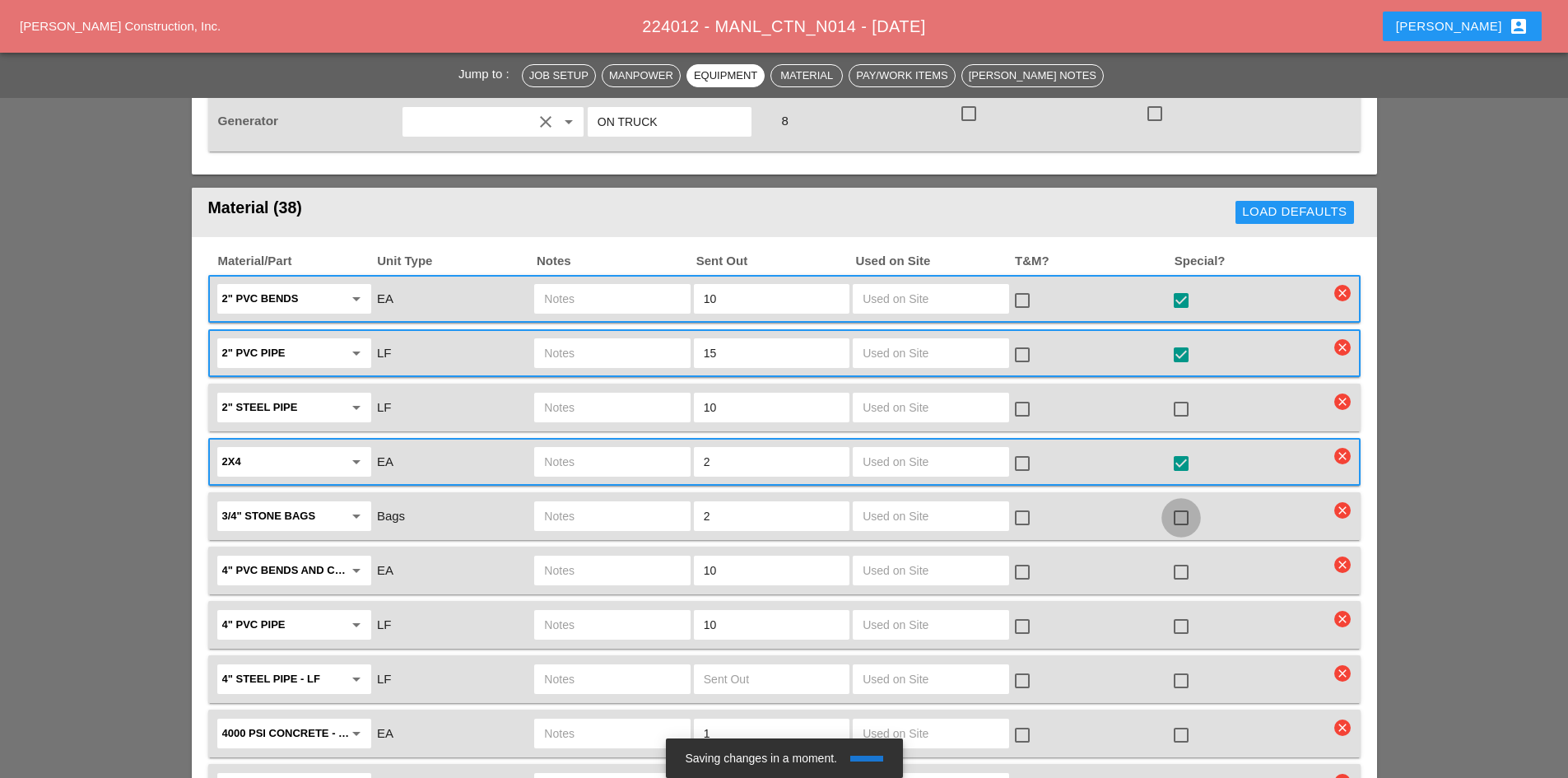
click at [1180, 504] on div at bounding box center [1181, 518] width 28 height 28
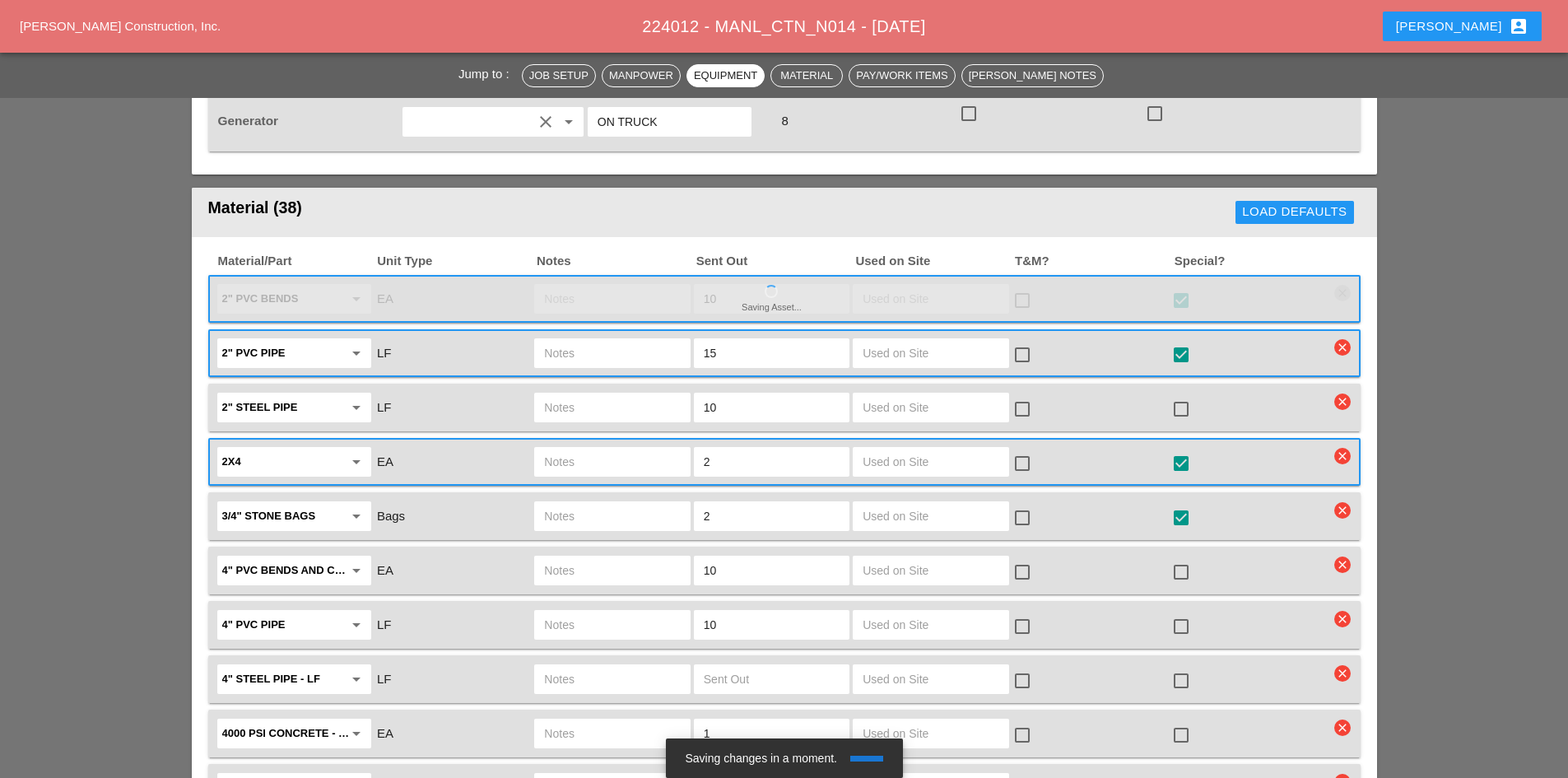
scroll to position [1729, 0]
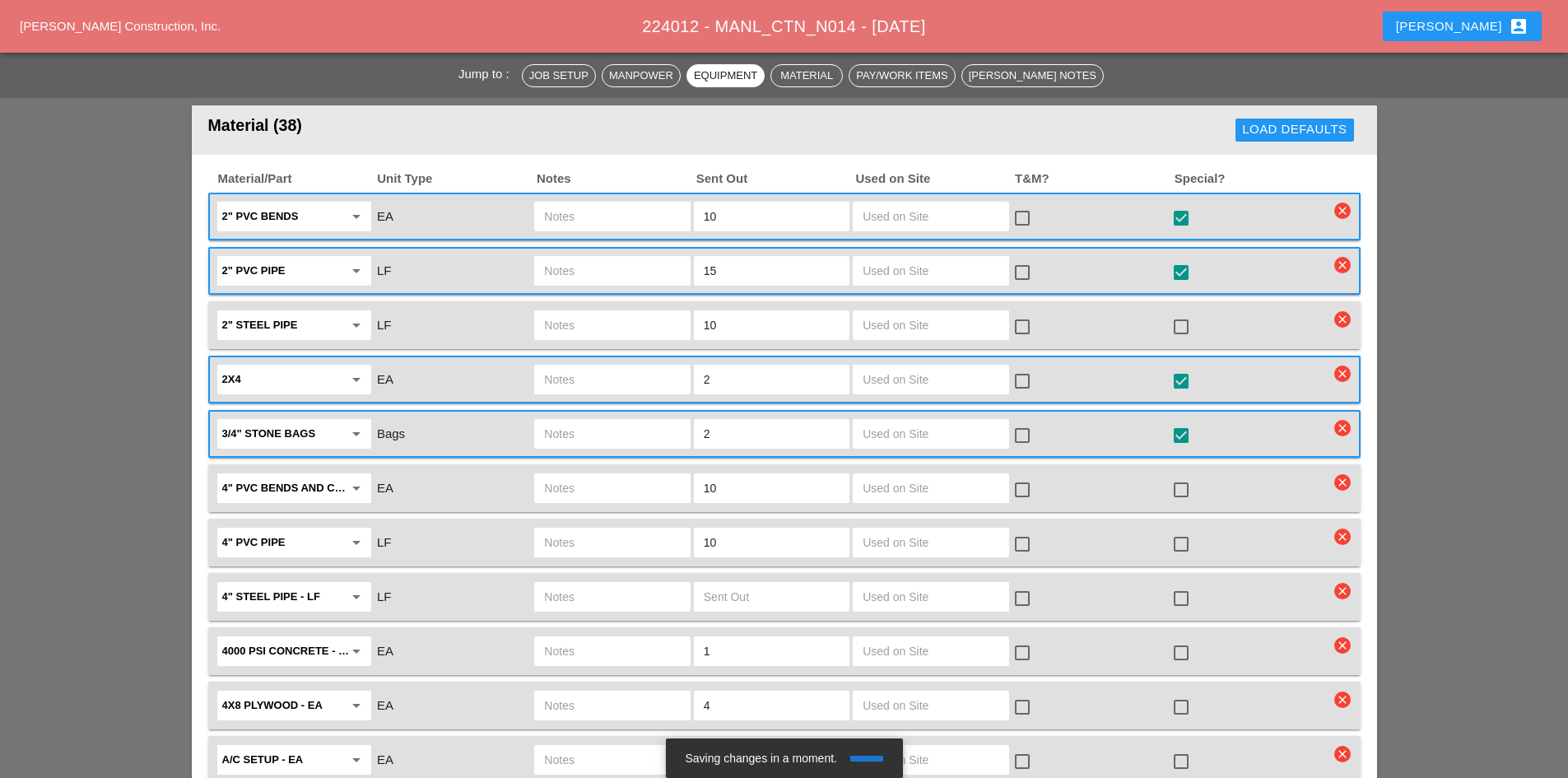
click at [1183, 693] on div at bounding box center [1181, 707] width 28 height 28
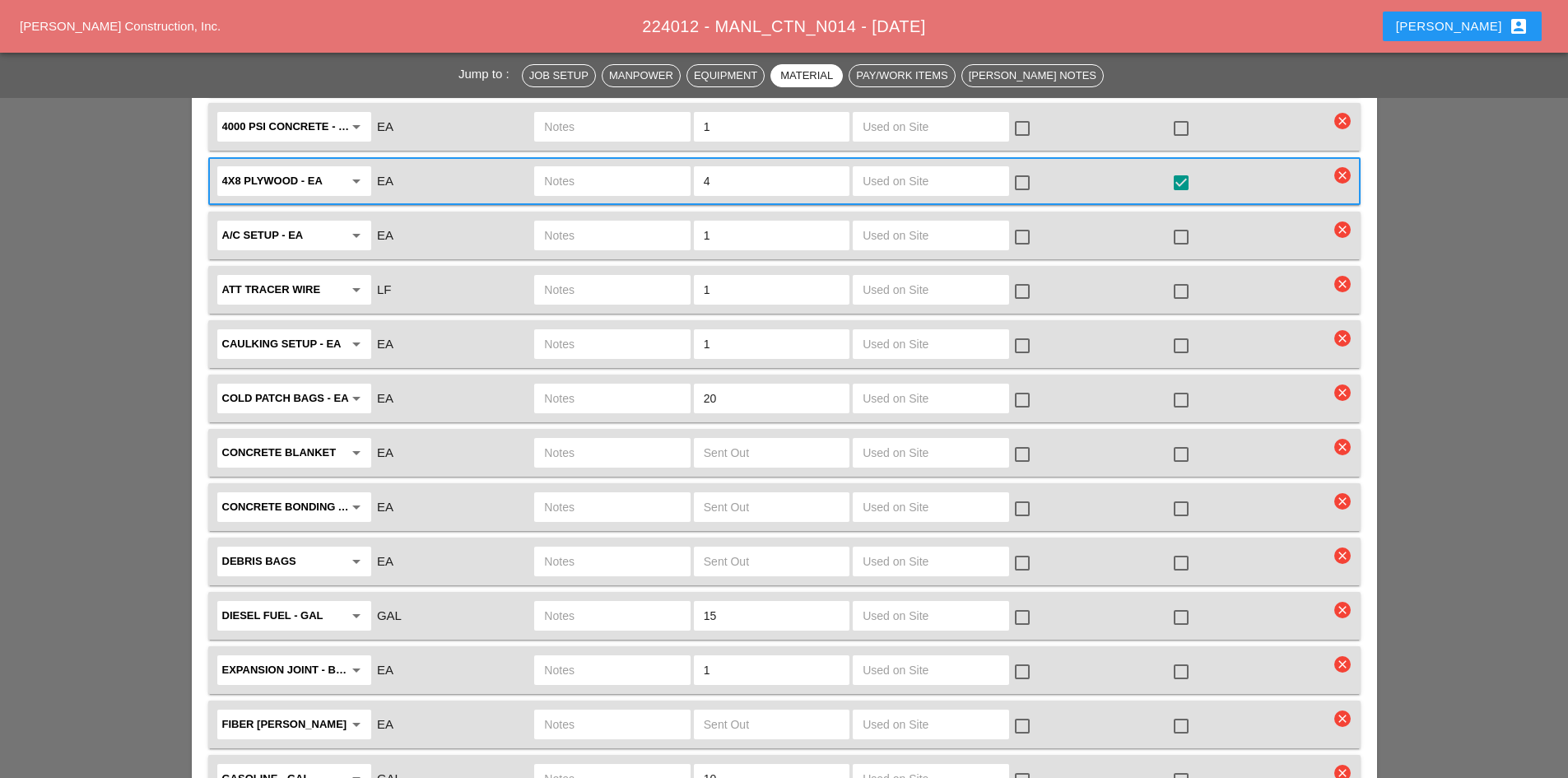
scroll to position [2305, 0]
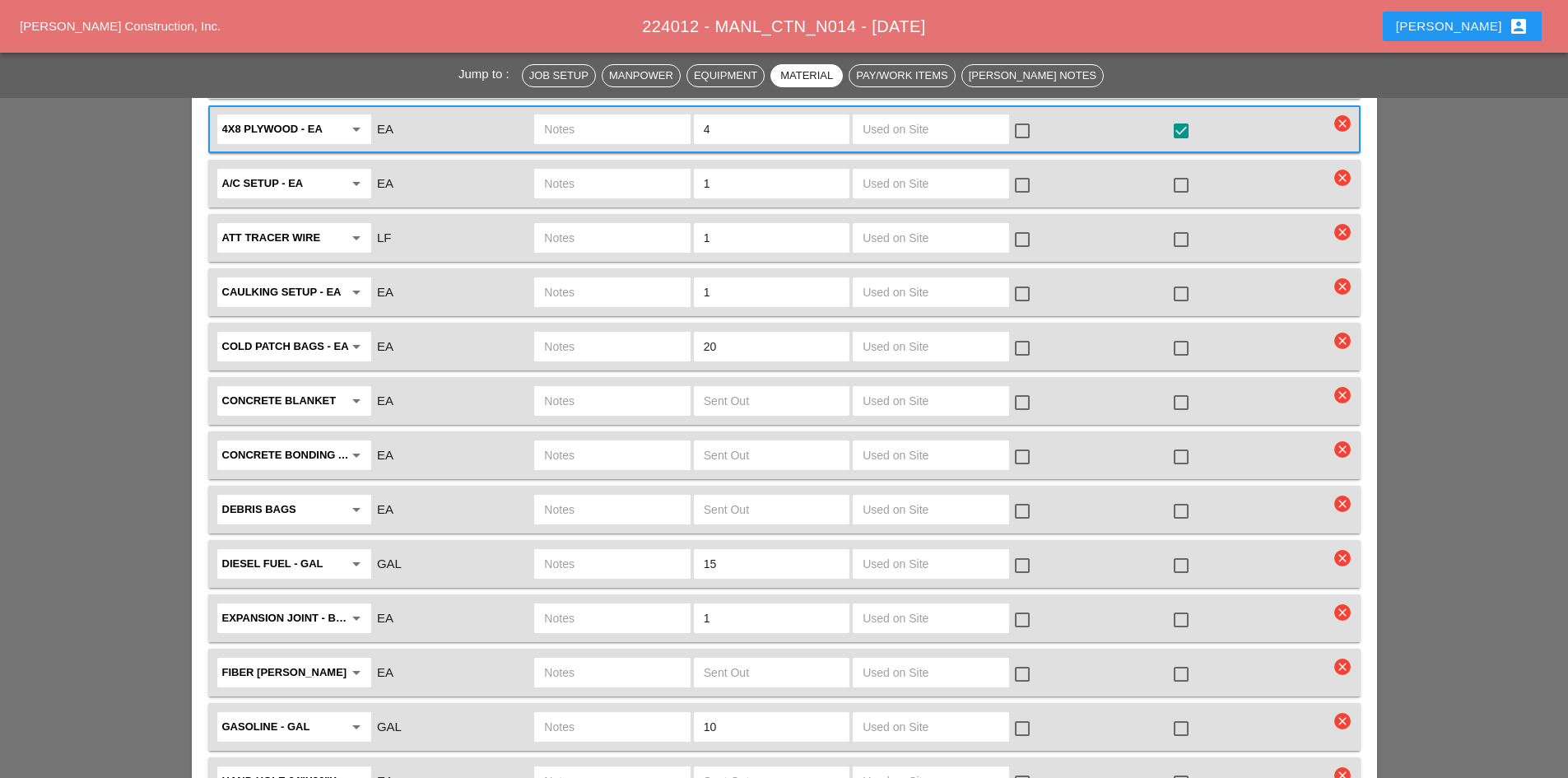
click at [1179, 606] on div at bounding box center [1181, 619] width 28 height 28
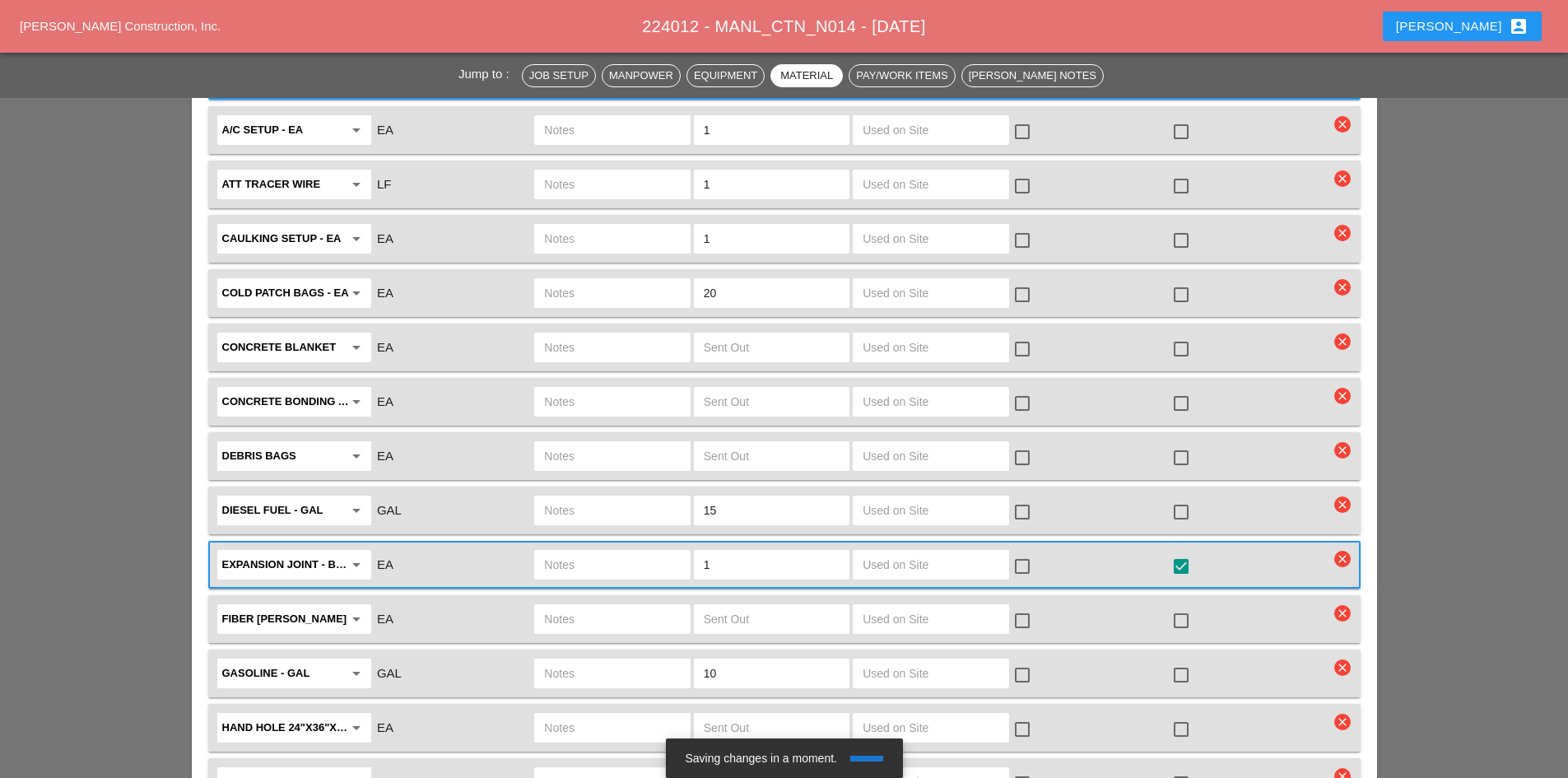
scroll to position [2387, 0]
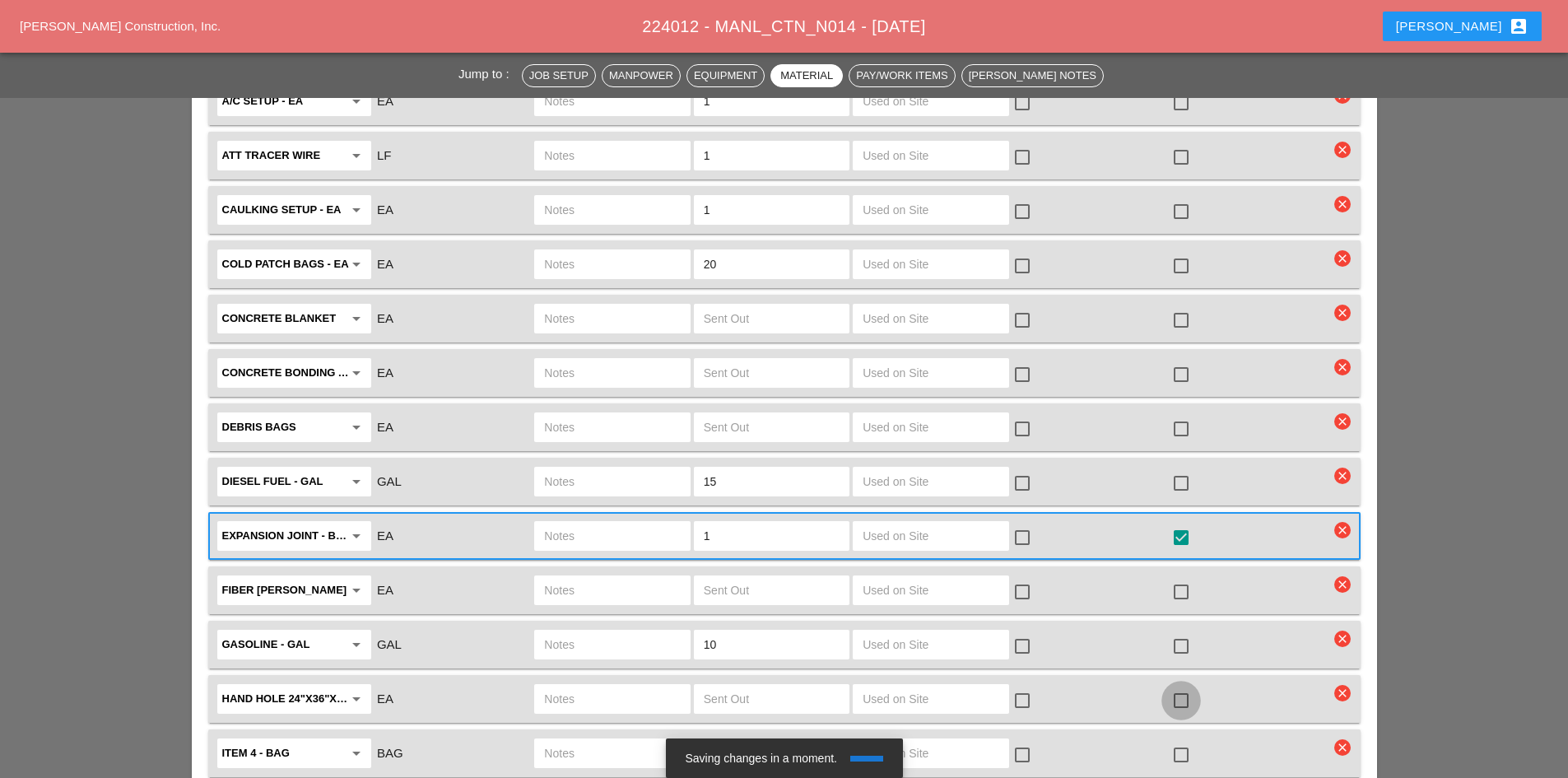
click at [1180, 686] on div at bounding box center [1181, 700] width 28 height 28
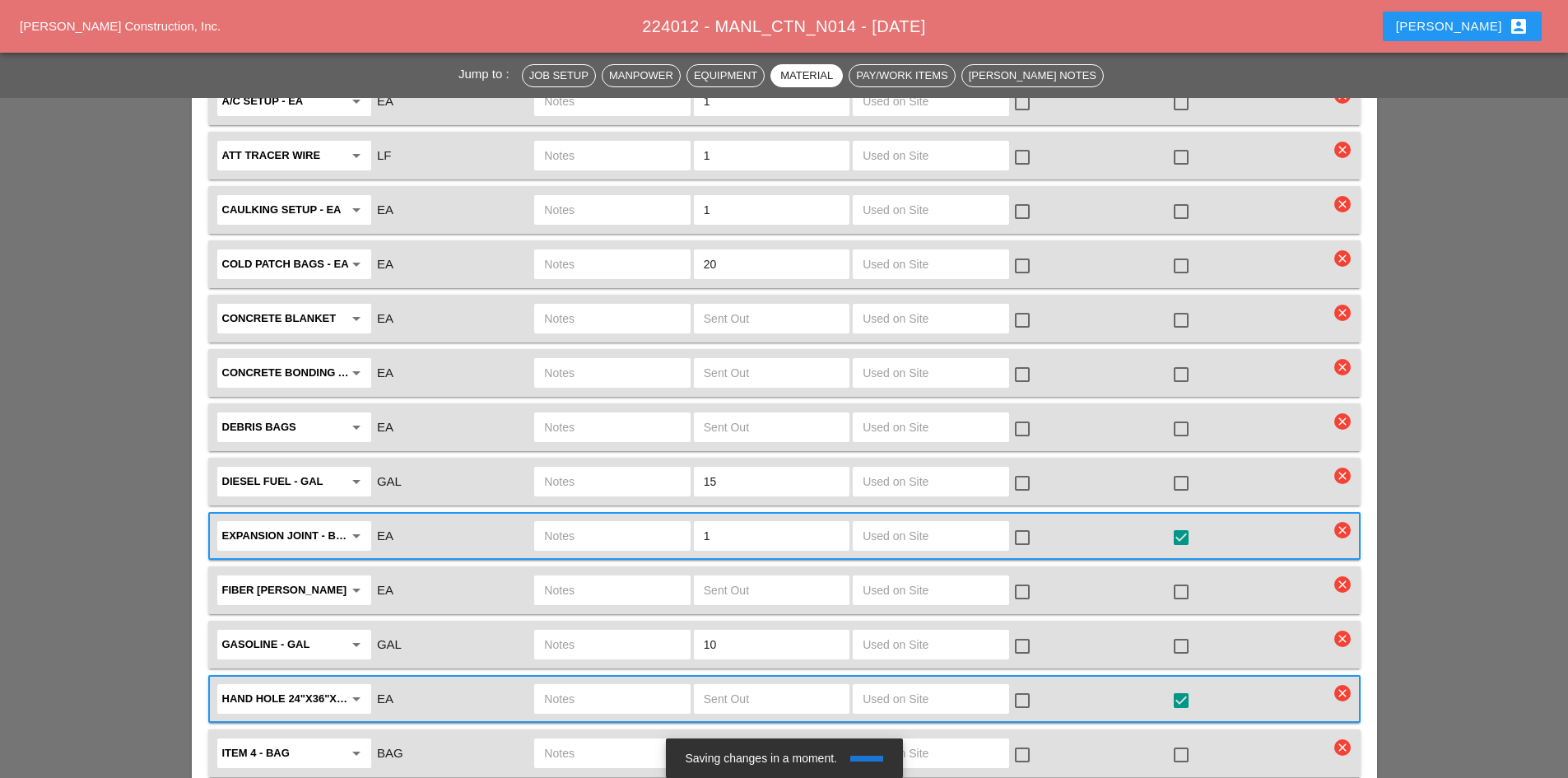
click at [655, 686] on input "text" at bounding box center [612, 698] width 136 height 26
click at [722, 686] on input "text" at bounding box center [772, 698] width 136 height 26
type input "1"
click at [631, 686] on input "text" at bounding box center [612, 698] width 136 height 26
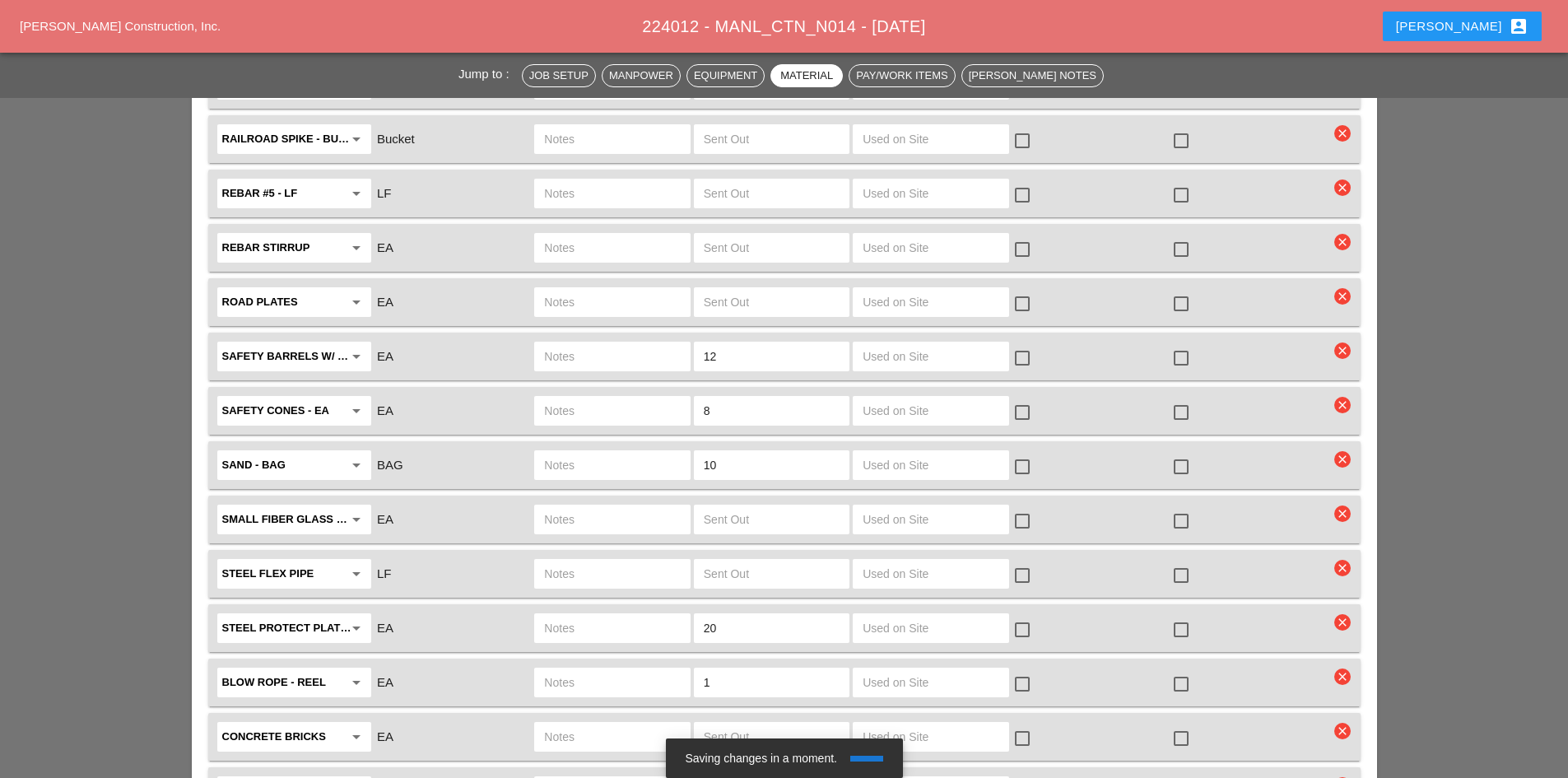
scroll to position [3210, 0]
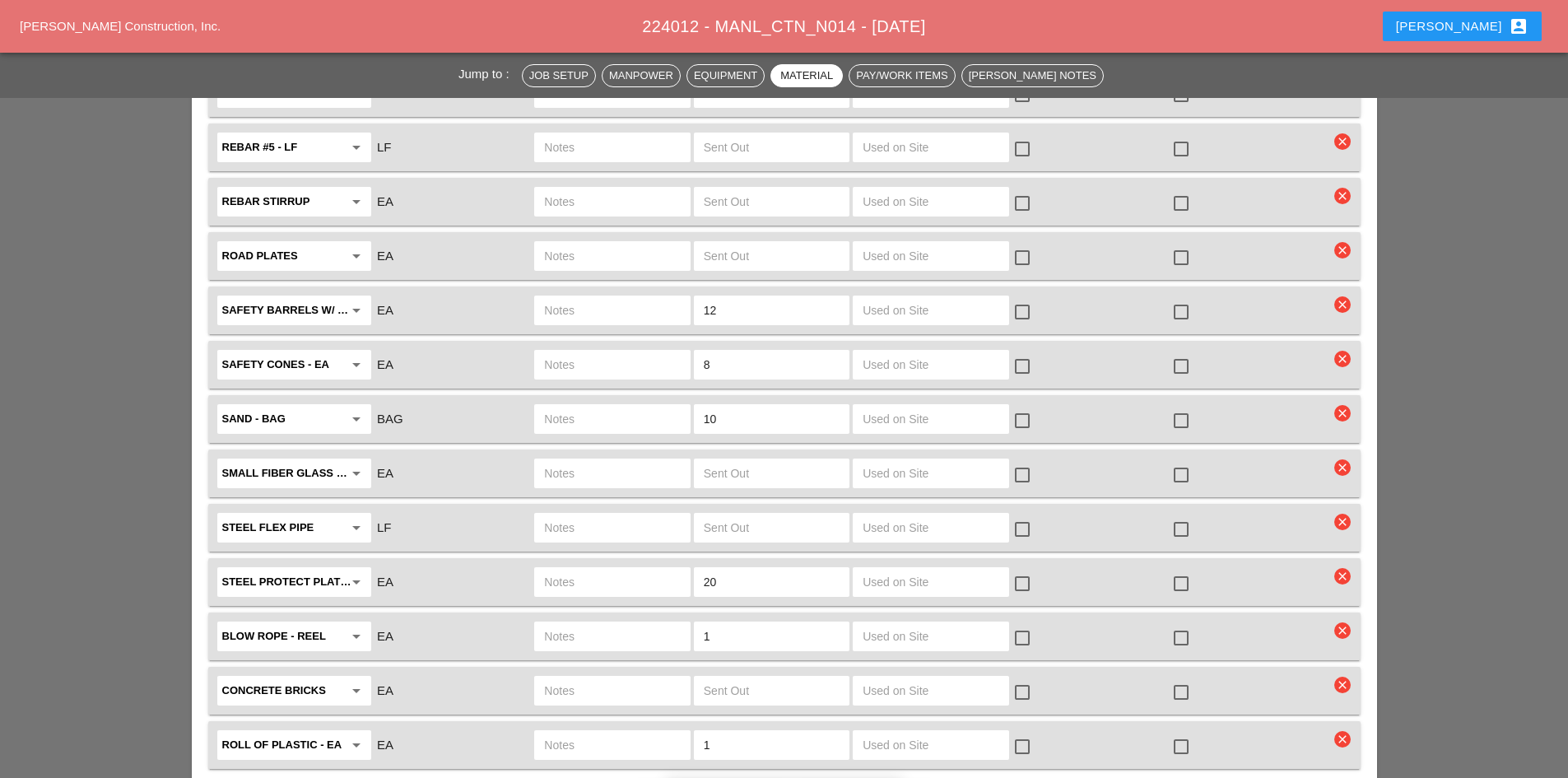
type input "CROWN CASTLE HH"
click at [1174, 733] on div at bounding box center [1181, 747] width 28 height 28
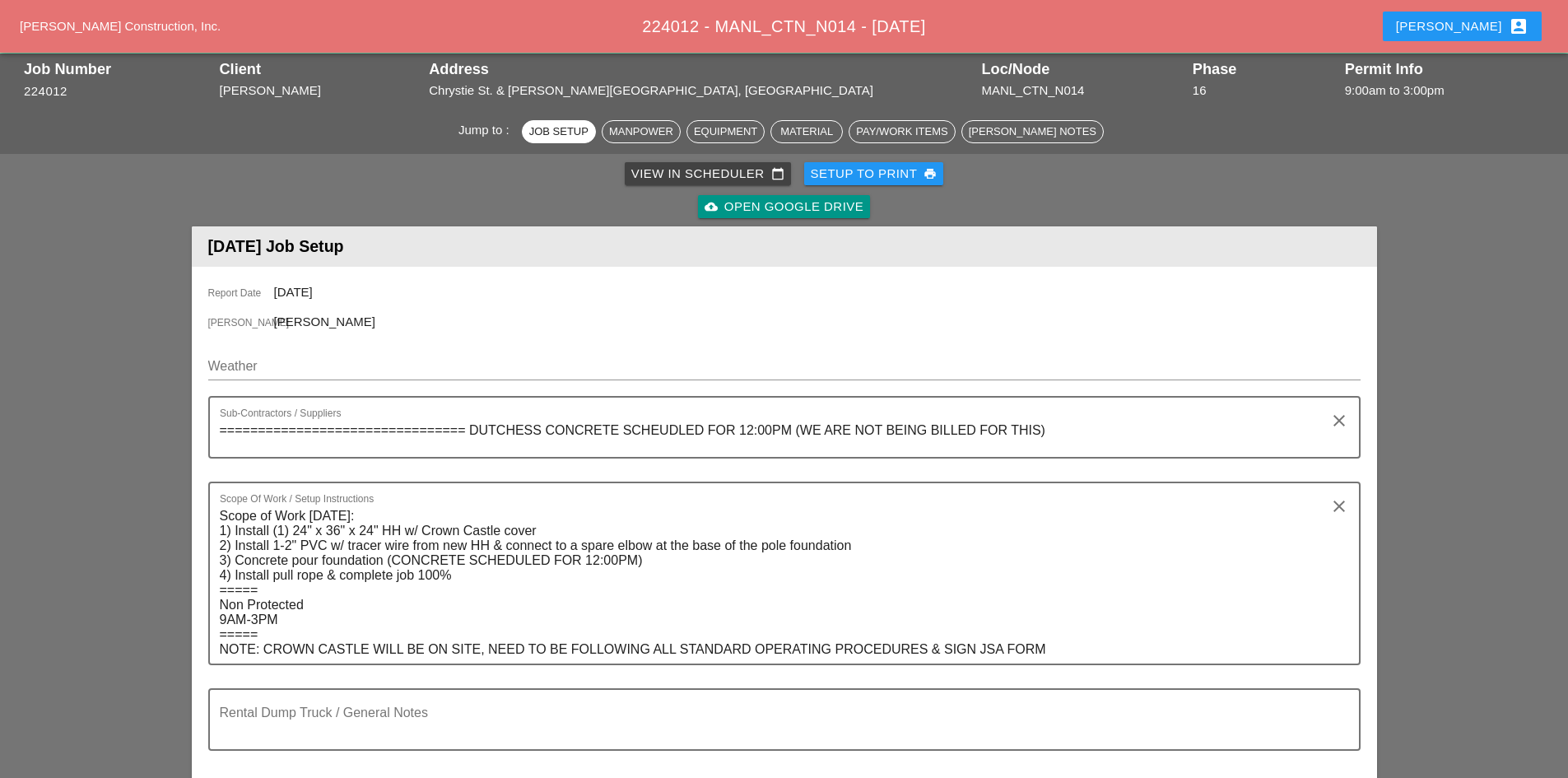
scroll to position [82, 0]
